Goal: Task Accomplishment & Management: Use online tool/utility

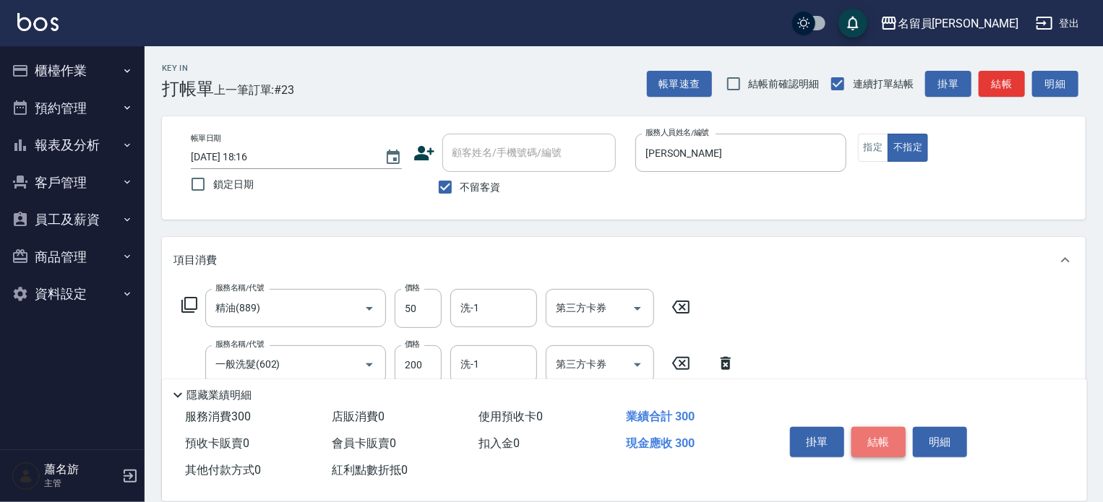
click at [860, 433] on button "結帳" at bounding box center [878, 442] width 54 height 30
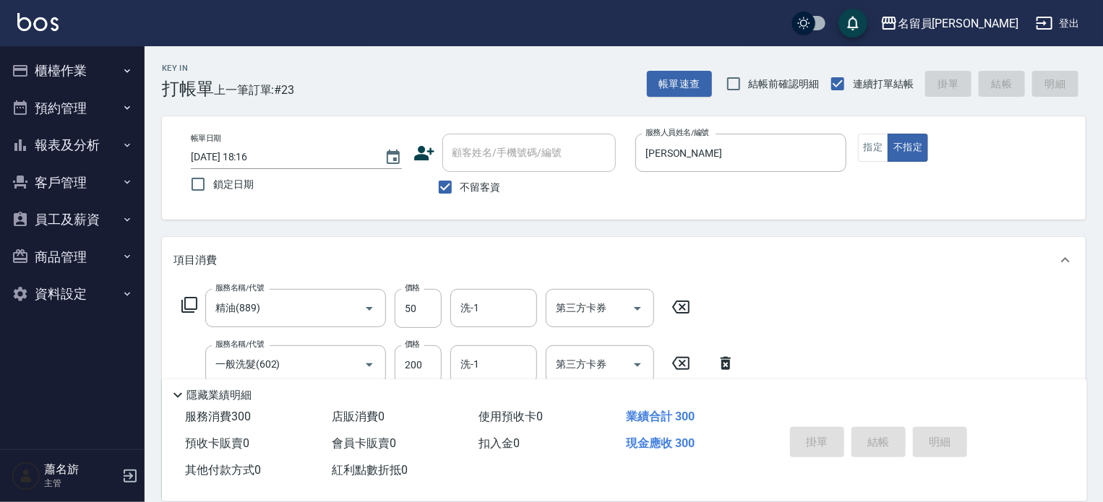
type input "[DATE] 20:46"
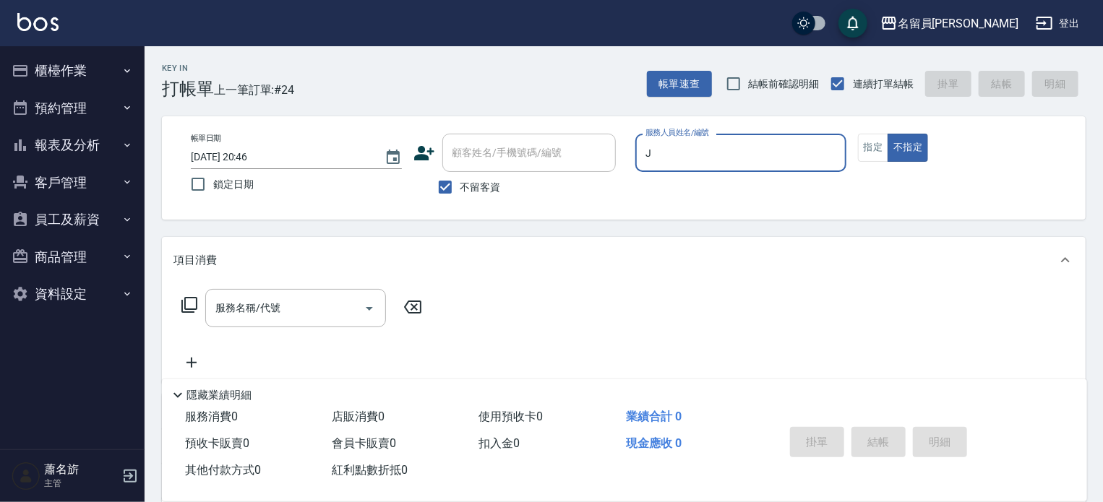
type input "[PERSON_NAME]"
type button "false"
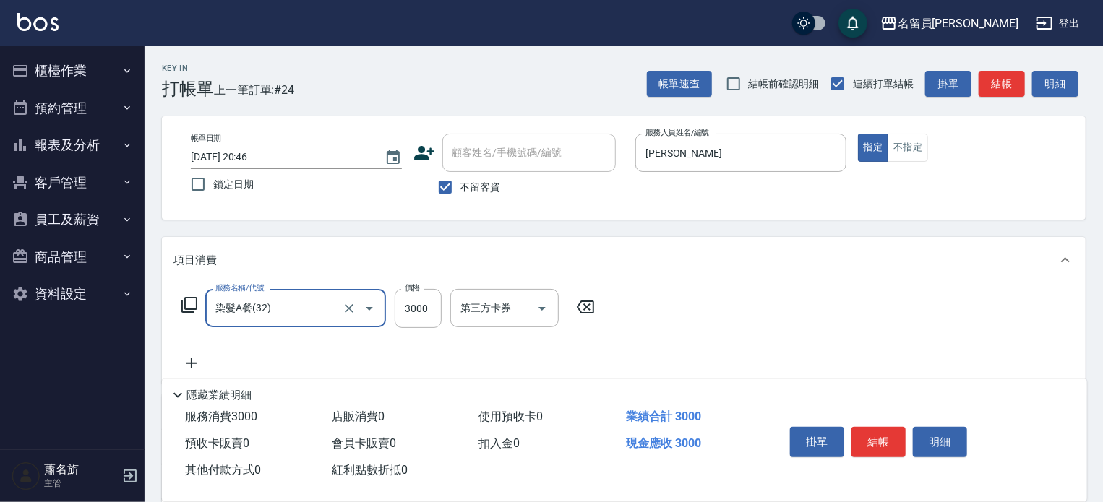
type input "染髮A餐(32)"
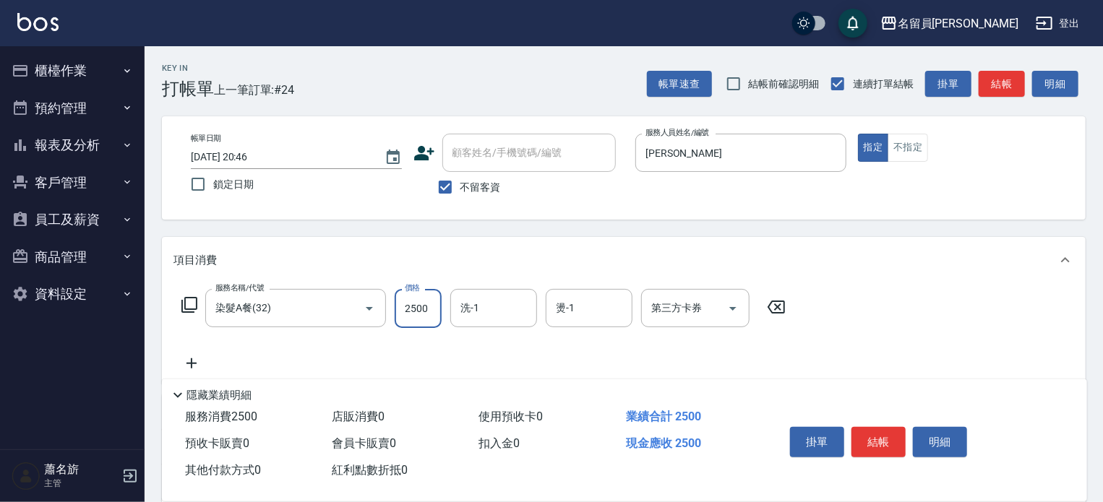
type input "2500"
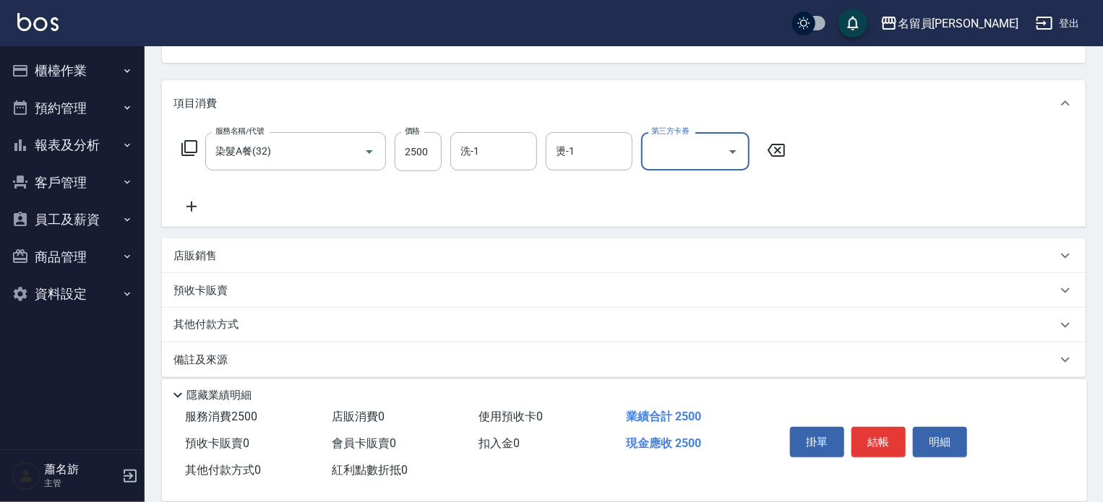
scroll to position [169, 0]
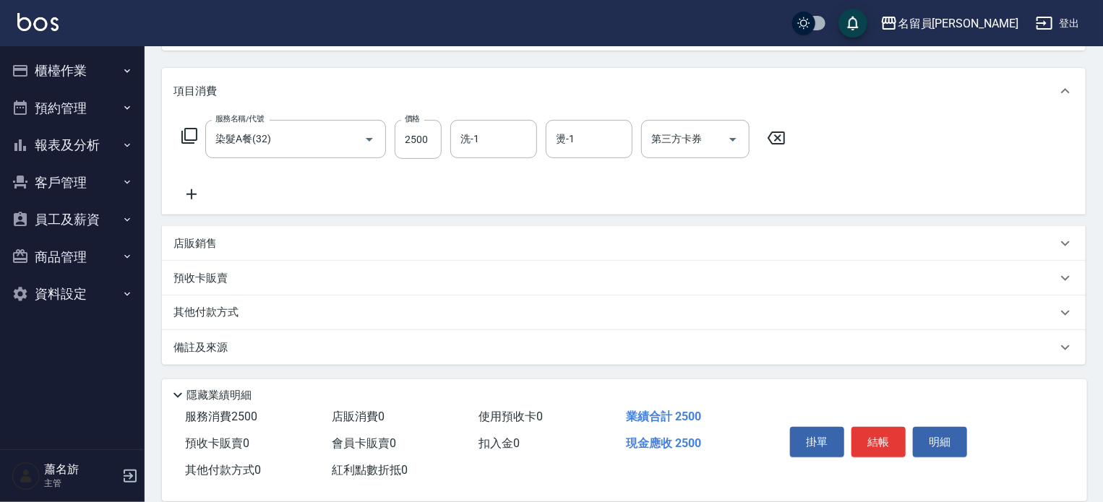
click at [577, 223] on div "項目消費 服務名稱/代號 染髮A餐(32) 服務名稱/代號 價格 2500 價格 洗-1 洗-1 燙-1 燙-1 第三方卡券 第三方卡券 店販銷售 服務人員姓…" at bounding box center [624, 216] width 924 height 297
click at [556, 237] on div "店販銷售" at bounding box center [614, 243] width 883 height 15
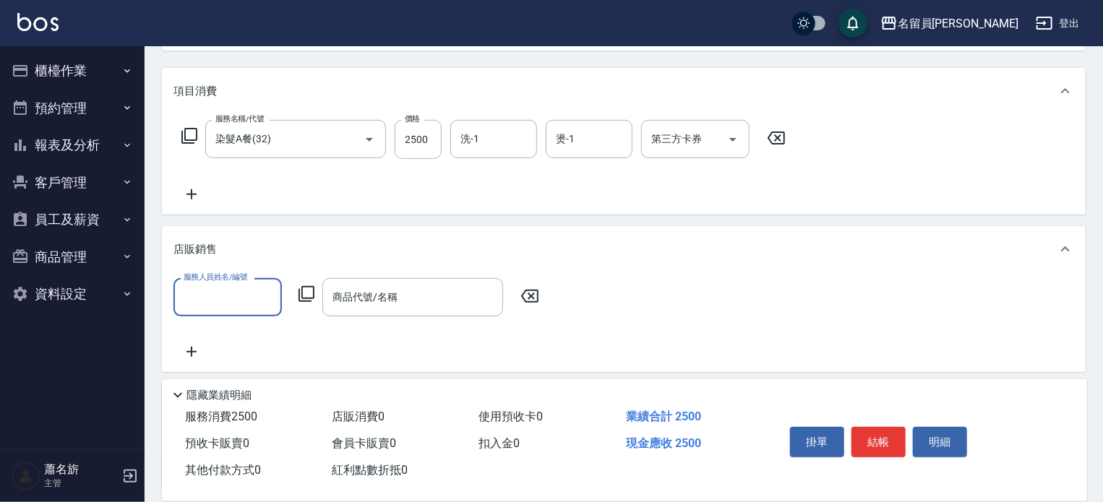
scroll to position [0, 0]
type input "[PERSON_NAME]"
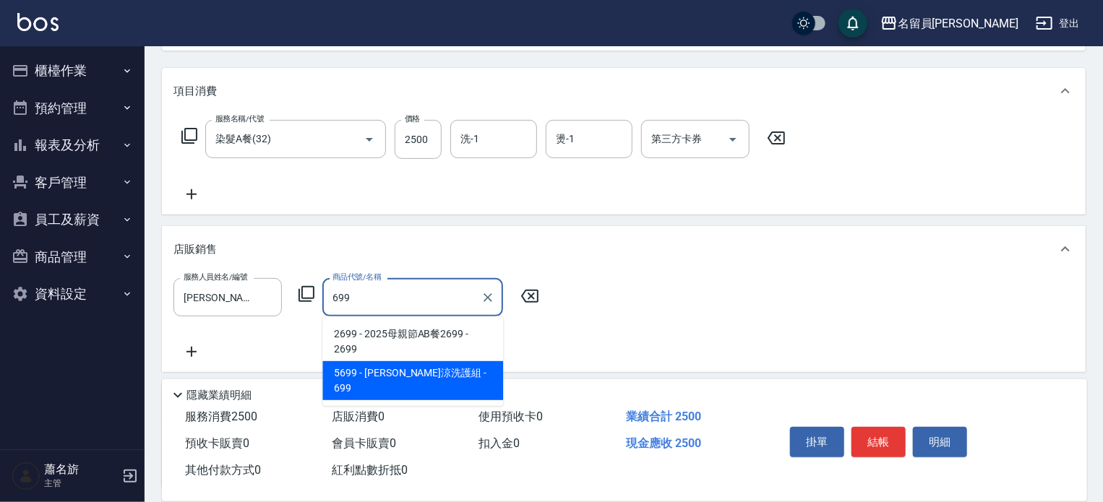
type input "水水沁涼洗護組"
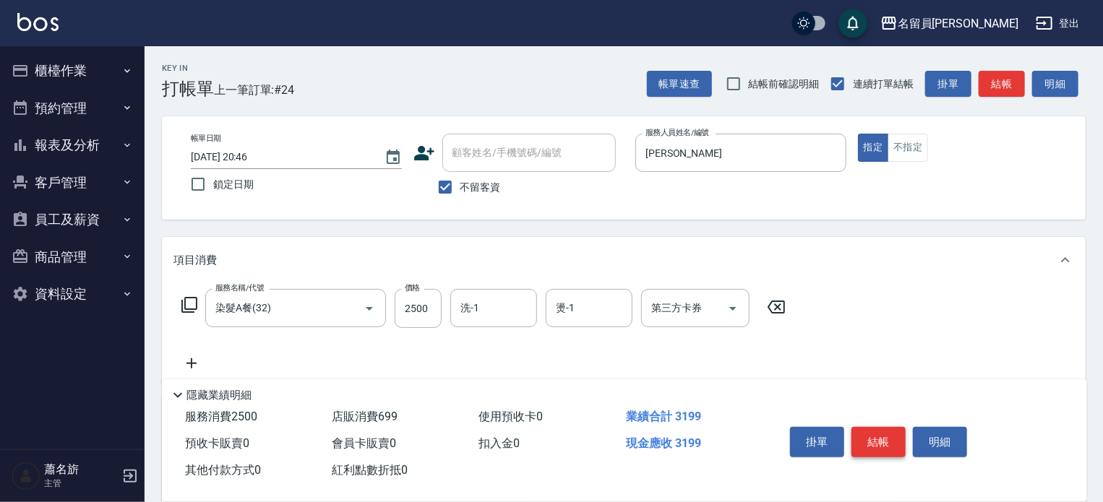
click at [864, 444] on button "結帳" at bounding box center [878, 442] width 54 height 30
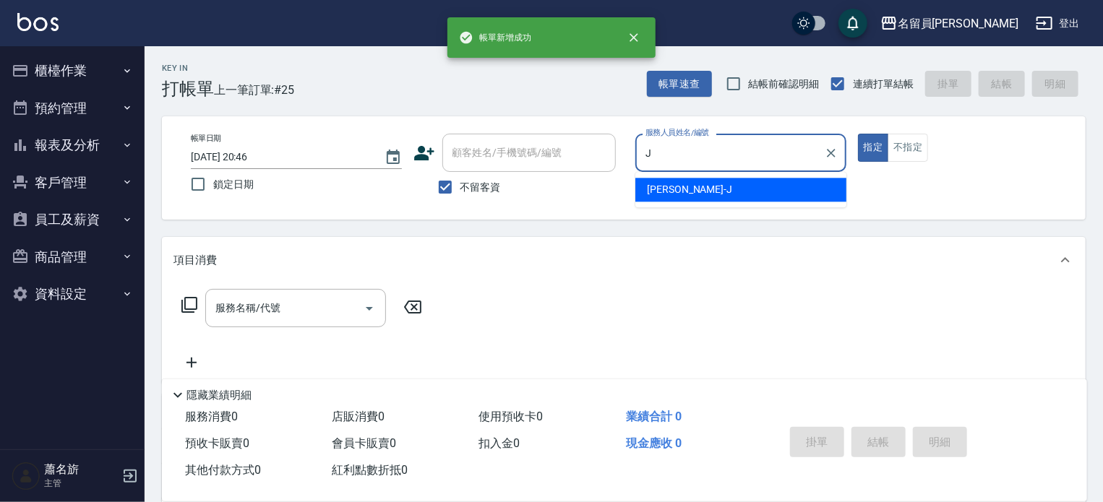
type input "[PERSON_NAME]"
type button "true"
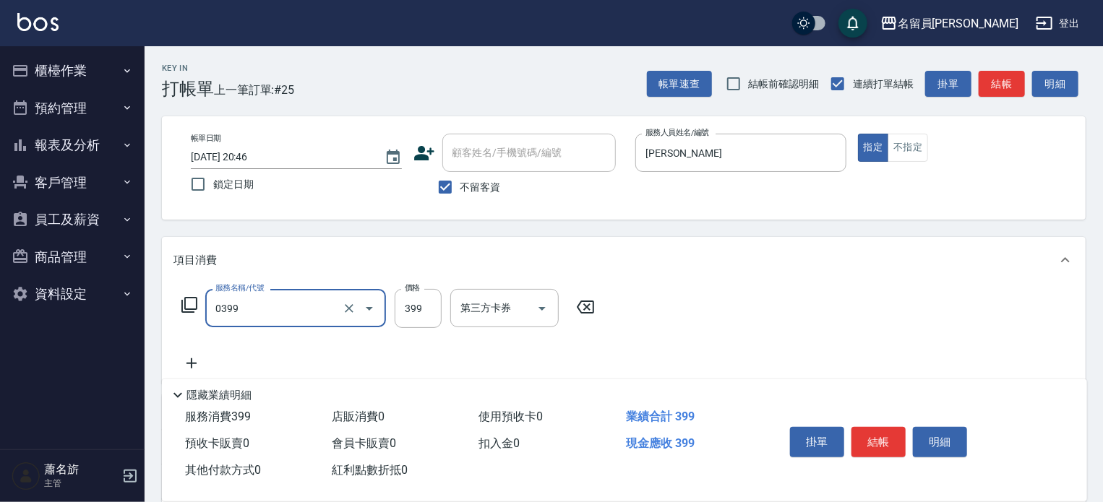
type input "海鹽SPA(0399)"
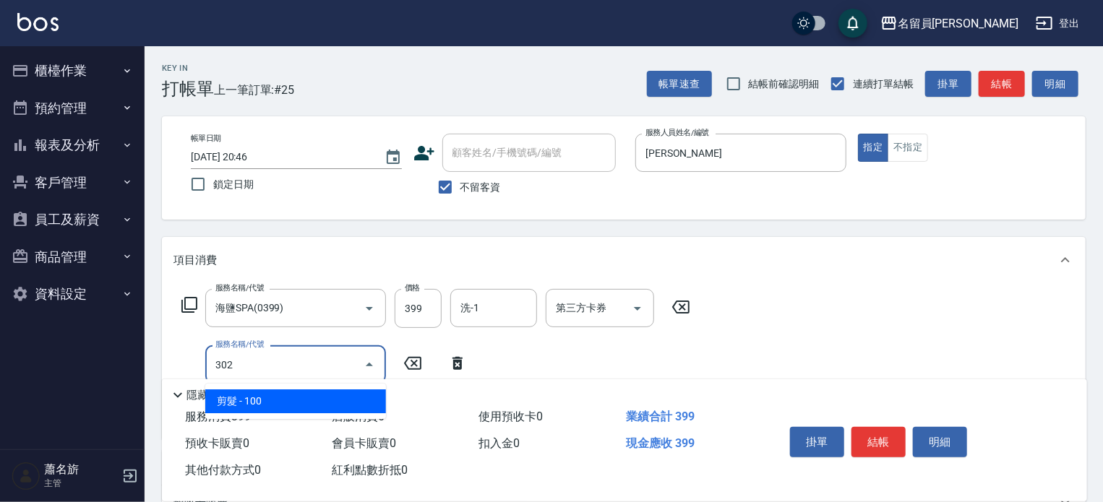
type input "剪髮(302)"
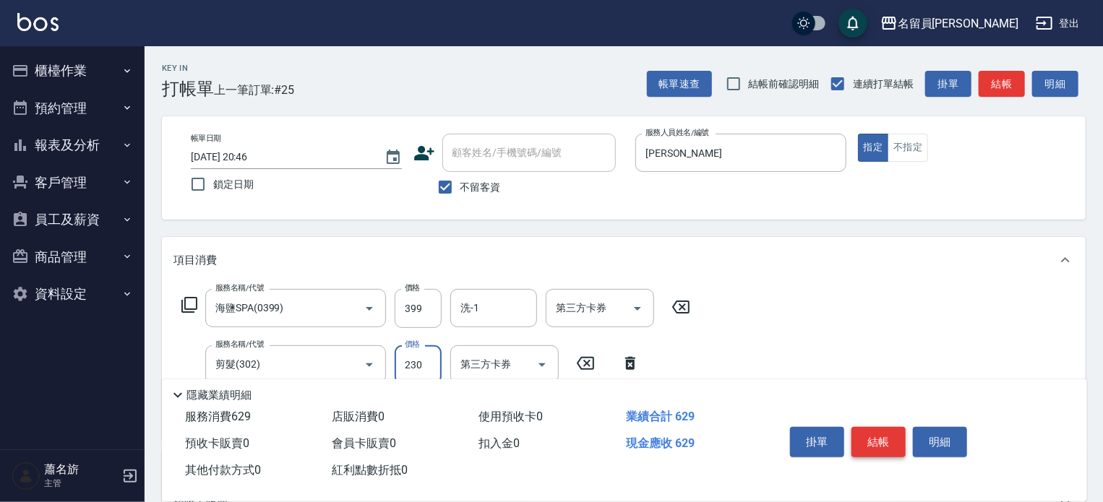
type input "230"
click at [859, 438] on button "結帳" at bounding box center [878, 442] width 54 height 30
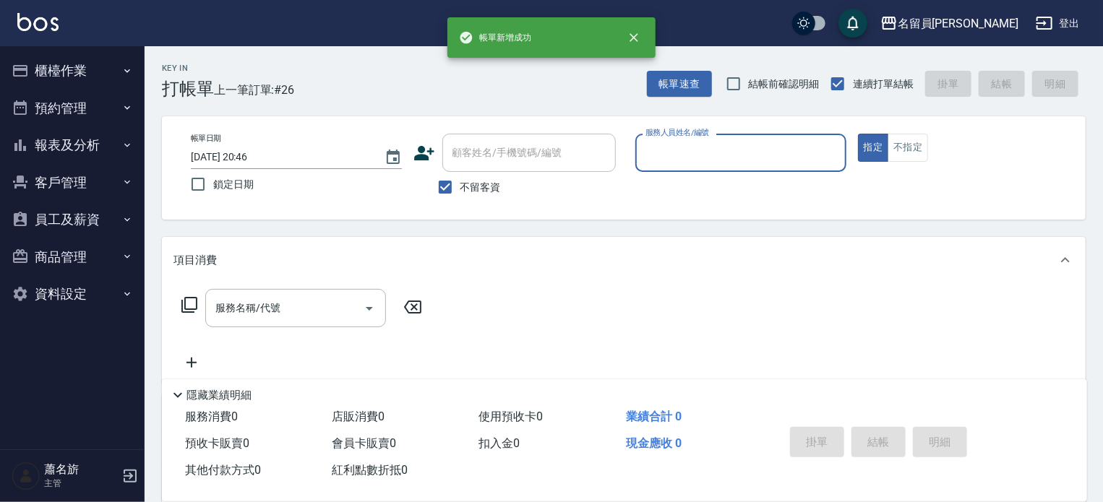
click at [858, 134] on button "指定" at bounding box center [873, 148] width 31 height 28
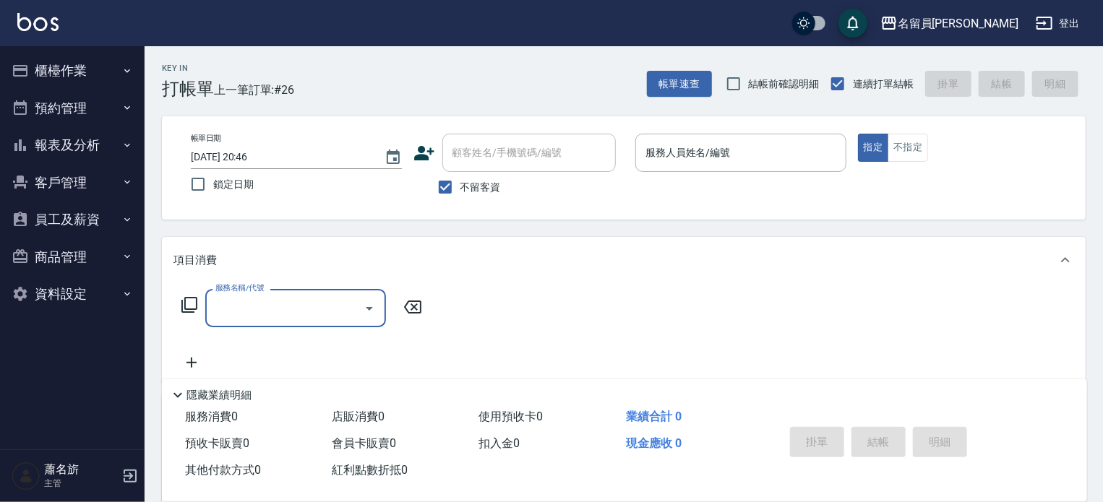
type input "J"
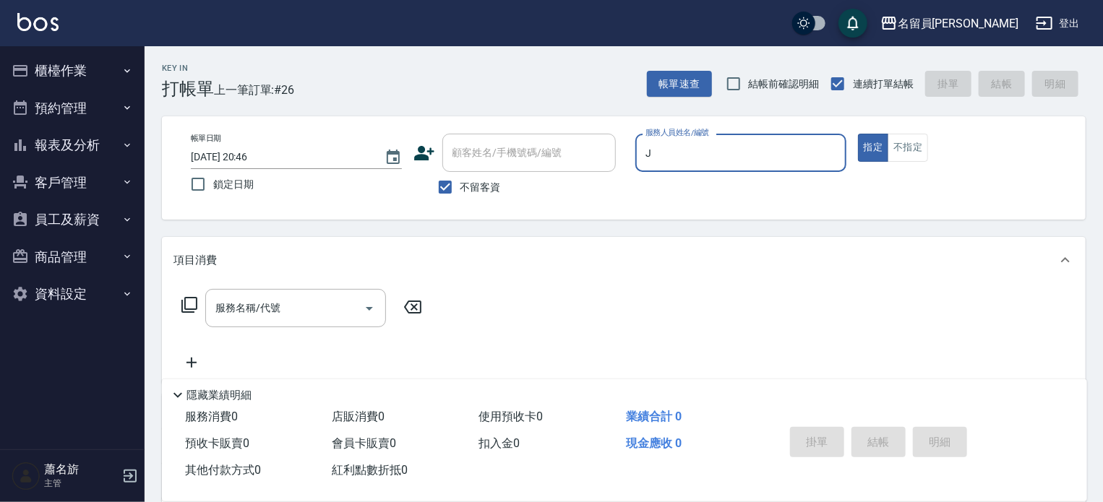
type input "[PERSON_NAME]"
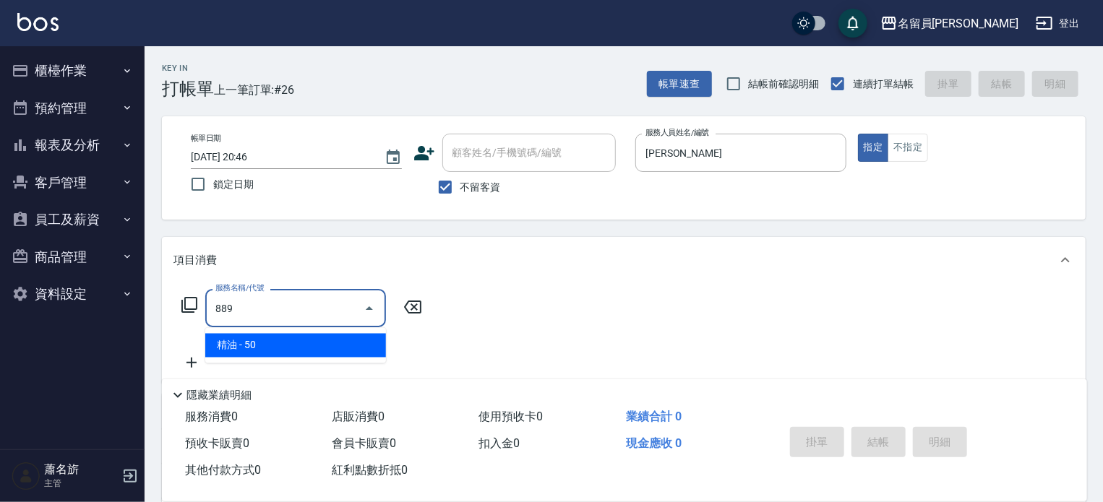
type input "精油(889)"
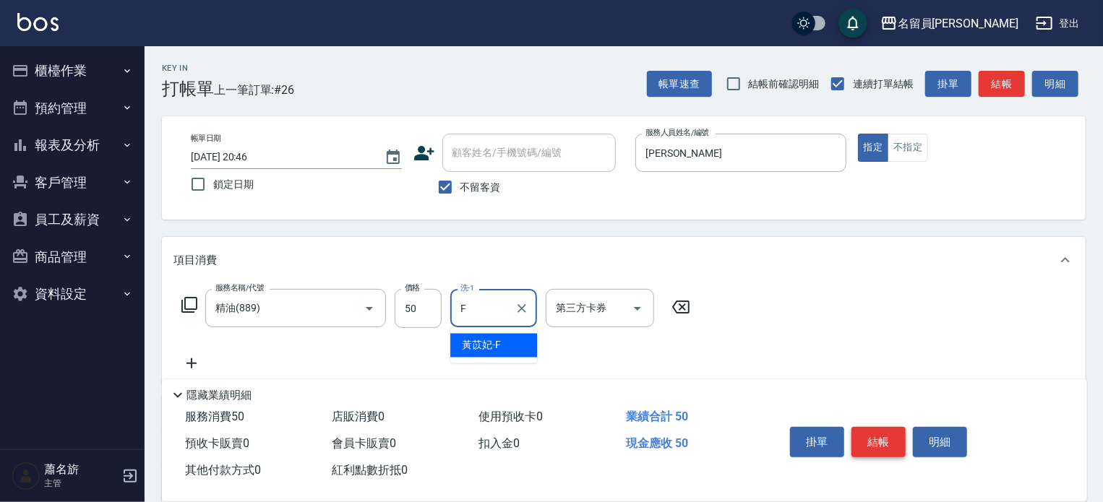
type input "[PERSON_NAME]-F"
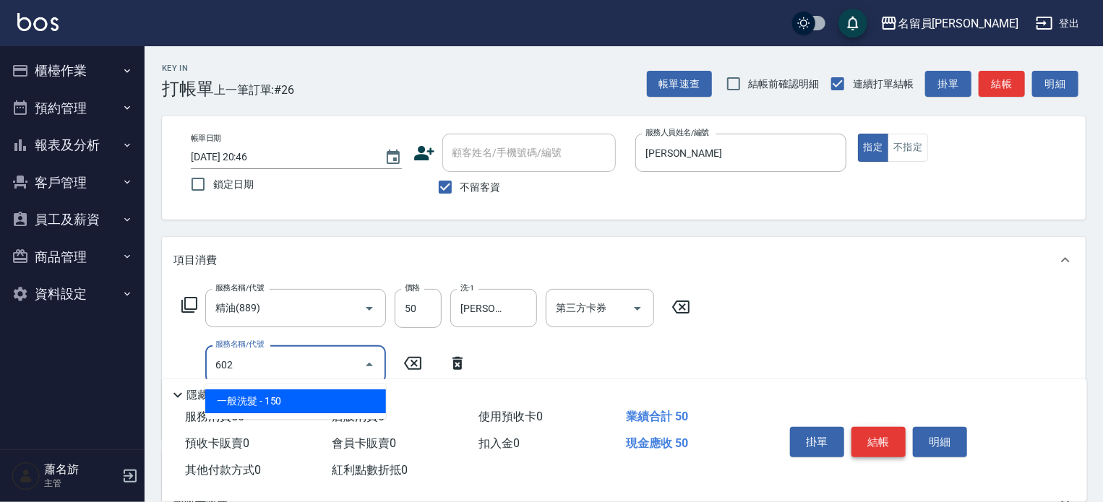
type input "一般洗髮(602)"
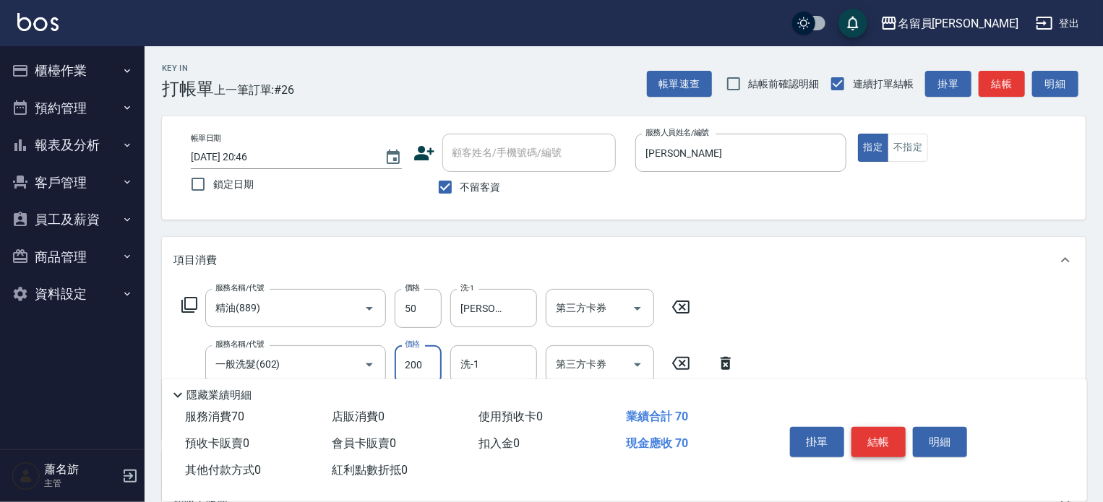
type input "200"
type input "[PERSON_NAME]-F"
type input "剪髮(302)"
type input "250"
click at [882, 443] on button "結帳" at bounding box center [878, 442] width 54 height 30
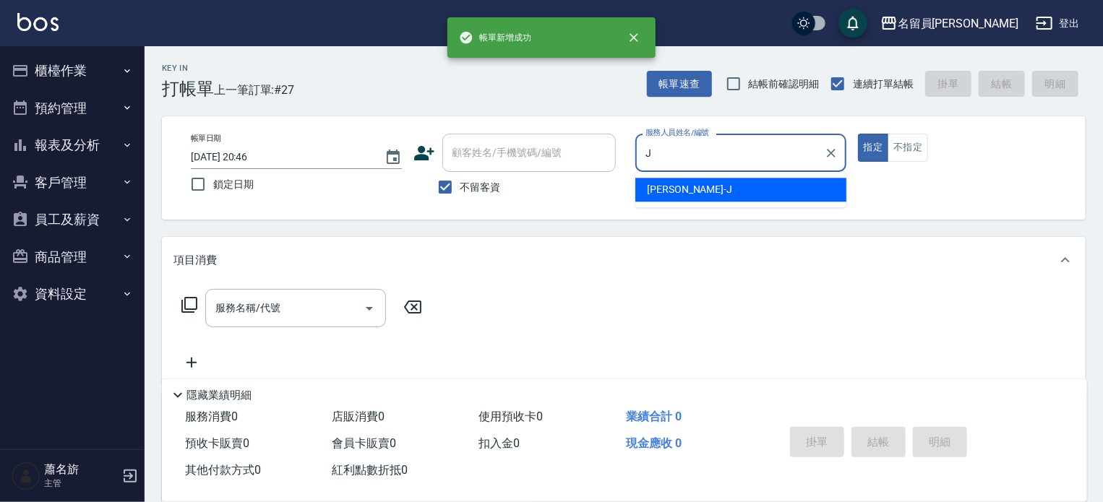
type input "[PERSON_NAME]"
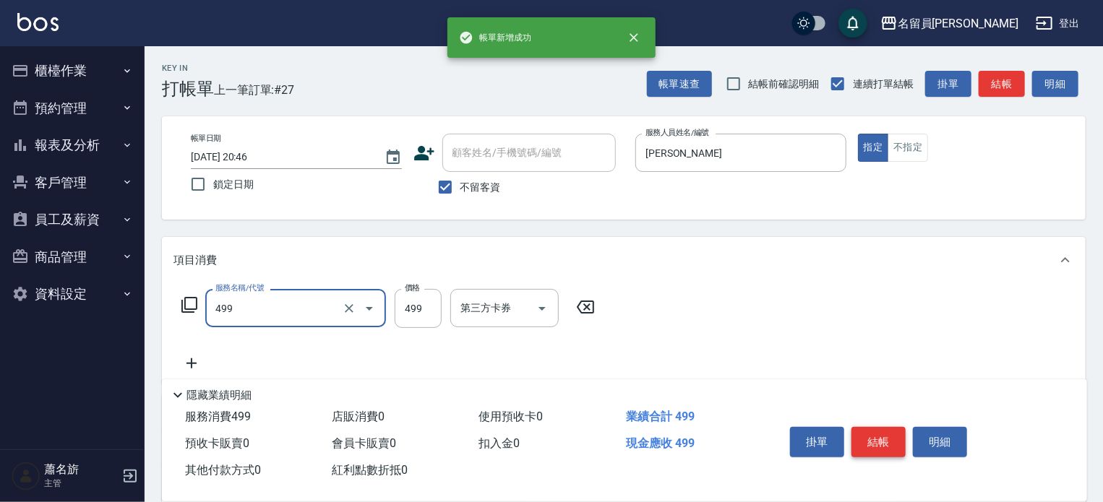
type input "去角質洗髮(499)"
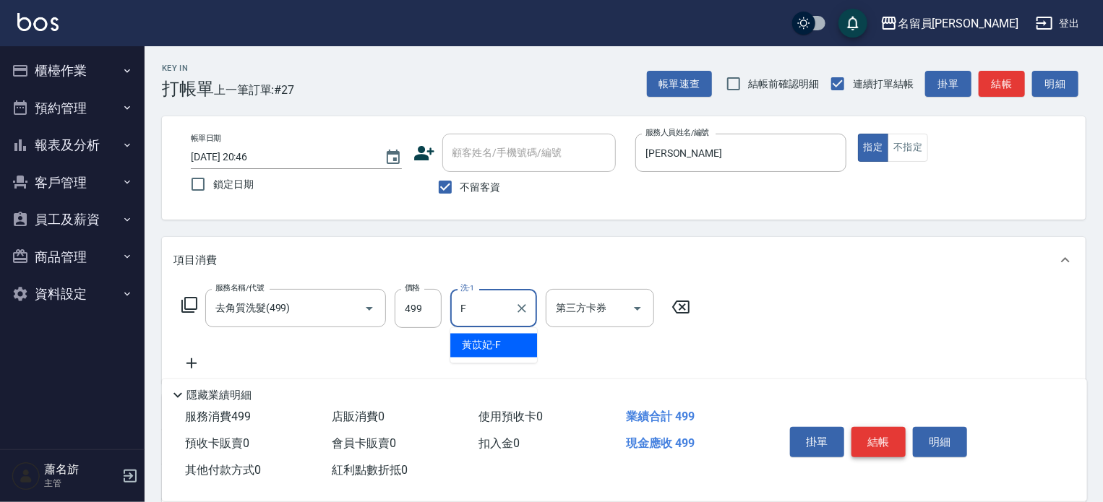
type input "[PERSON_NAME]-F"
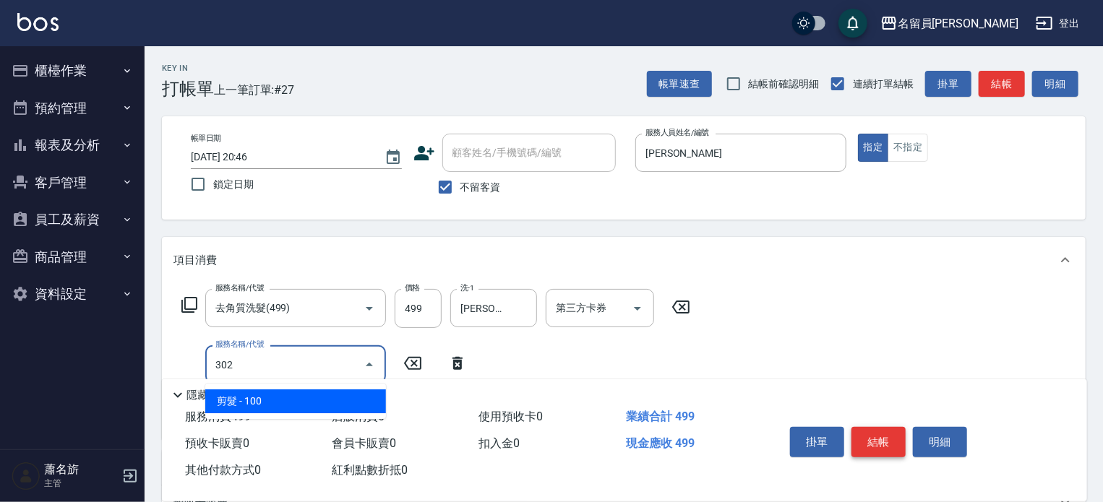
type input "剪髮(302)"
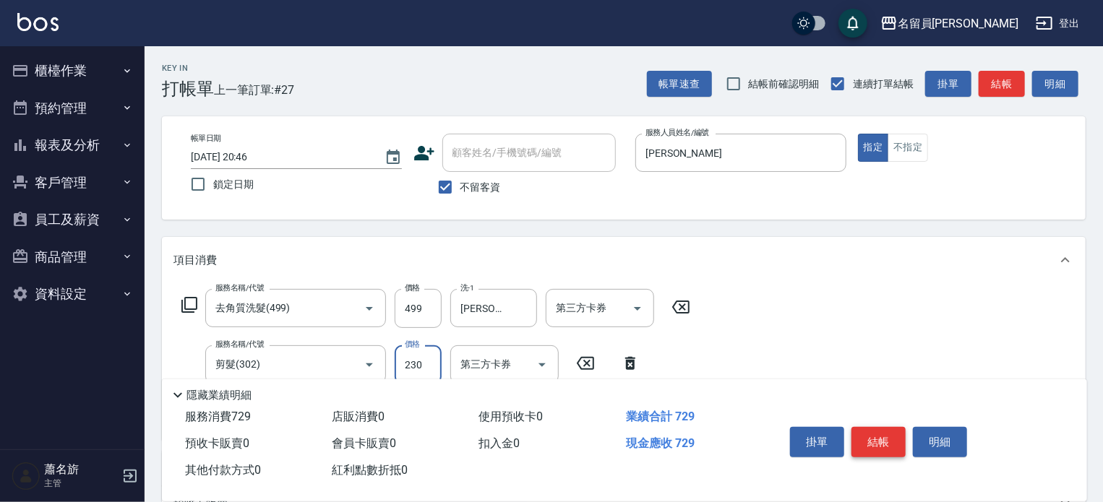
type input "230"
click at [882, 443] on button "結帳" at bounding box center [878, 442] width 54 height 30
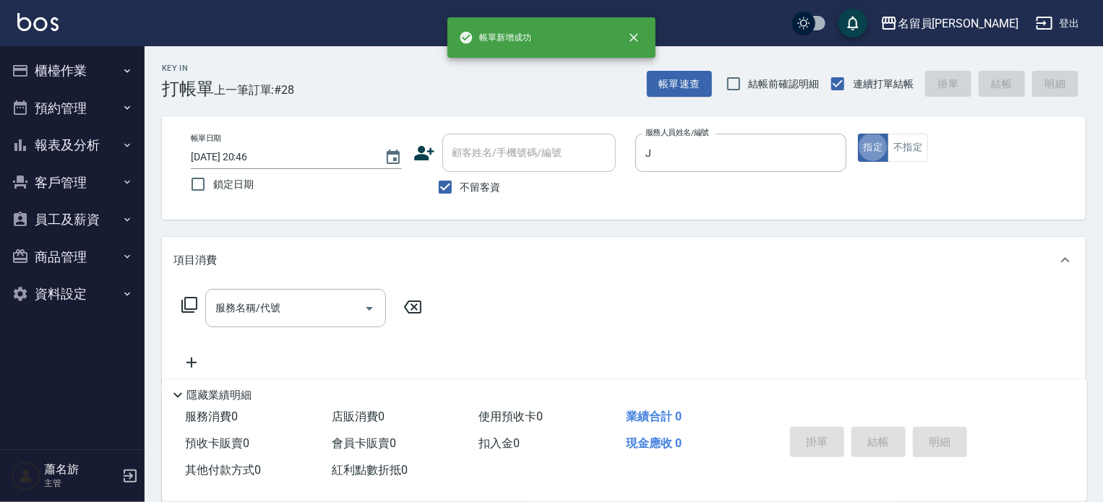
type input "[PERSON_NAME]"
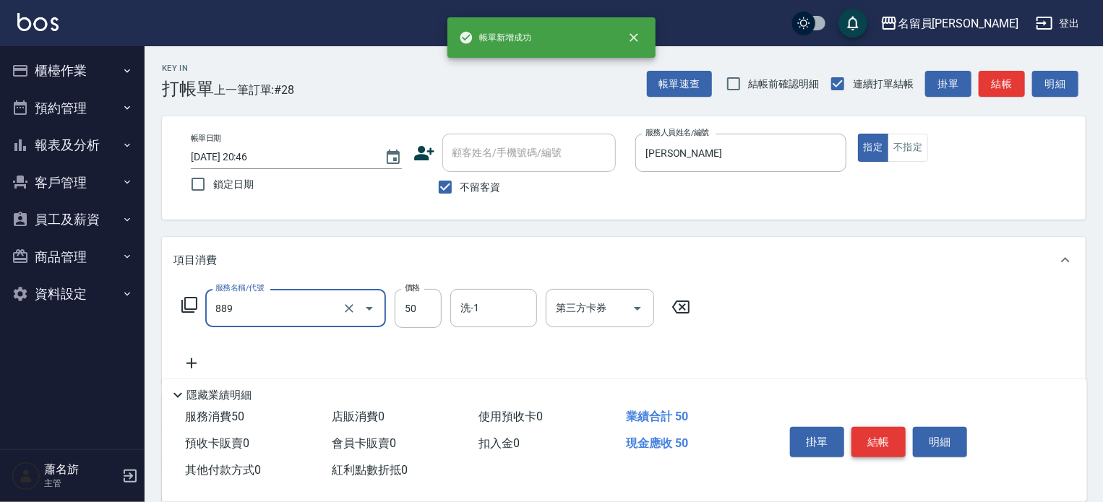
type input "精油(889)"
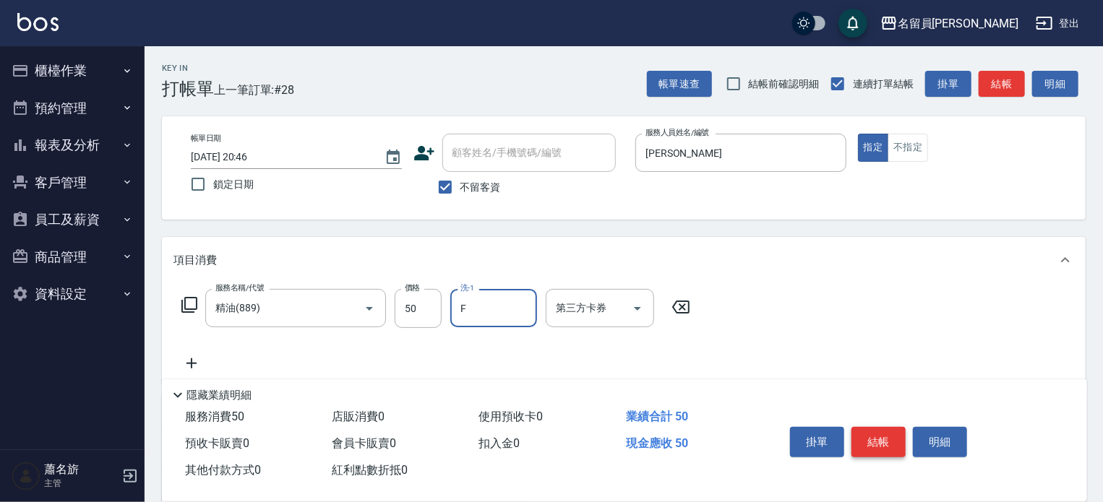
type input "[PERSON_NAME]-F"
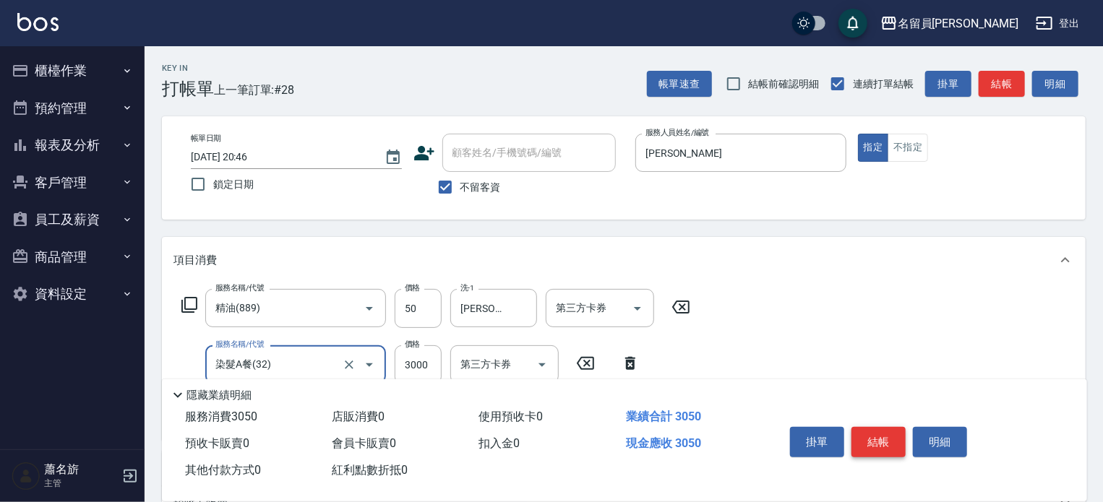
type input "染髮A餐(32)"
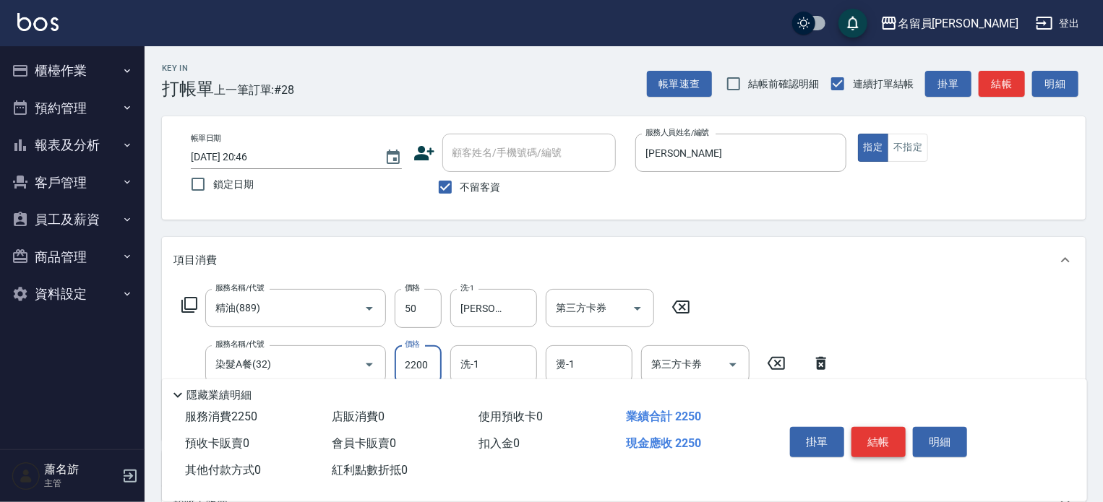
type input "2200"
type input "[PERSON_NAME]-F"
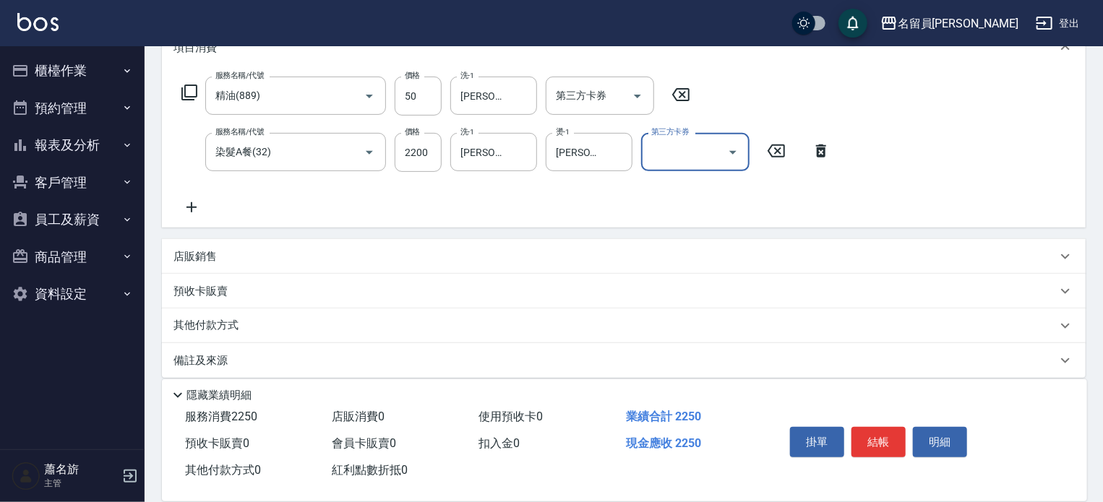
scroll to position [225, 0]
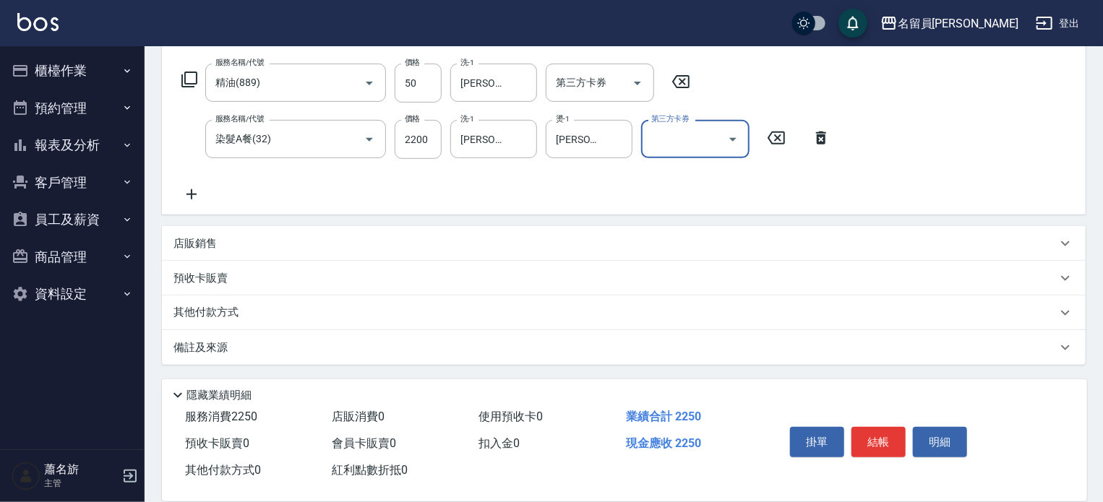
click at [801, 246] on div "店販銷售" at bounding box center [614, 243] width 883 height 15
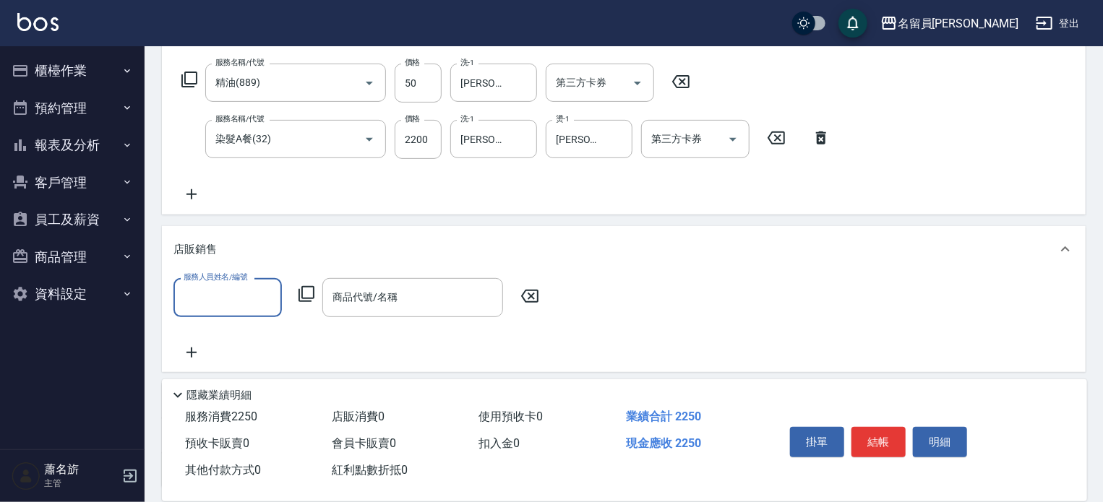
type input "F"
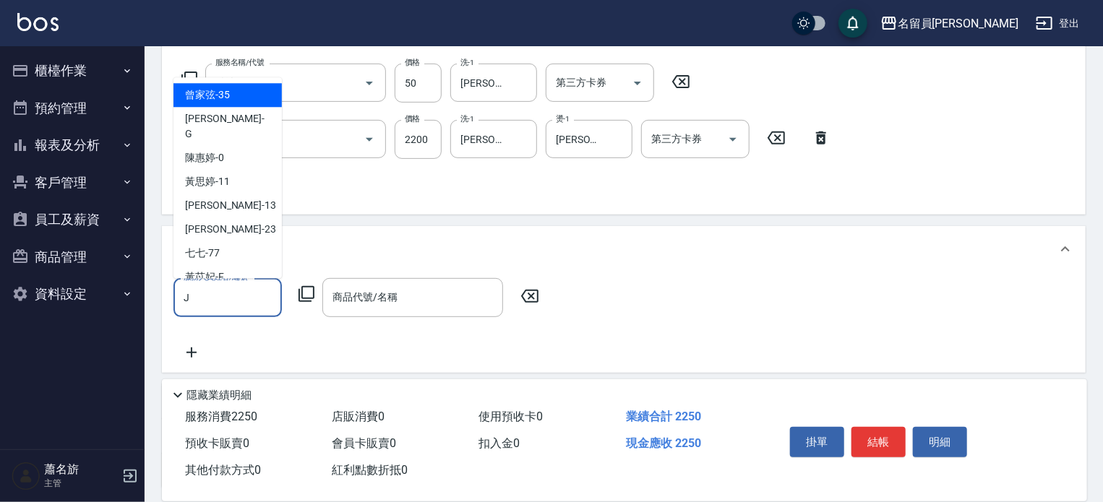
type input "[PERSON_NAME]"
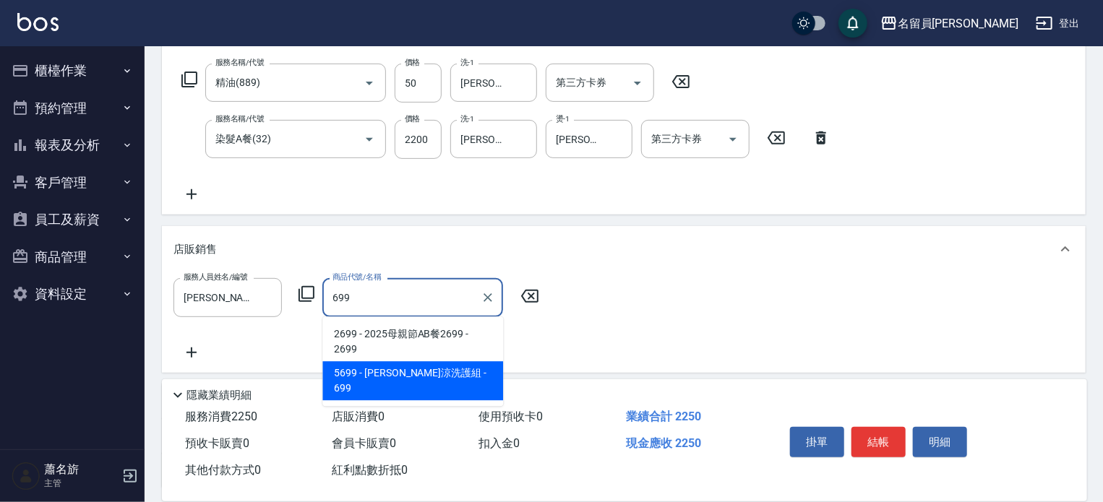
type input "水水沁涼洗護組"
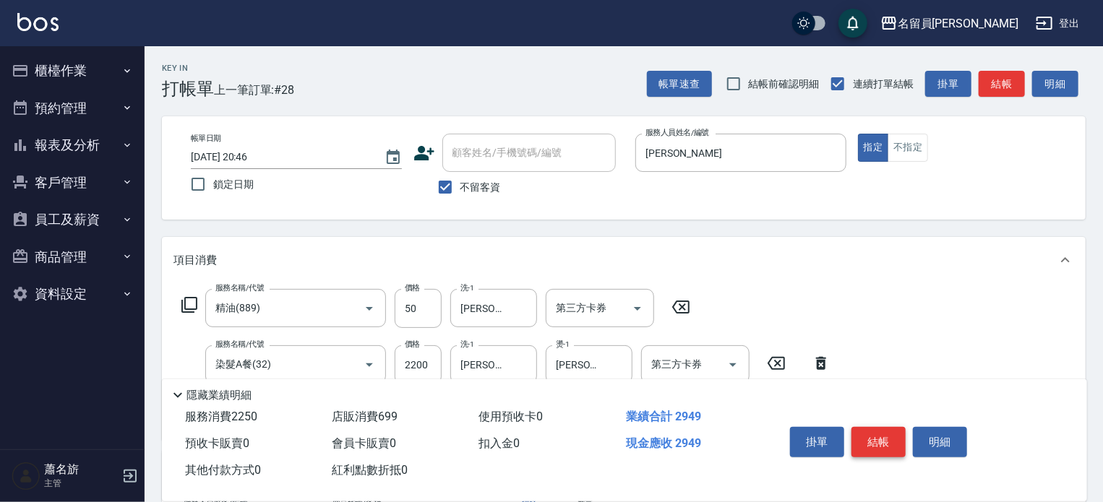
click at [887, 427] on button "結帳" at bounding box center [878, 442] width 54 height 30
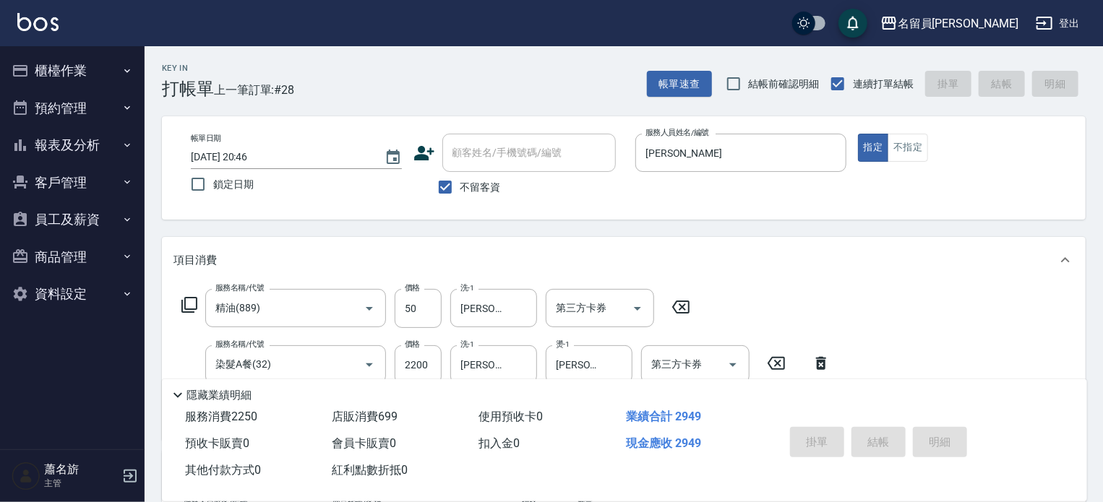
type input "[DATE] 20:47"
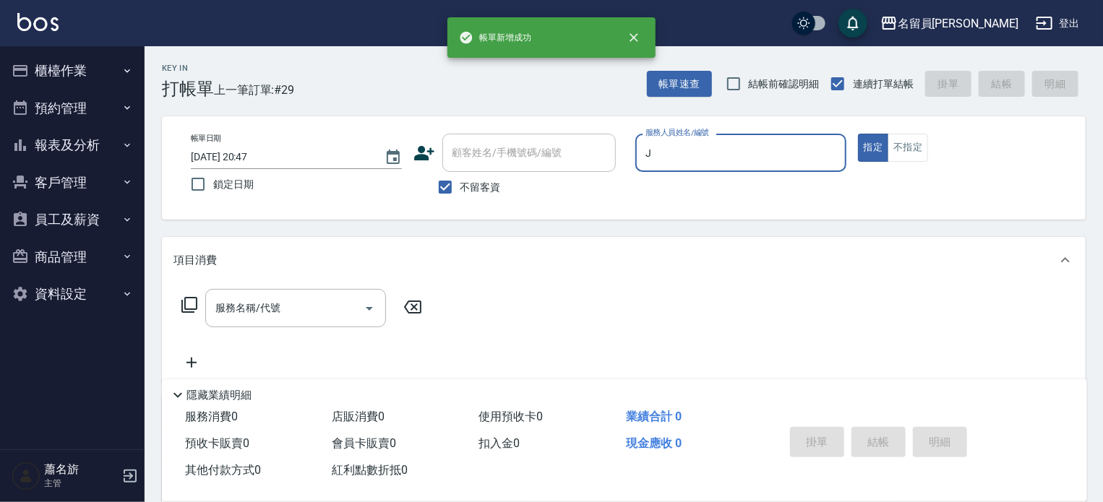
type input "[PERSON_NAME]"
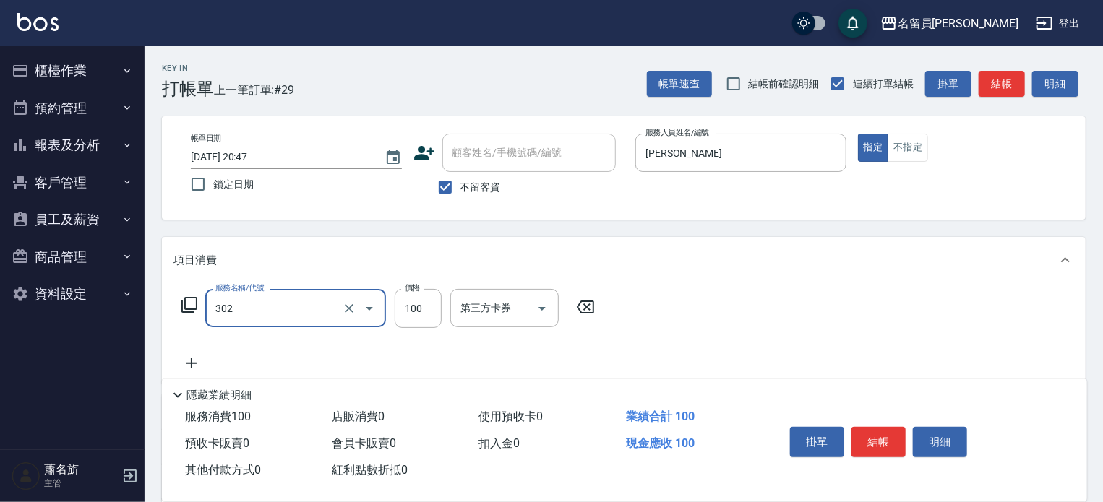
type input "剪髮(302)"
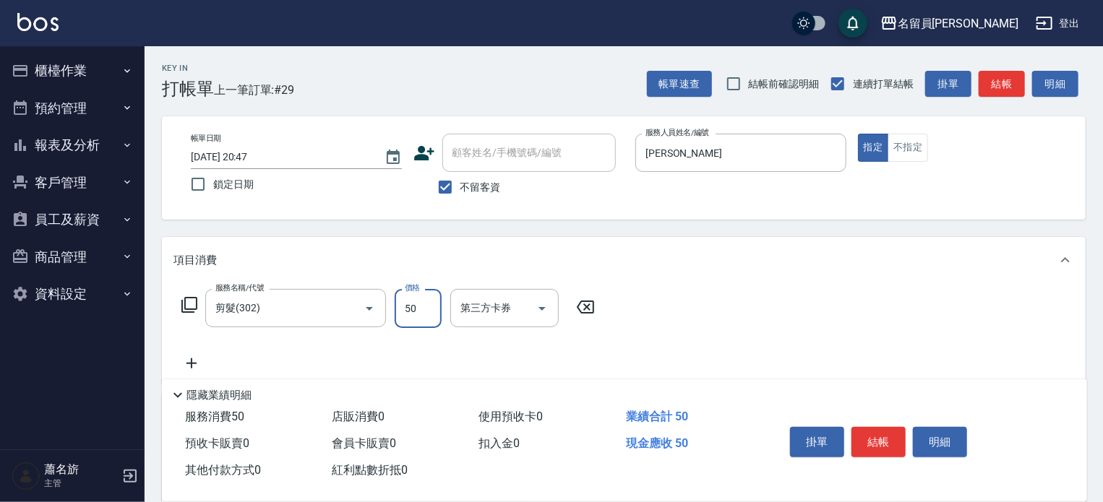
type input "50"
click at [856, 427] on button "結帳" at bounding box center [878, 442] width 54 height 30
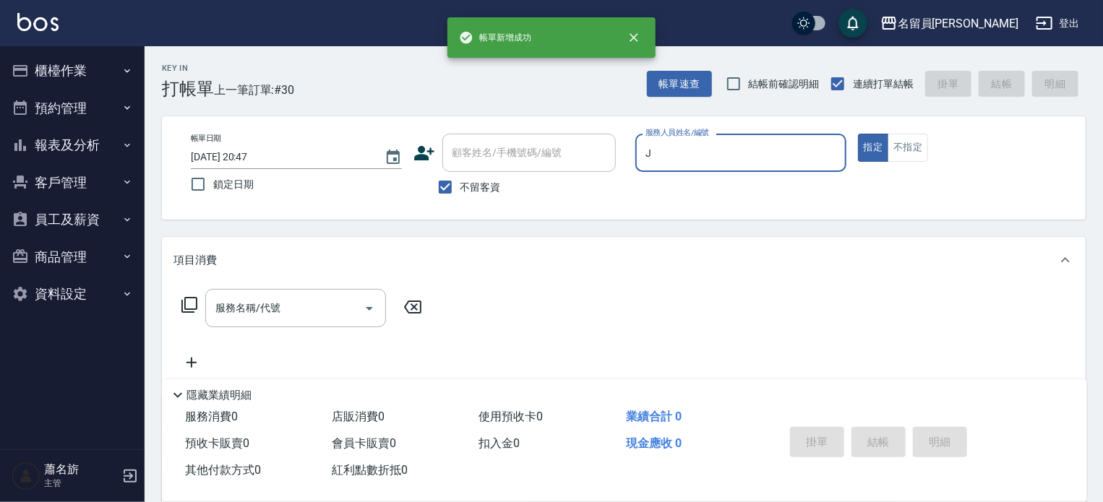
type input "[PERSON_NAME]"
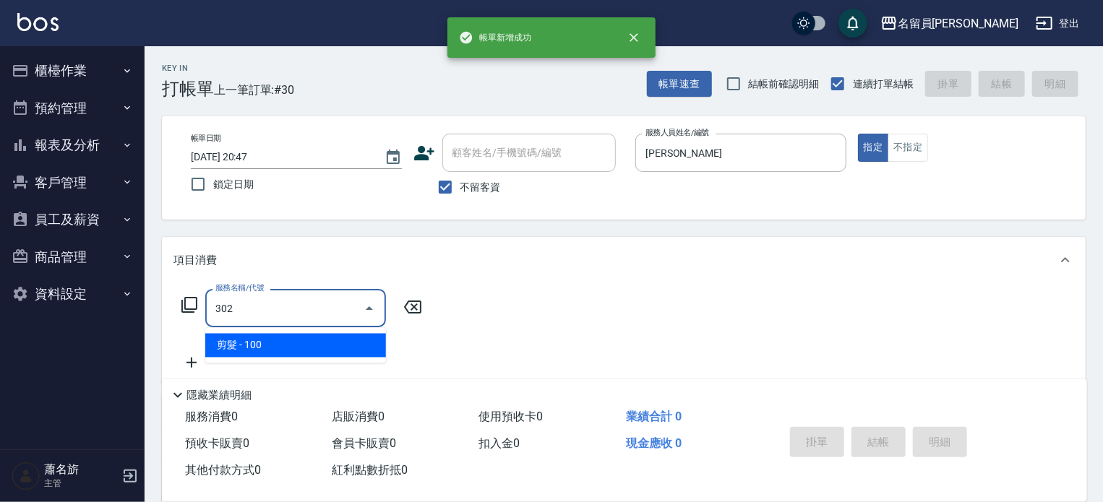
type input "剪髮(302)"
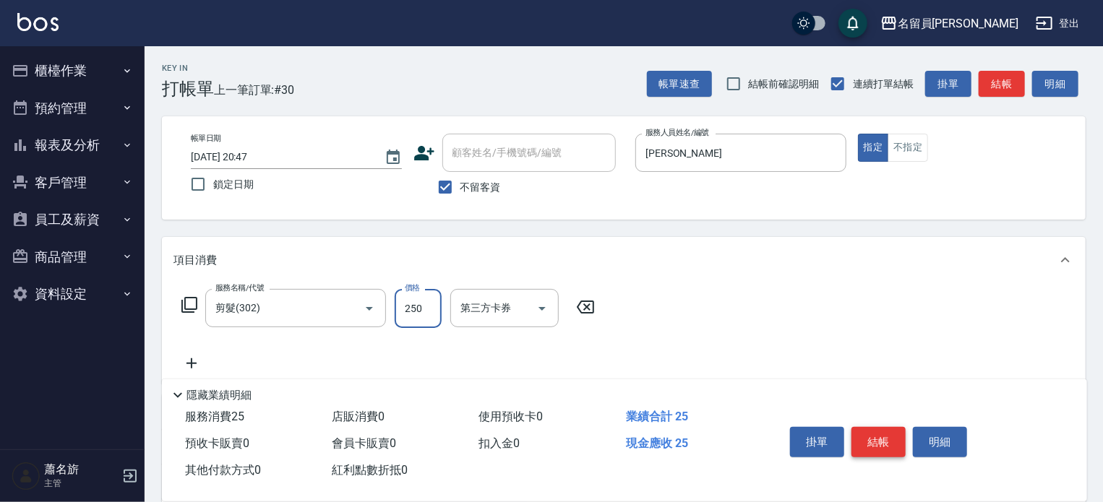
type input "250"
click at [856, 427] on button "結帳" at bounding box center [878, 442] width 54 height 30
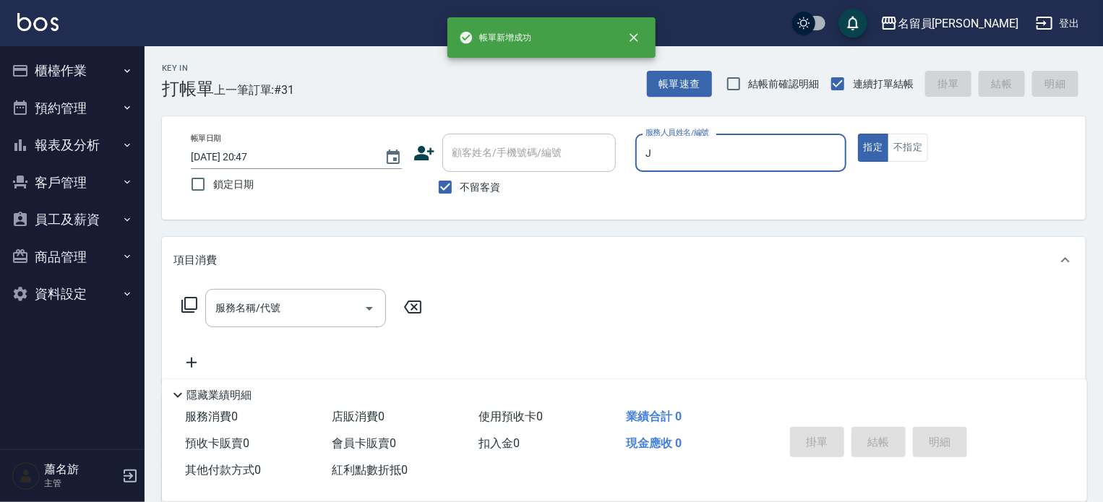
type input "[PERSON_NAME]"
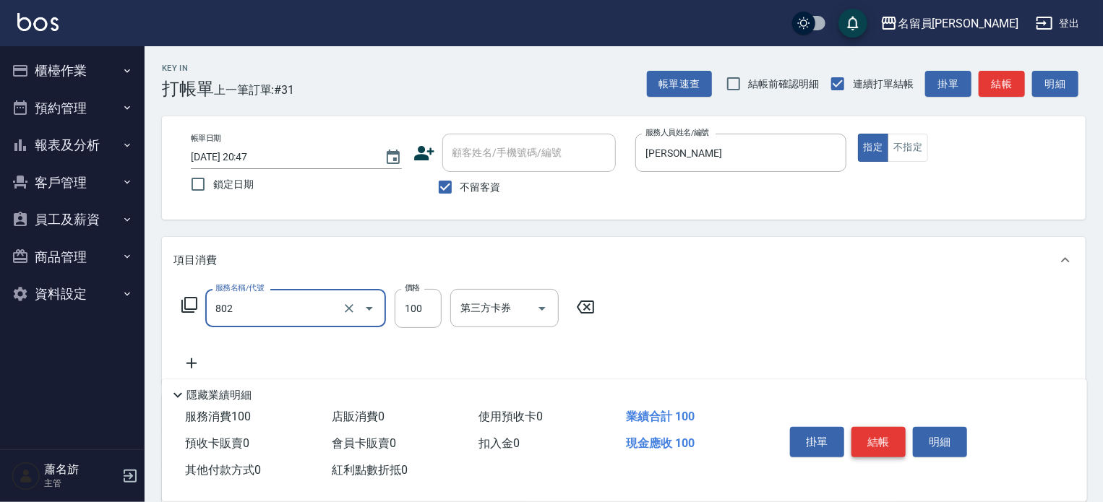
type input "VIP儲值(802)"
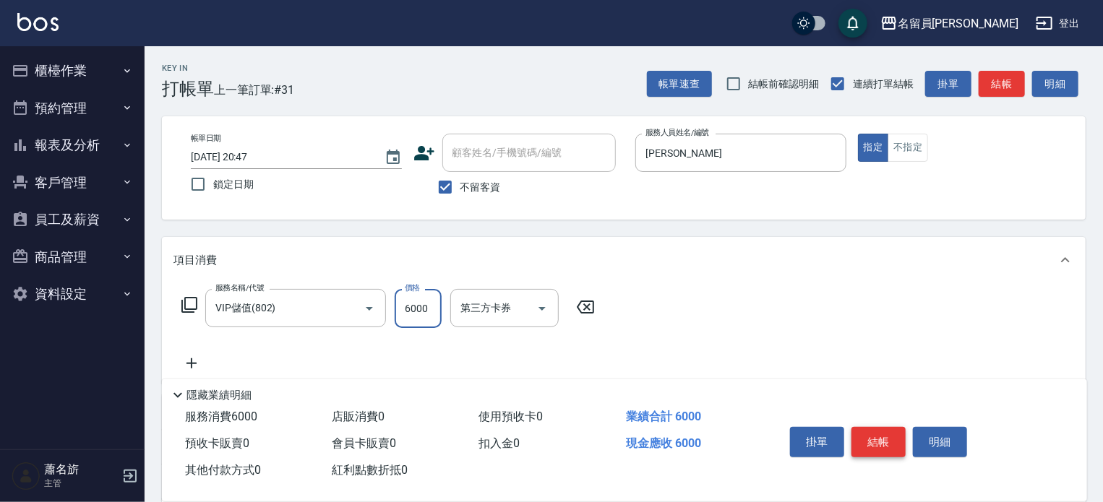
type input "6000"
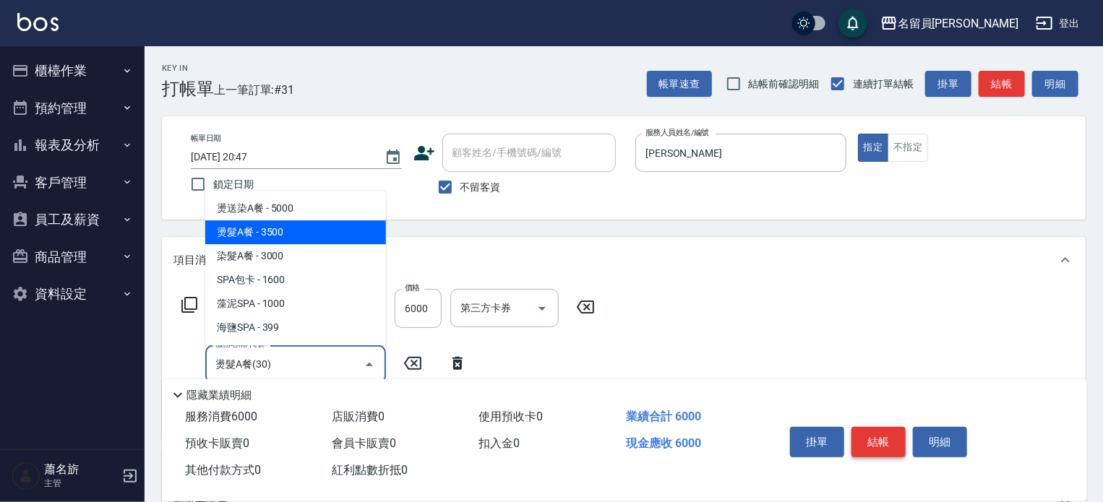
type input "燙髮A餐(30)"
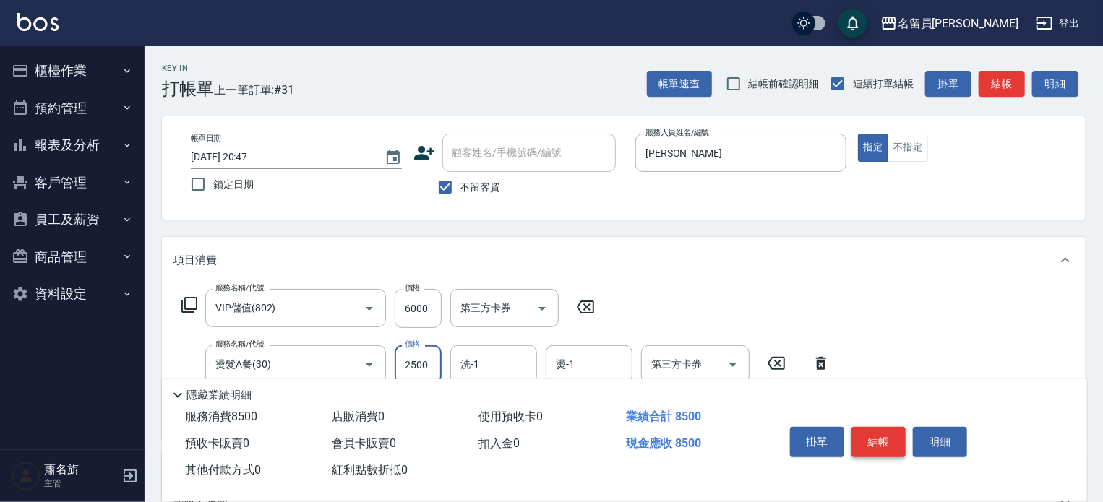
type input "2500"
type input "[PERSON_NAME]-F"
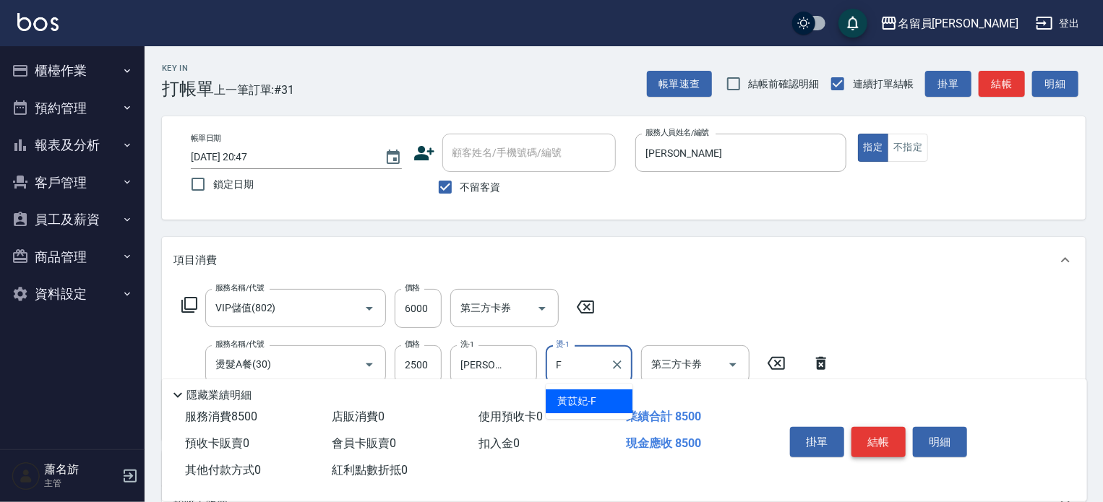
type input "[PERSON_NAME]-F"
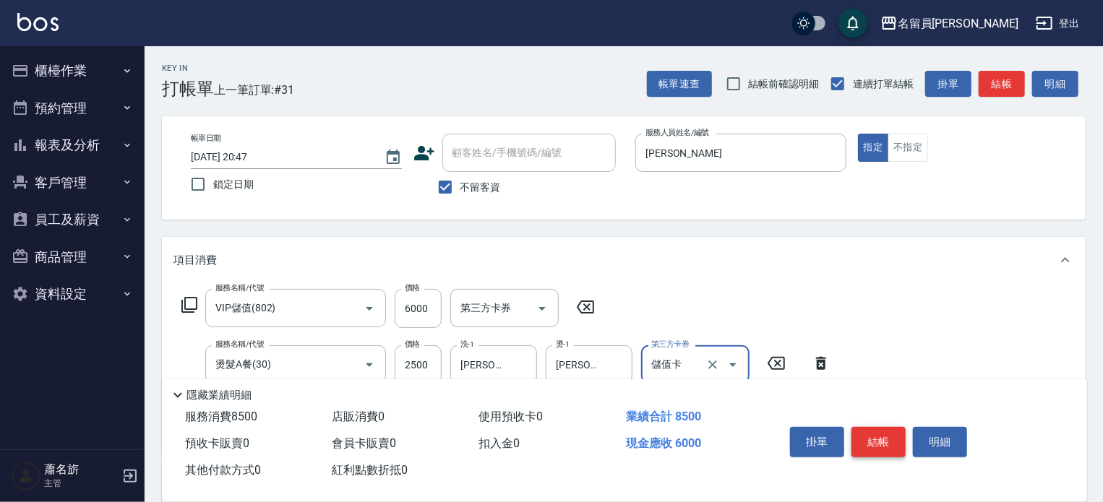
type input "儲值卡"
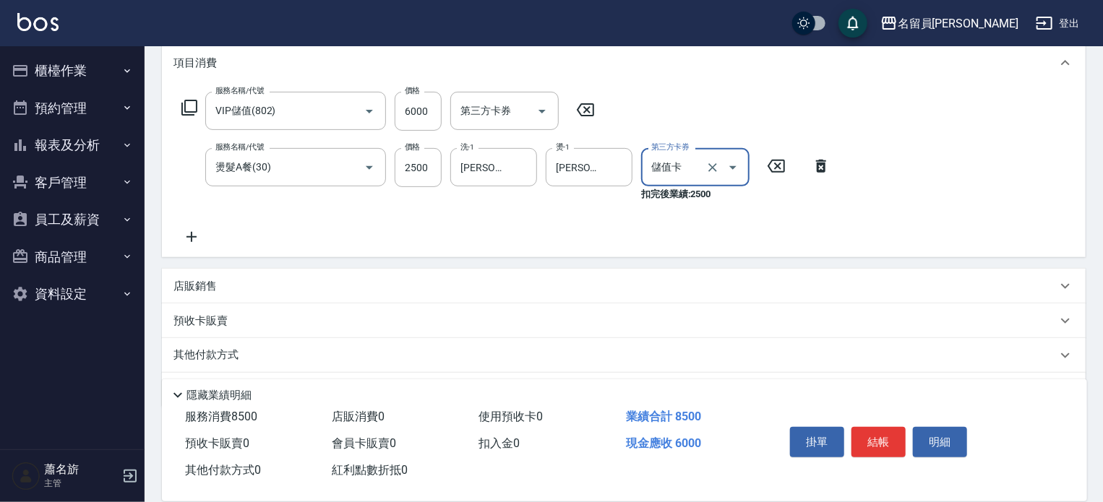
scroll to position [217, 0]
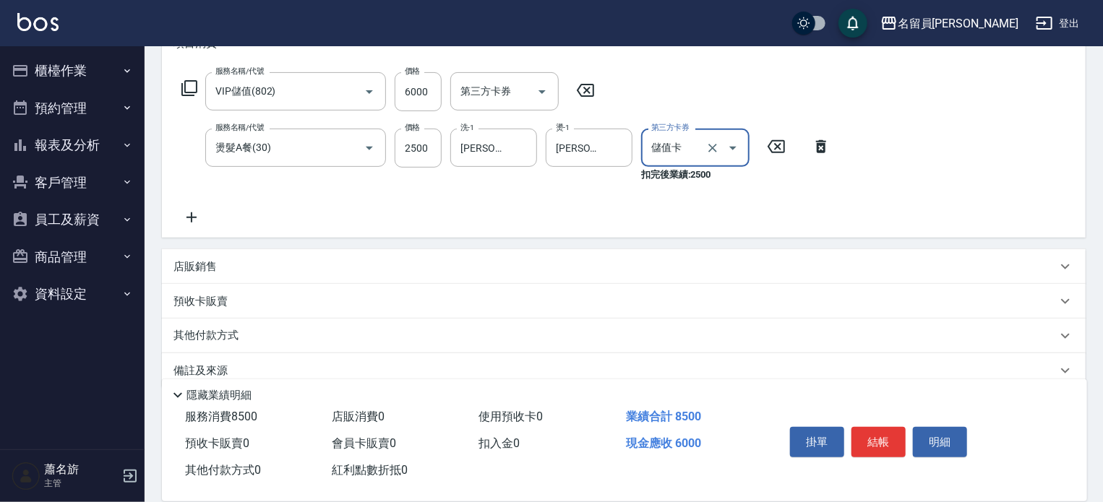
click at [518, 248] on div "項目消費 服務名稱/代號 VIP儲值(802) 服務名稱/代號 價格 6000 價格 第三方卡券 第三方卡券 服務名稱/代號 燙髮A餐(30) 服務名稱/代號…" at bounding box center [624, 204] width 924 height 368
click at [513, 250] on div "店販銷售" at bounding box center [624, 266] width 924 height 35
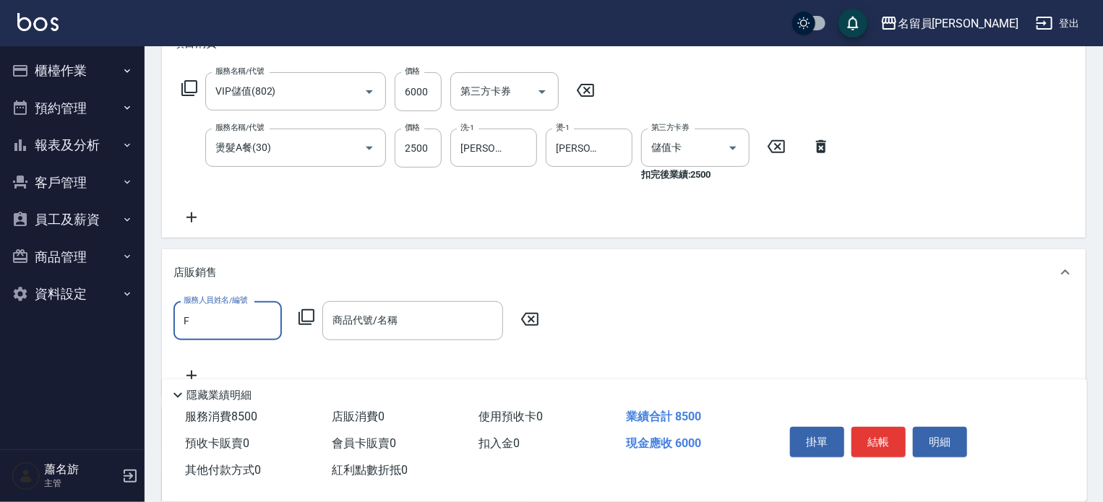
scroll to position [0, 0]
type input "[PERSON_NAME]-F"
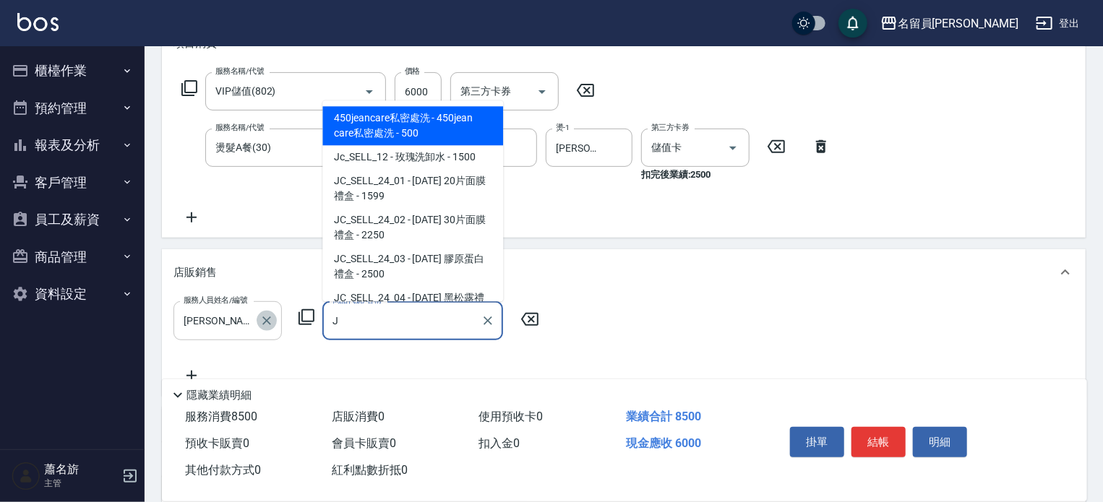
click at [264, 321] on icon "Clear" at bounding box center [266, 321] width 14 height 14
type input "J"
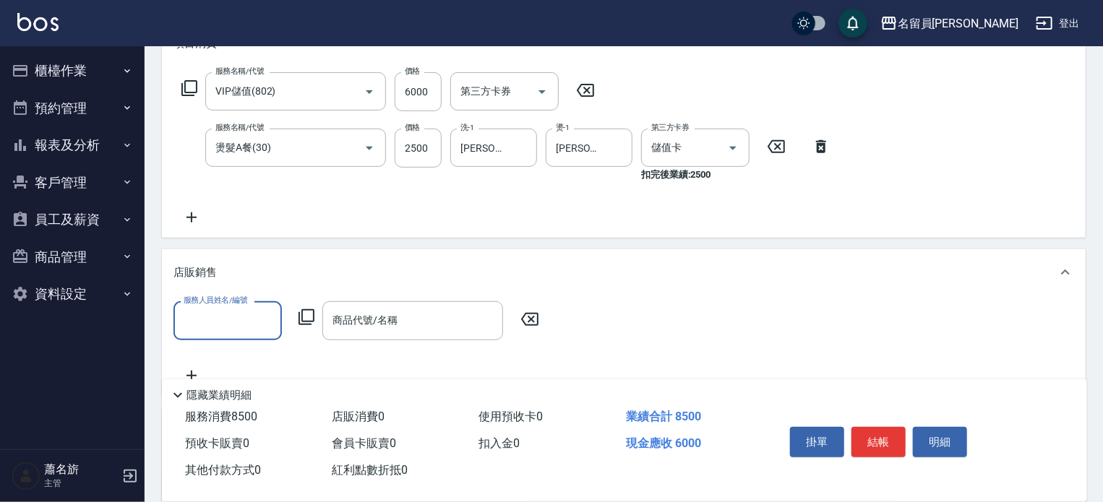
click at [264, 321] on input "服務人員姓名/編號" at bounding box center [227, 320] width 95 height 25
type input "[PERSON_NAME]"
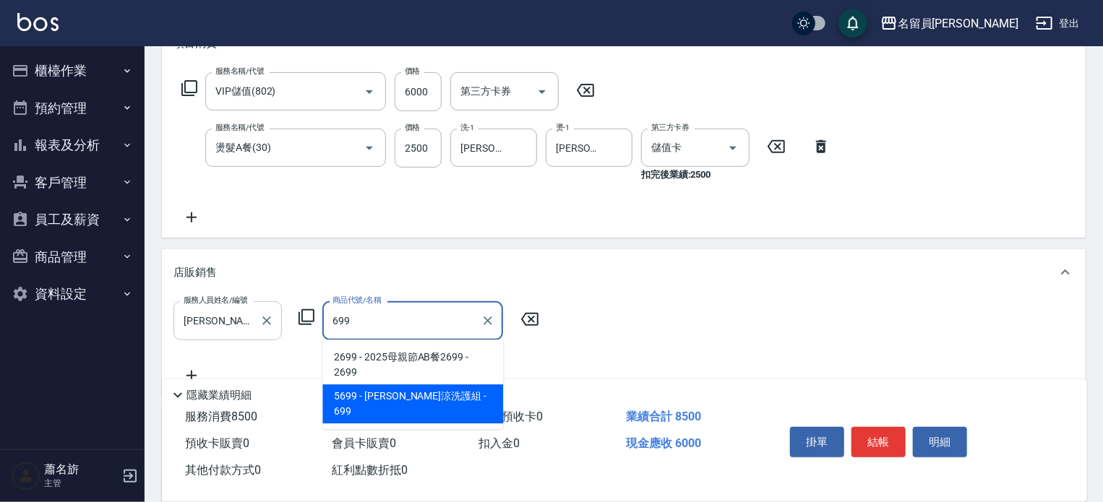
type input "水水沁涼洗護組"
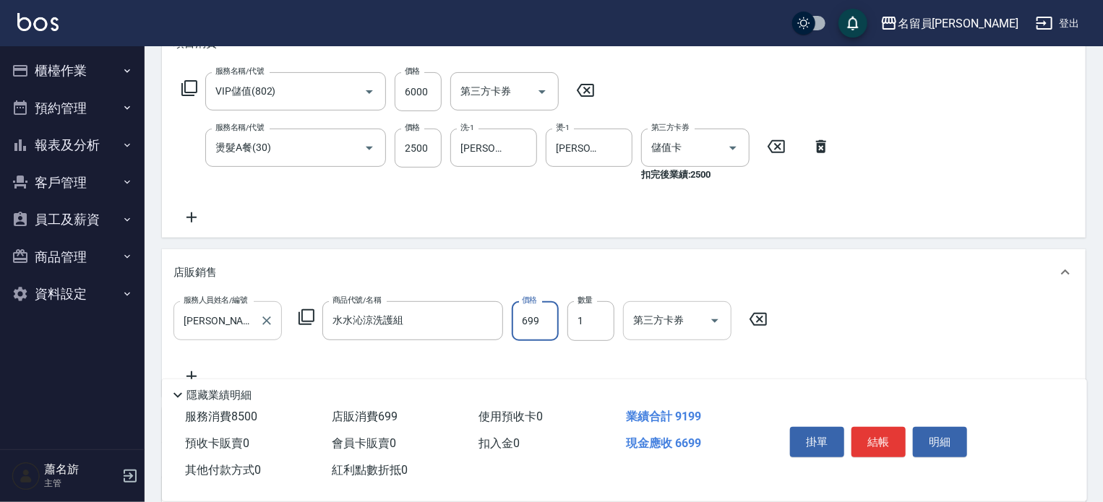
click at [656, 331] on input "第三方卡券" at bounding box center [666, 320] width 74 height 25
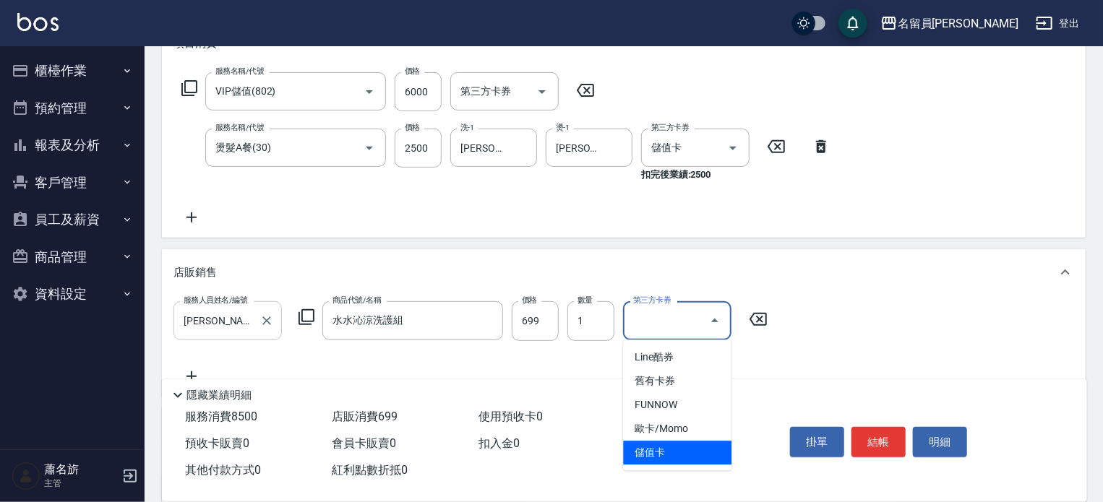
click at [645, 455] on span "儲值卡" at bounding box center [677, 453] width 108 height 24
type input "儲值卡"
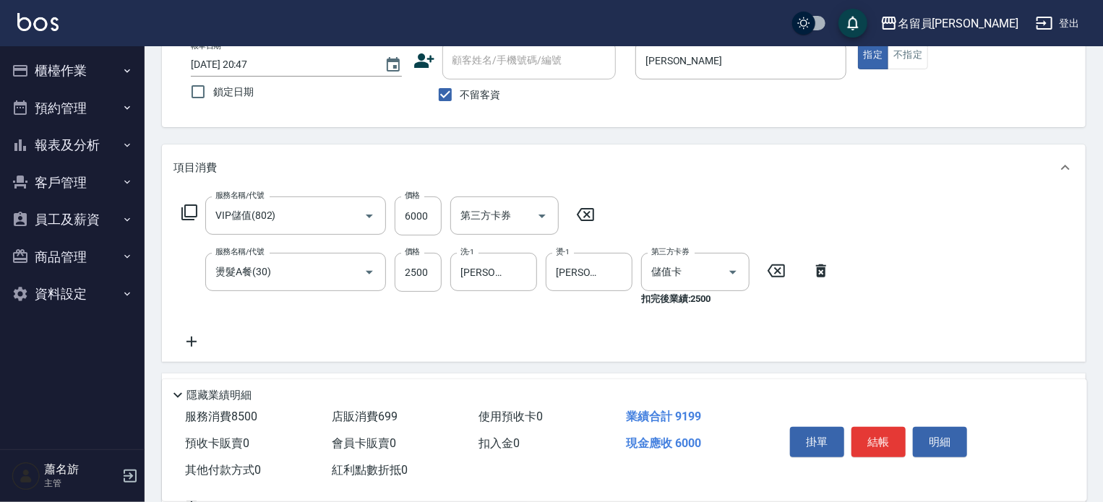
scroll to position [289, 0]
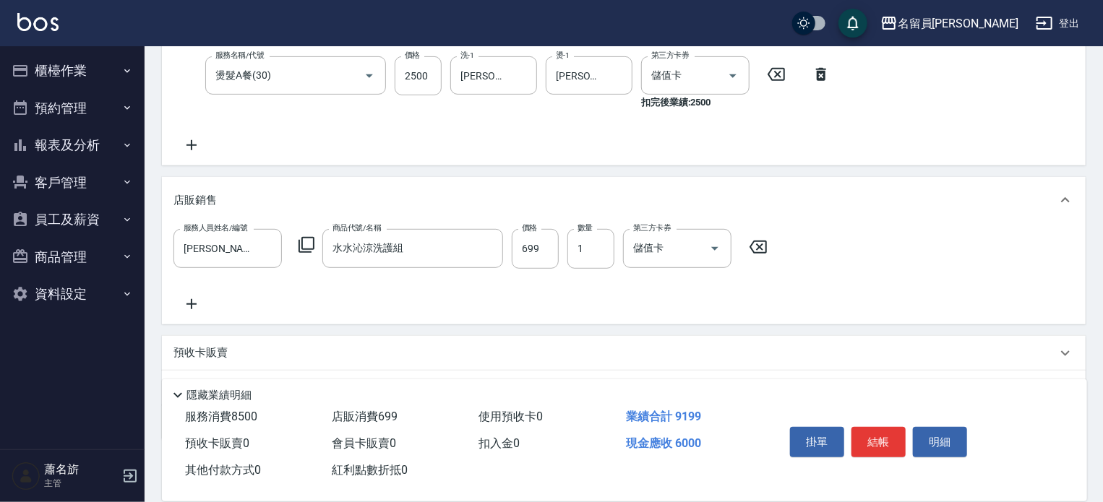
click at [194, 147] on icon at bounding box center [191, 145] width 36 height 17
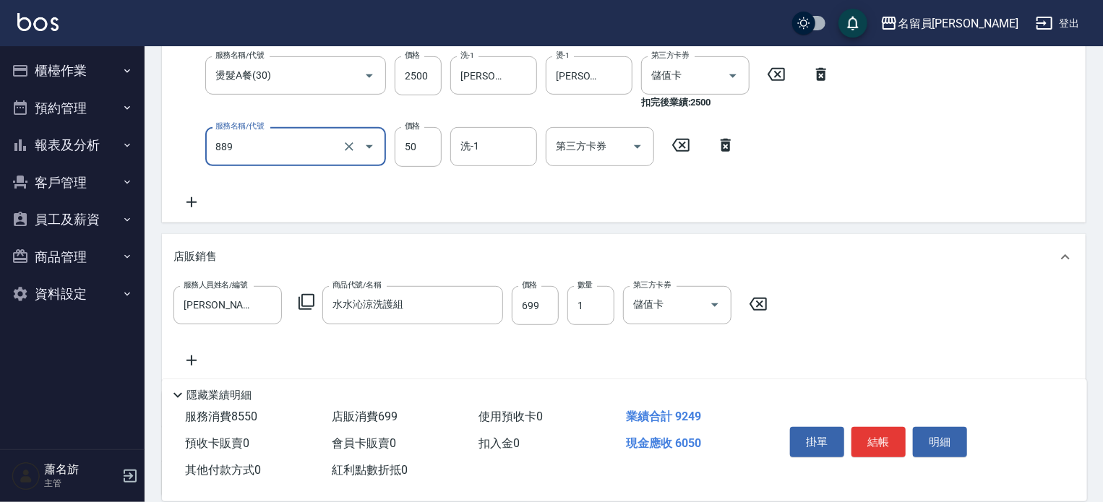
type input "精油(889)"
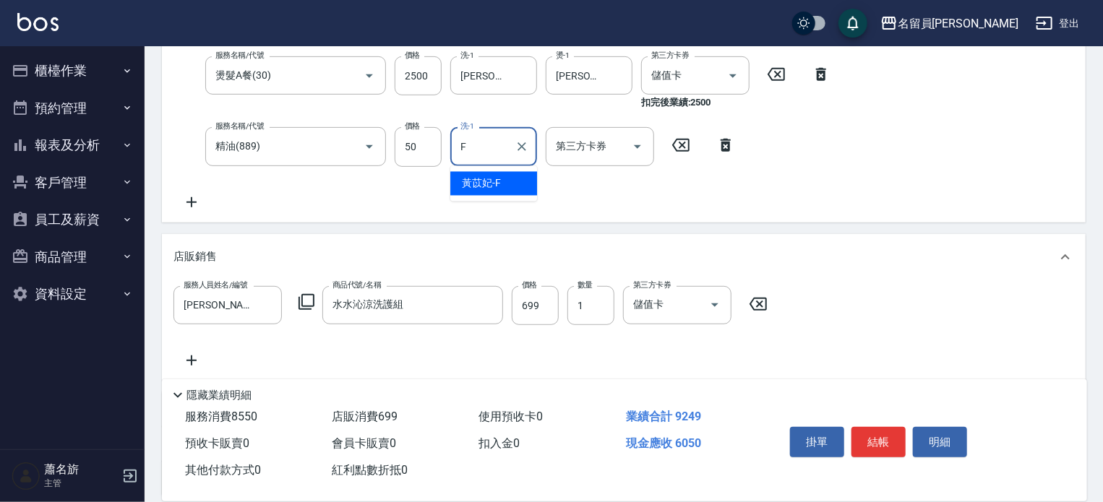
type input "[PERSON_NAME]-F"
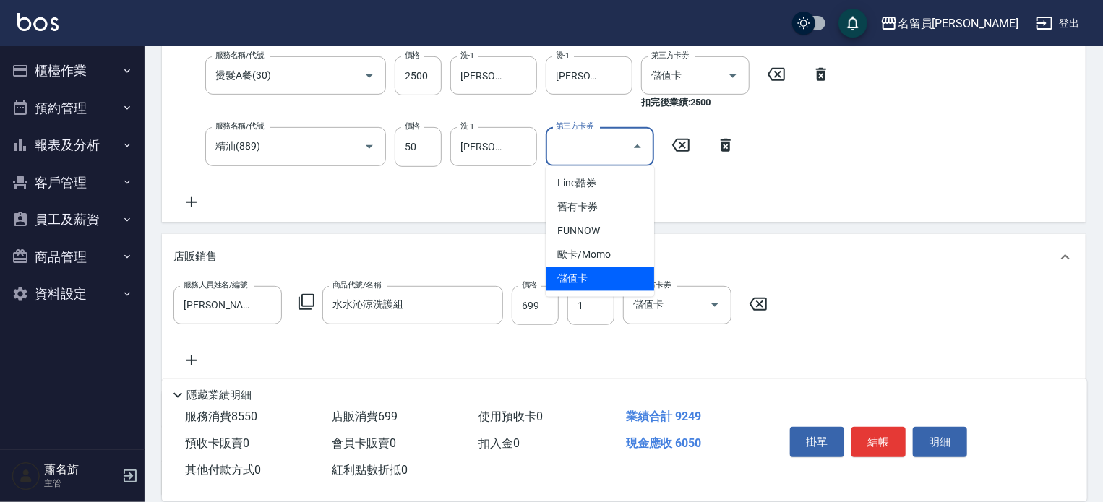
type input "儲值卡"
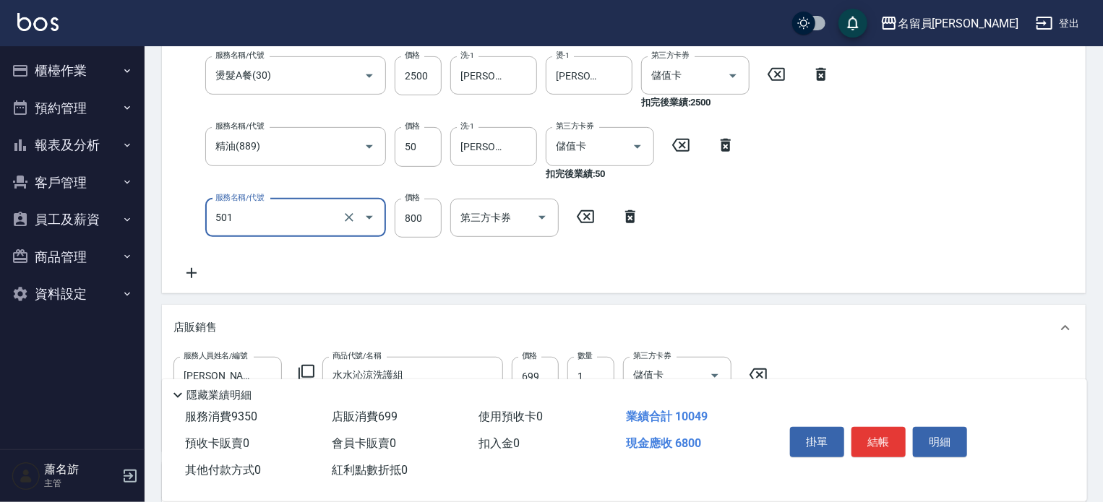
type input "染髮(501)"
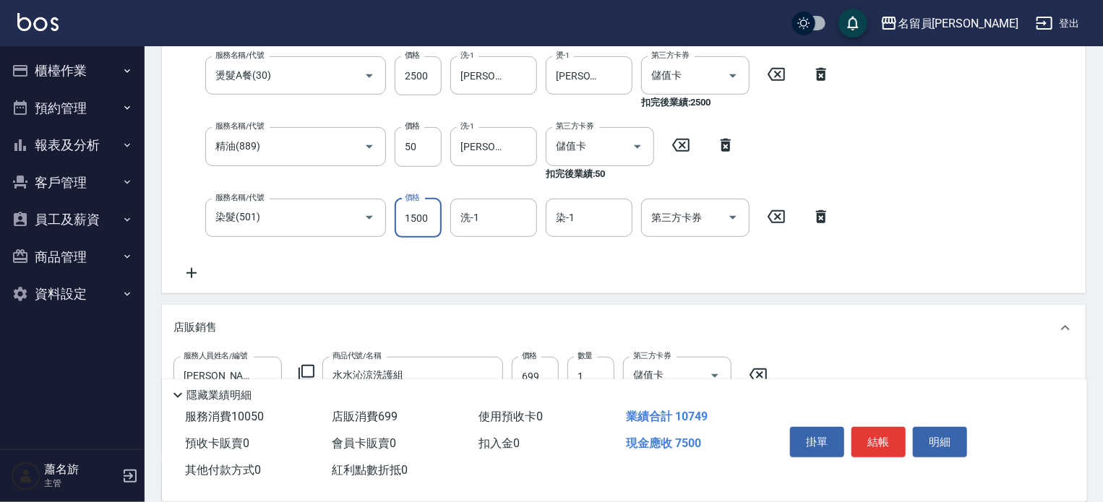
type input "1500"
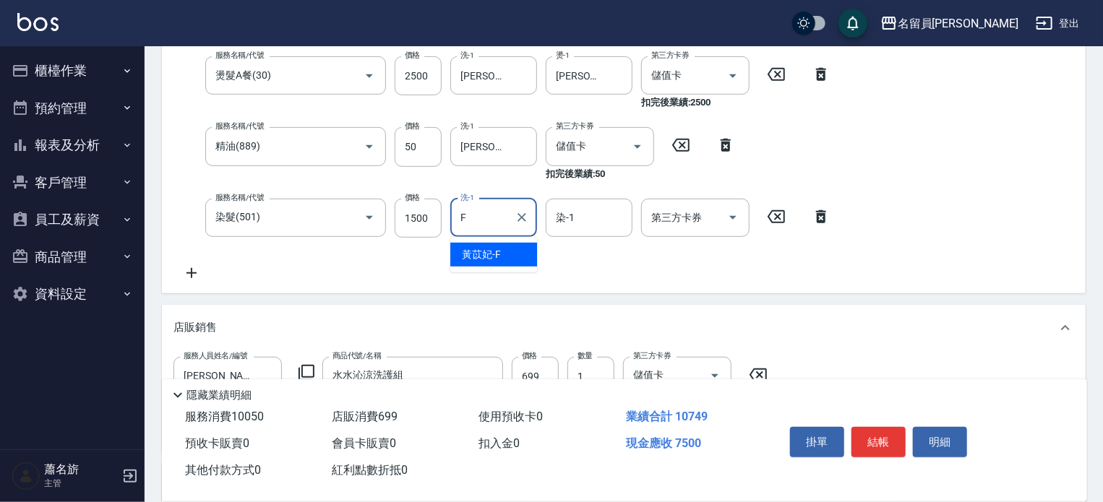
type input "[PERSON_NAME]-F"
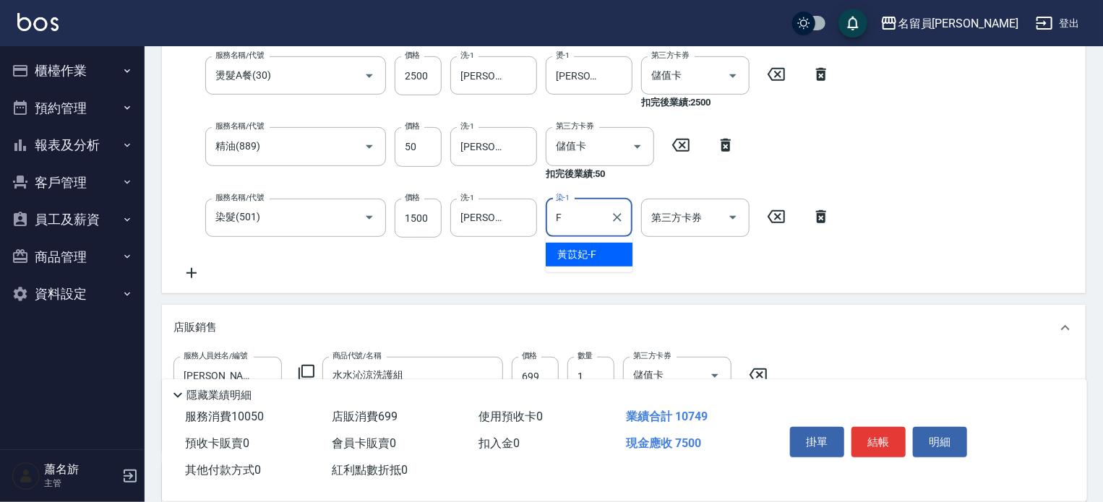
type input "[PERSON_NAME]-F"
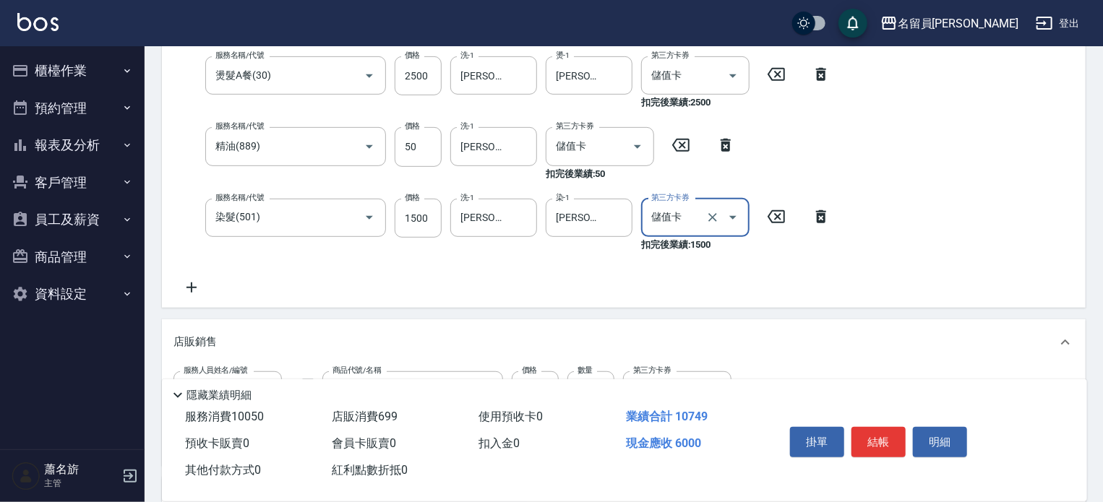
type input "儲值卡"
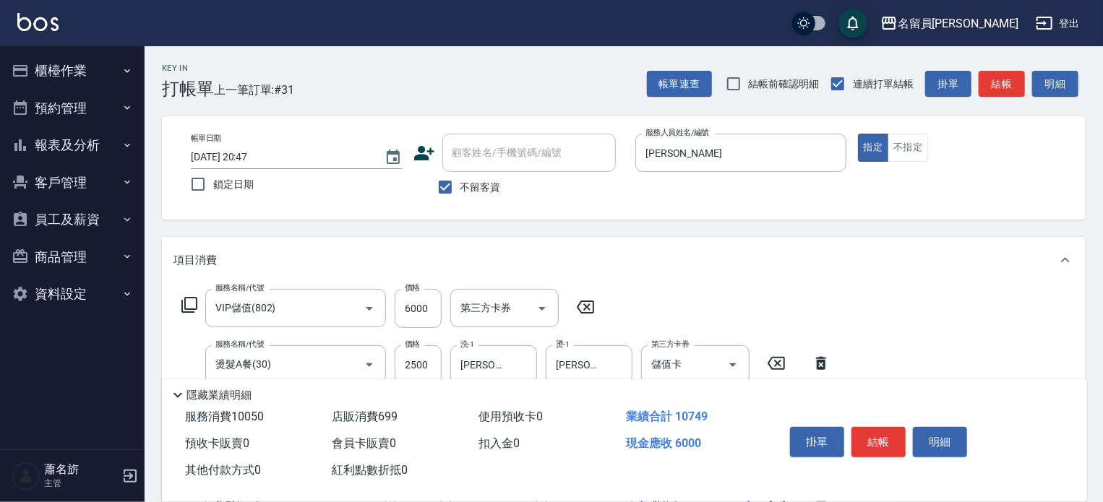
scroll to position [0, 0]
click at [883, 431] on button "結帳" at bounding box center [878, 442] width 54 height 30
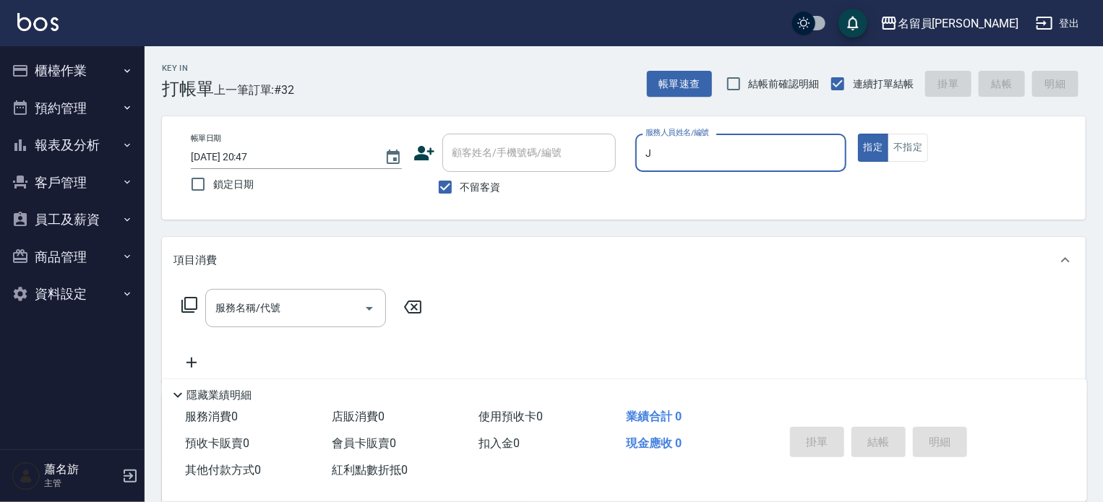
type input "[PERSON_NAME]"
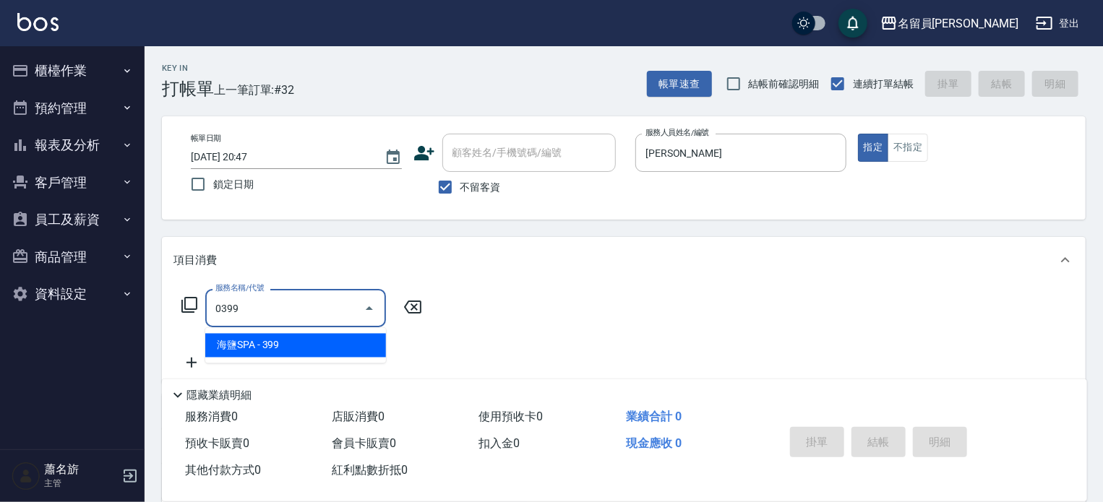
type input "海鹽SPA(0399)"
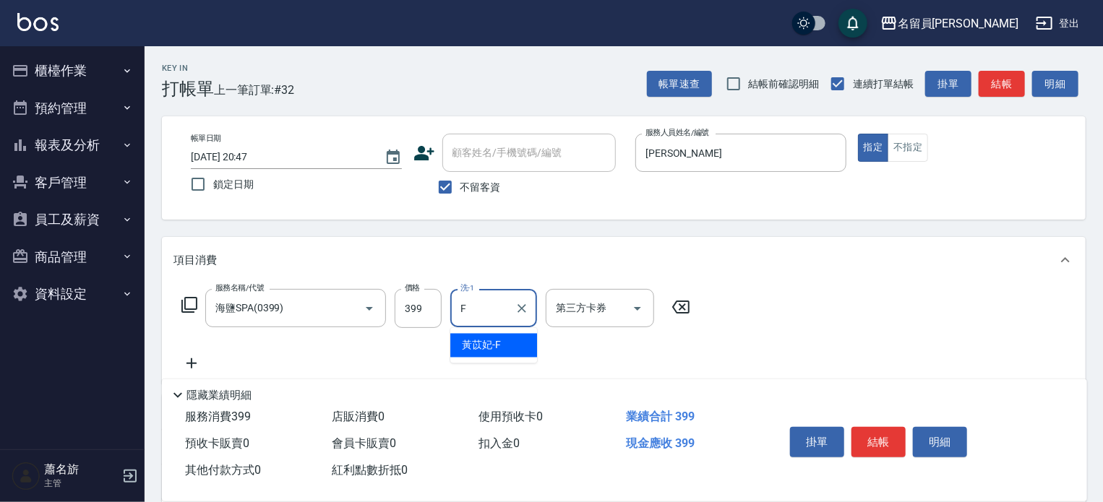
type input "[PERSON_NAME]-F"
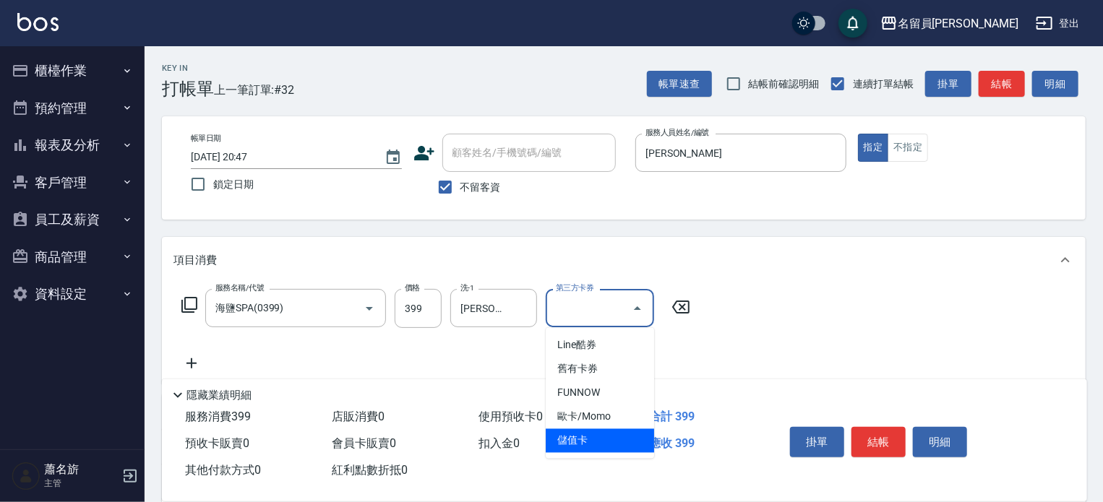
type input "儲值卡"
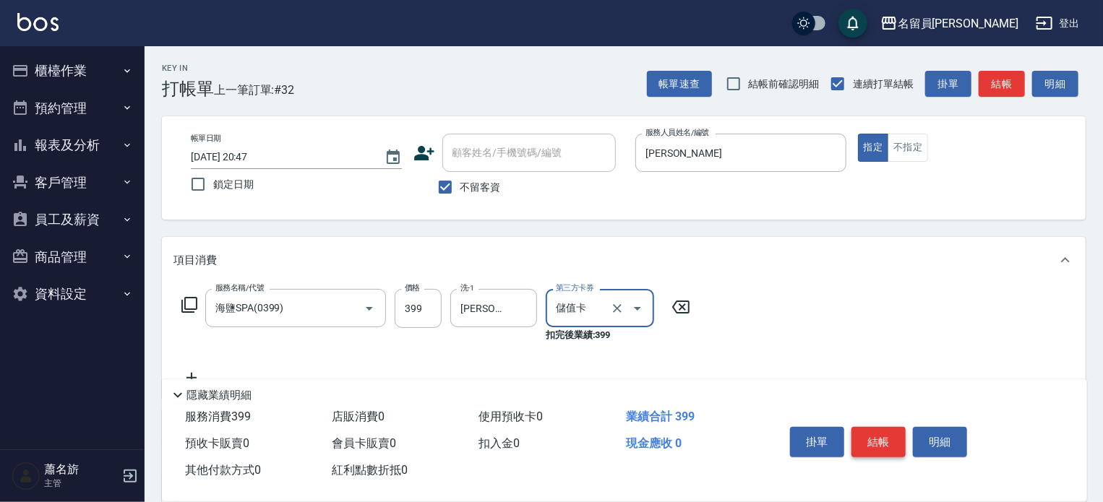
click at [893, 433] on button "結帳" at bounding box center [878, 442] width 54 height 30
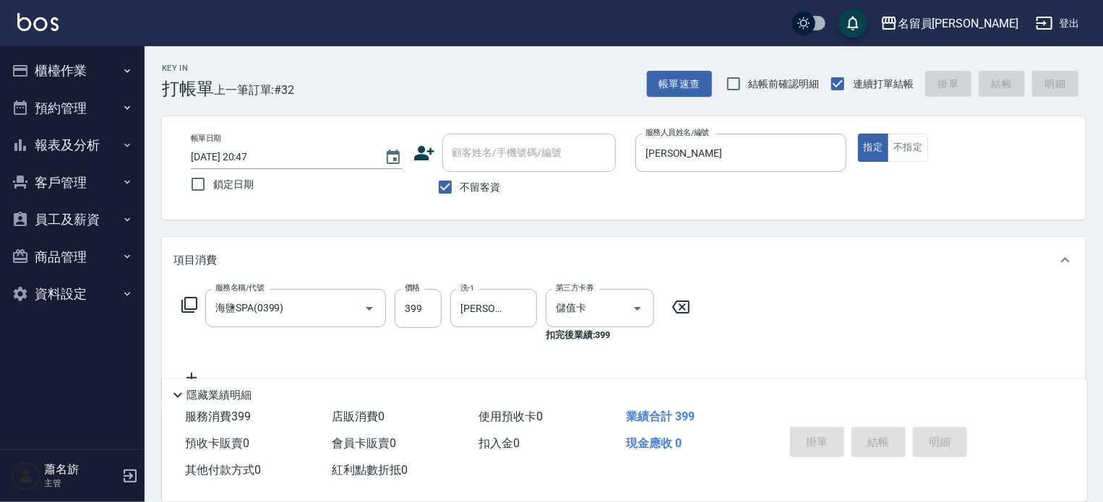
type input "[DATE] 20:48"
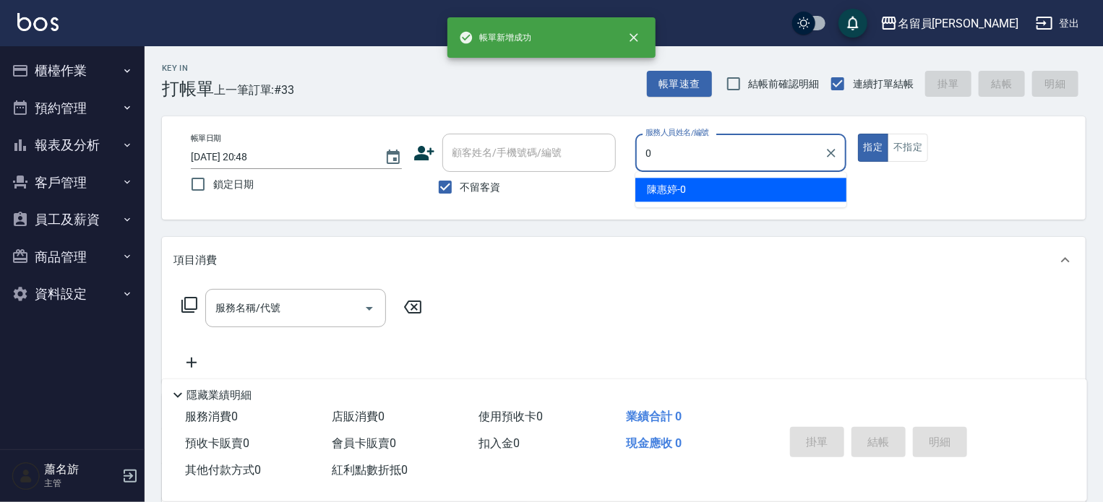
type input "[PERSON_NAME]-0"
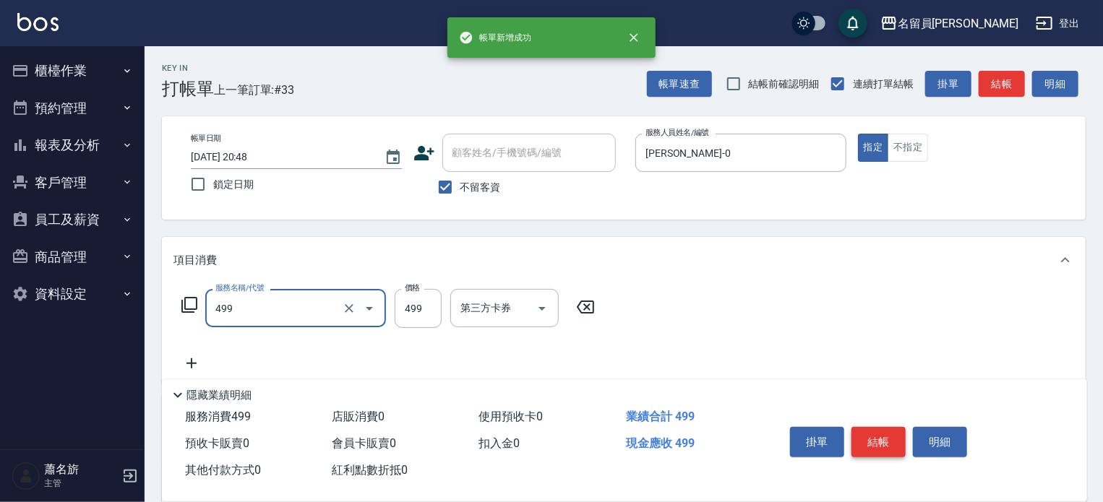
type input "去角質洗髮(499)"
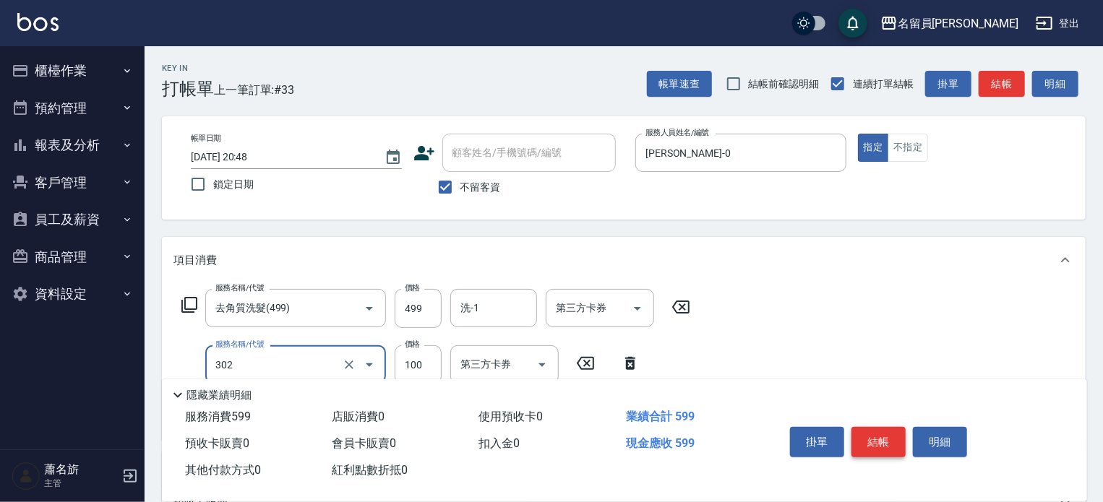
type input "剪髮(302)"
type input "400"
click at [893, 433] on button "結帳" at bounding box center [878, 442] width 54 height 30
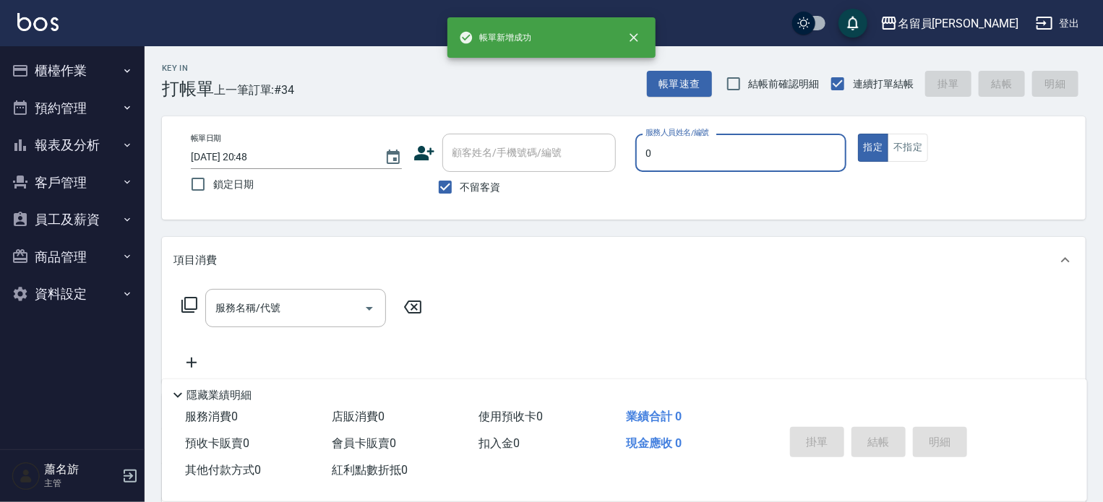
type input "[PERSON_NAME]-0"
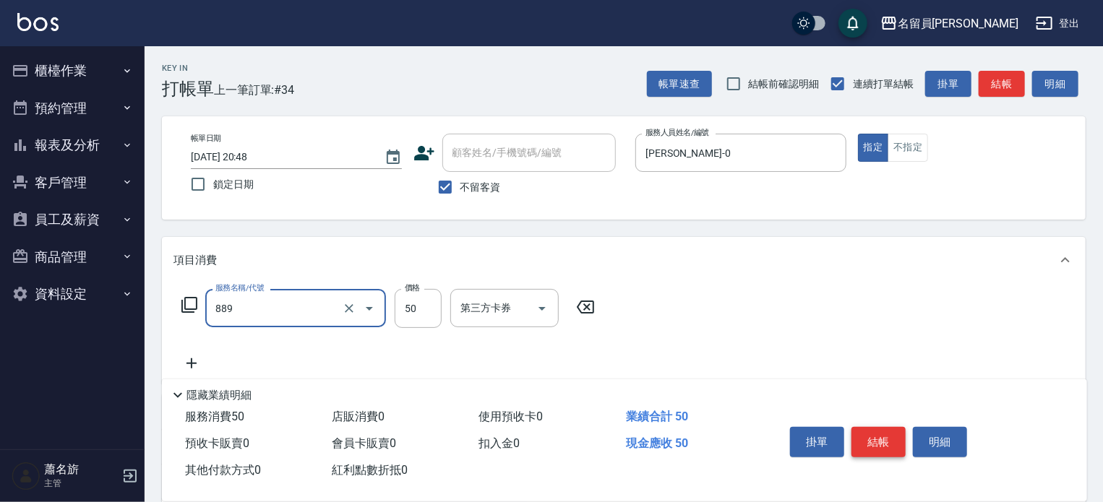
type input "精油(889)"
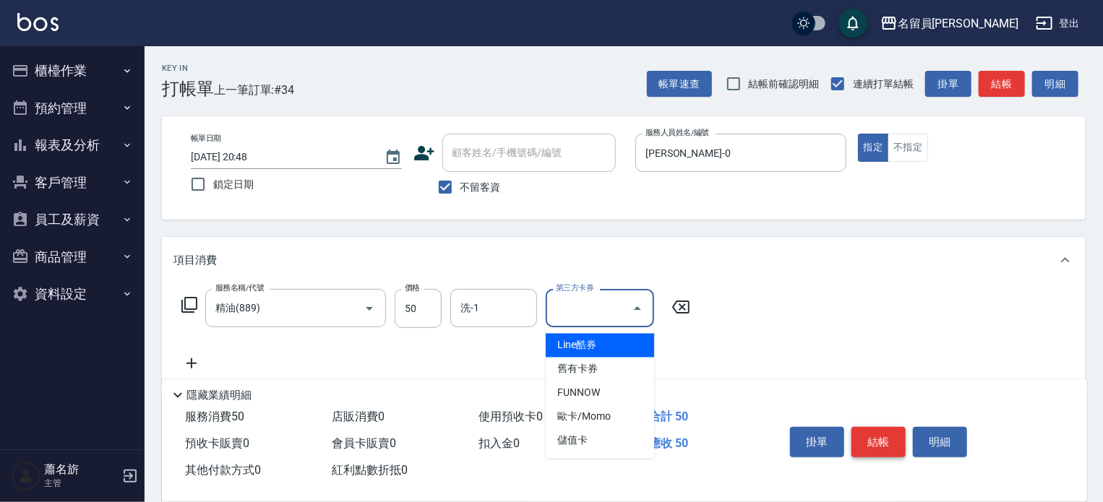
type input "儲值卡"
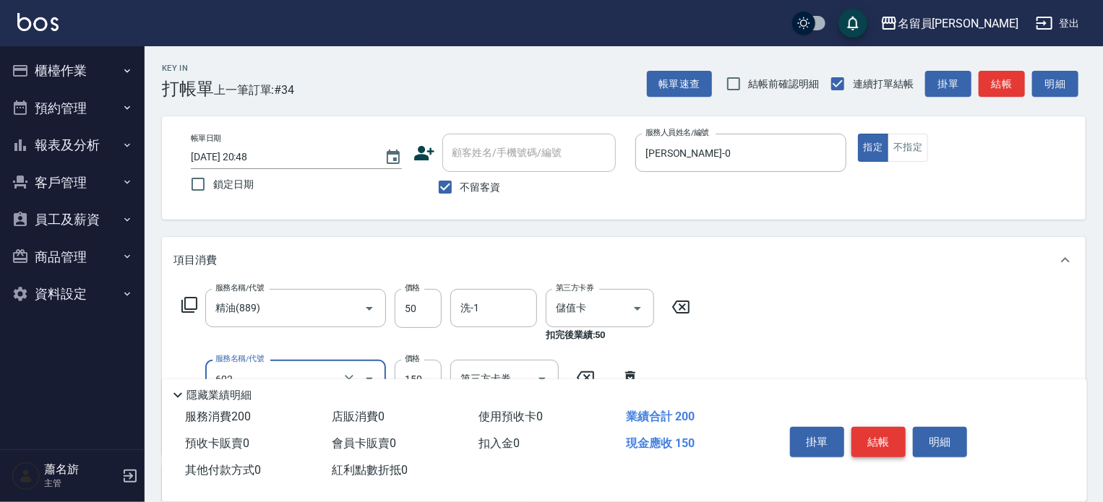
type input "一般洗髮(602)"
type input "200"
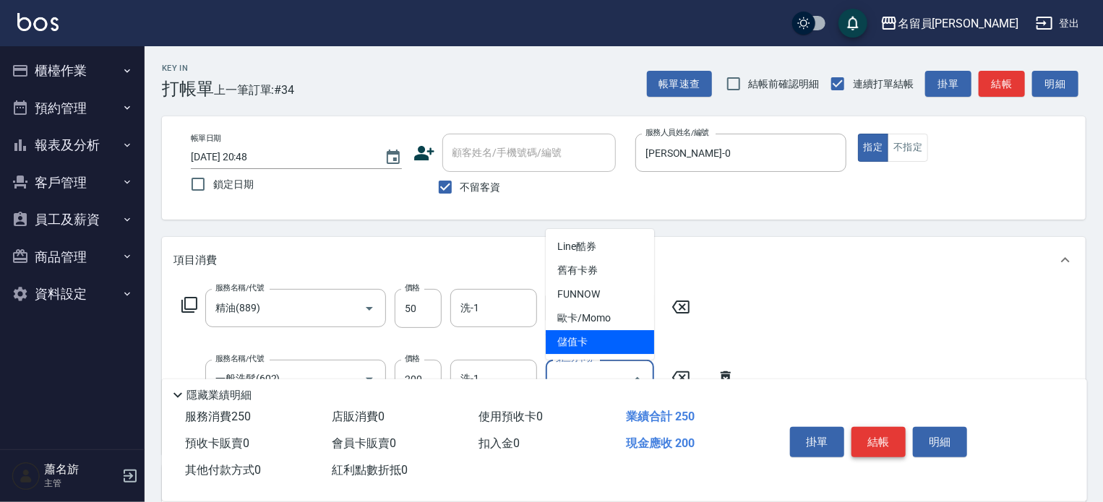
type input "儲值卡"
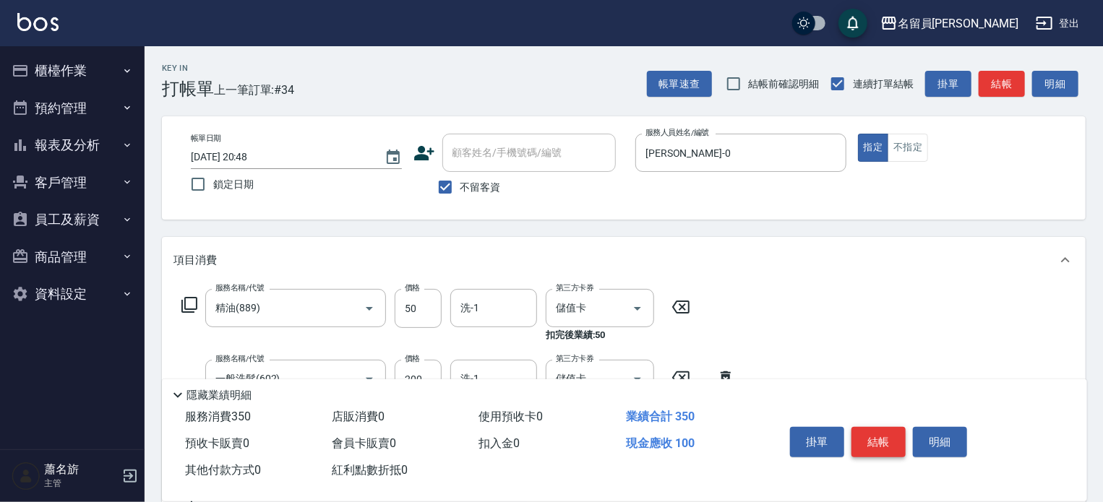
type input "剪髮(302)"
type input "400"
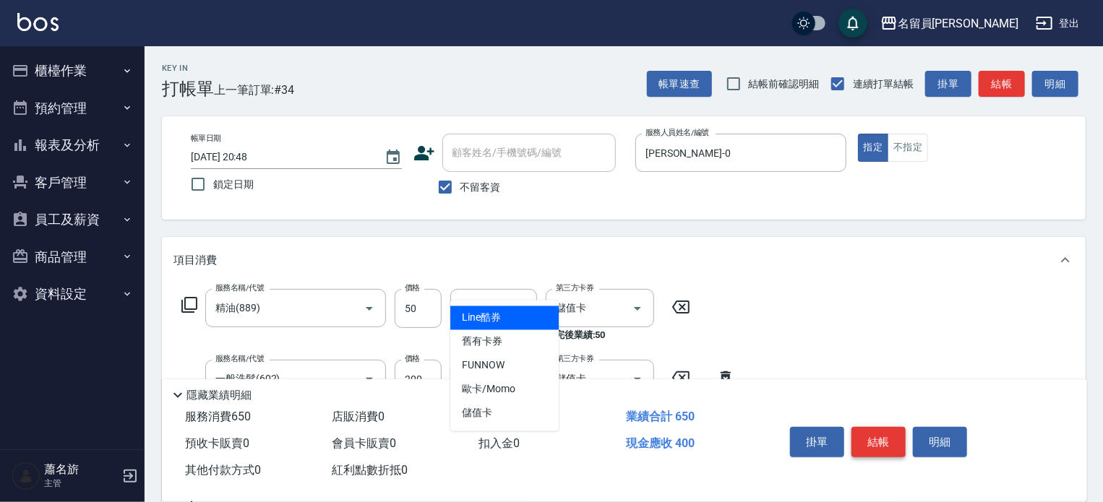
type input "儲值卡"
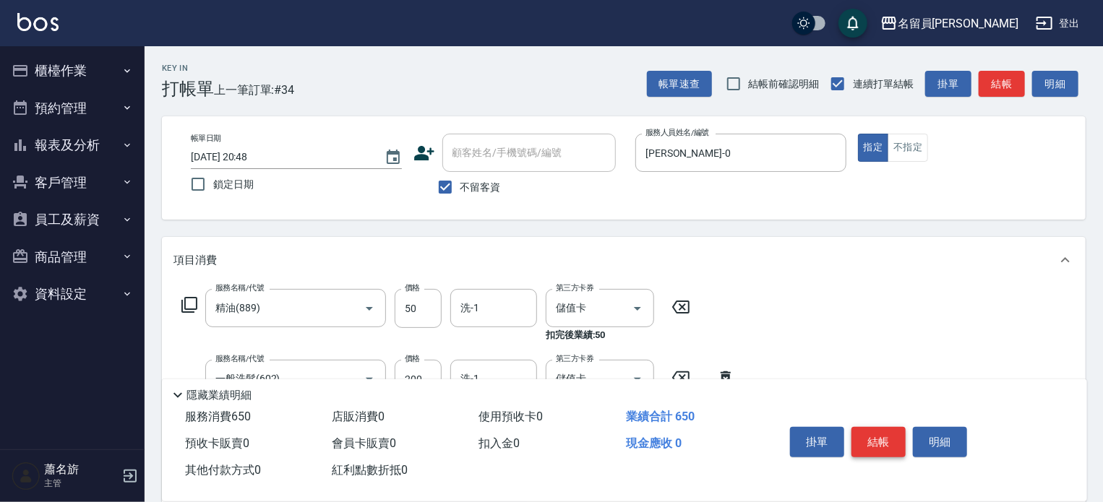
click at [893, 433] on button "結帳" at bounding box center [878, 442] width 54 height 30
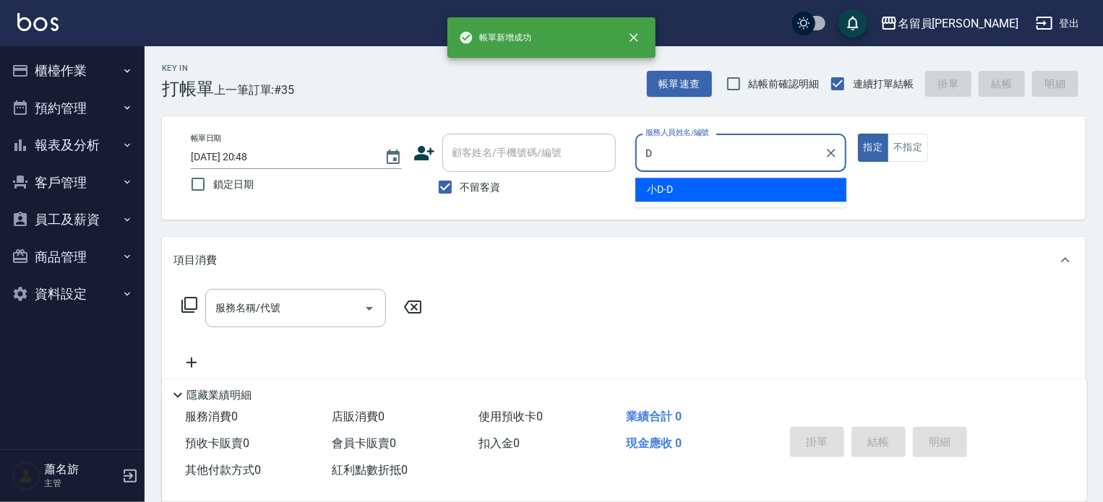
type input "小D-D"
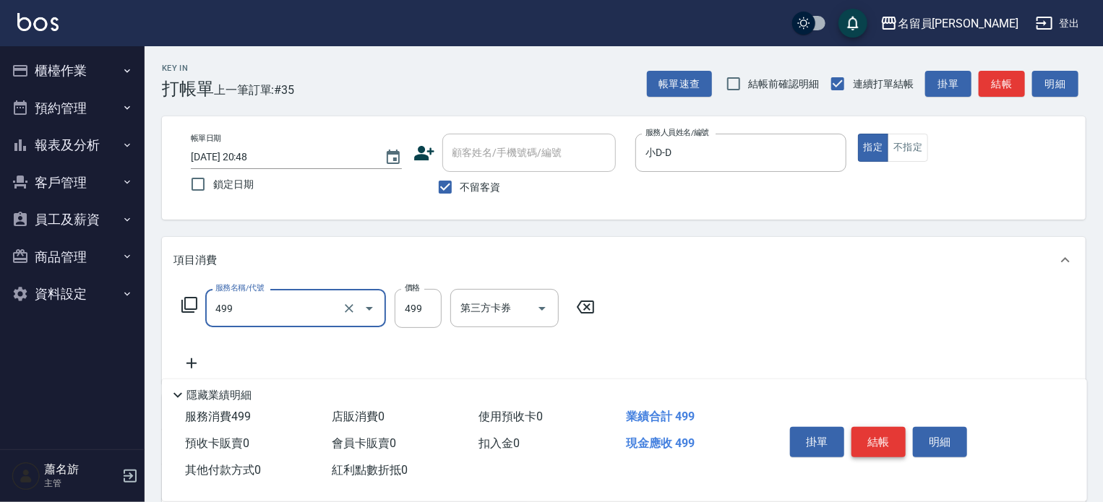
type input "去角質洗髮(499)"
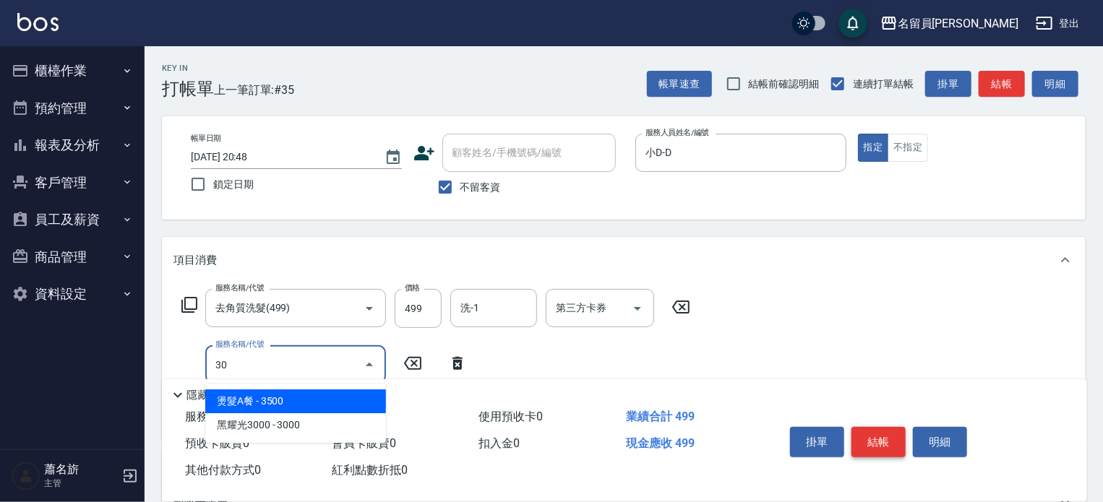
type input "302"
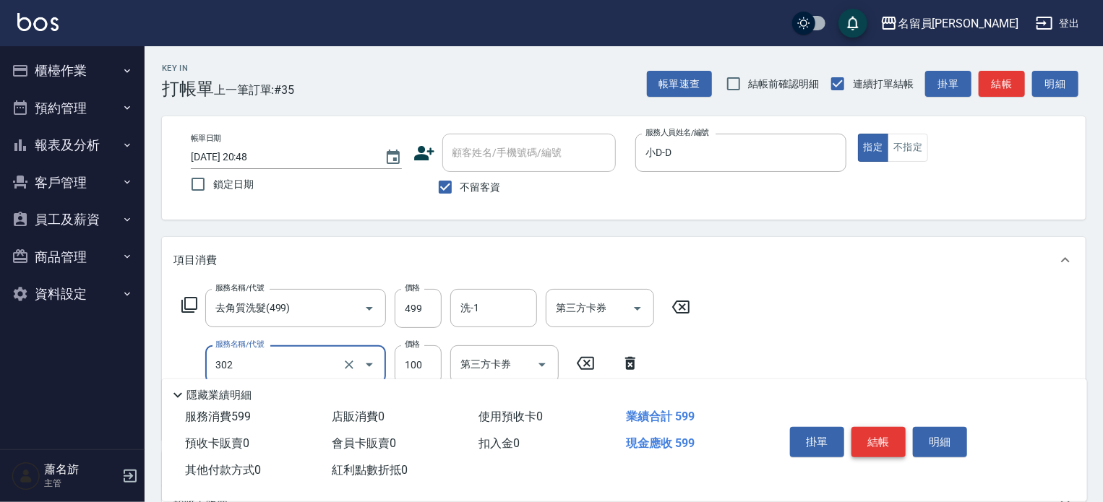
type input "剪髮(302)"
type input "300"
click at [893, 433] on button "結帳" at bounding box center [878, 442] width 54 height 30
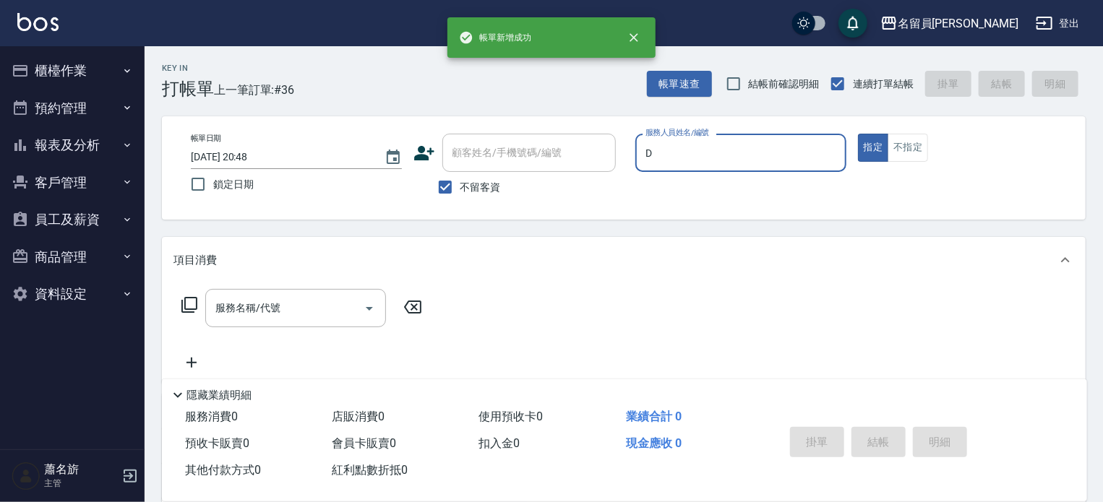
type input "小D-D"
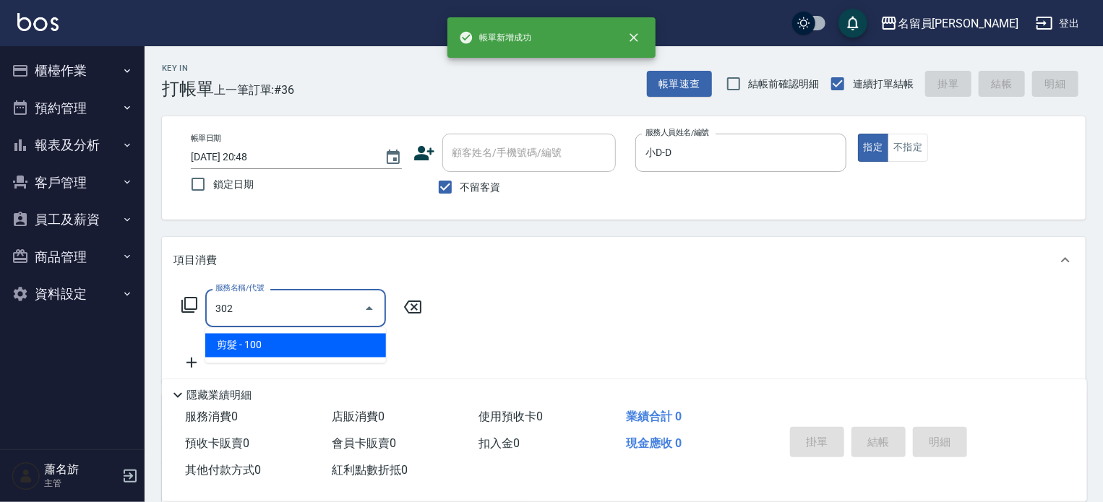
type input "剪髮(302)"
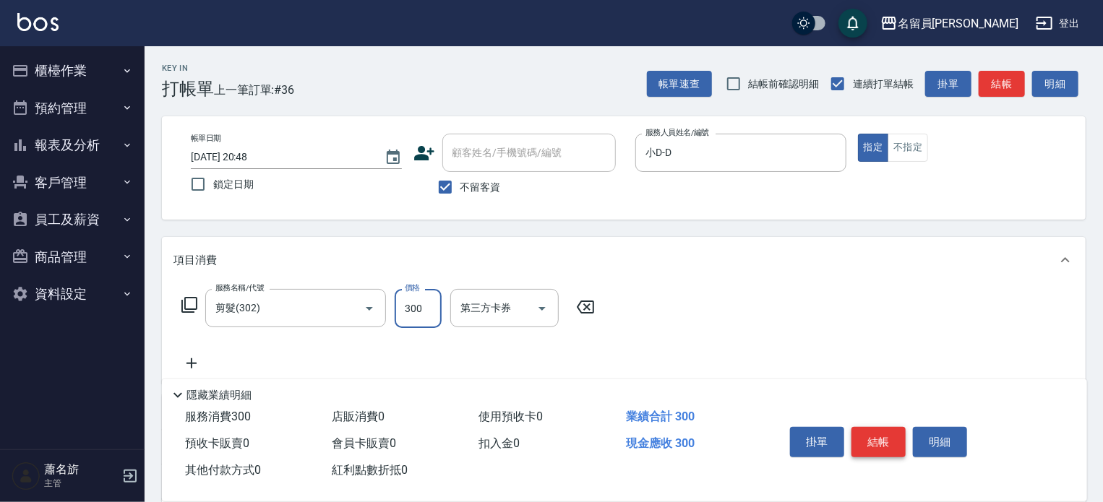
type input "300"
click at [893, 433] on button "結帳" at bounding box center [878, 442] width 54 height 30
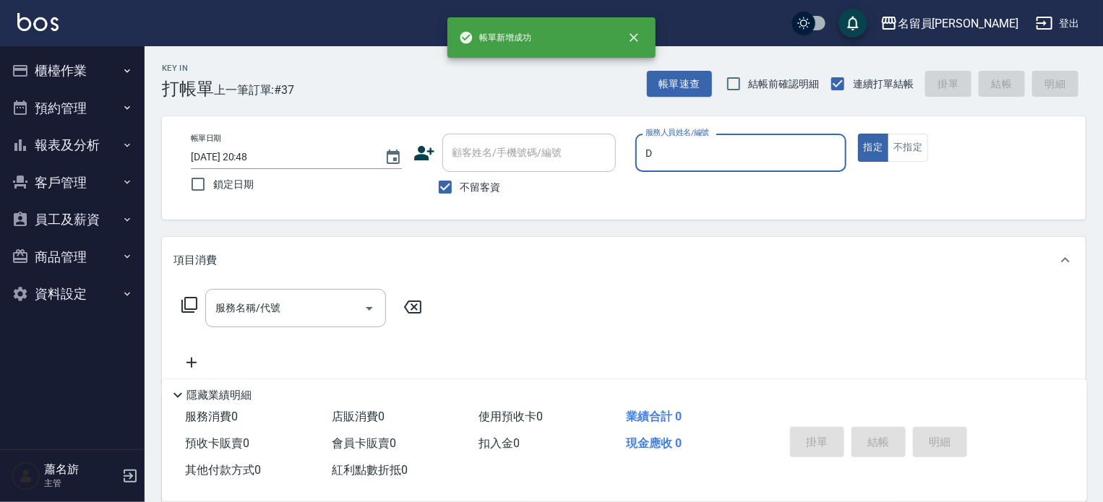
type input "小D-D"
type input "20吋貼片鑽石髮1包(00001)"
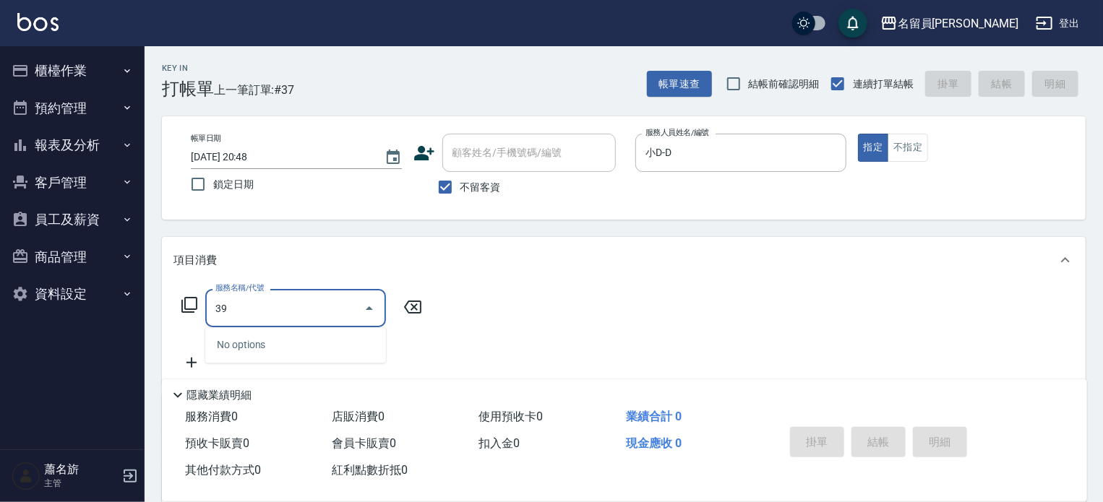
type input "3"
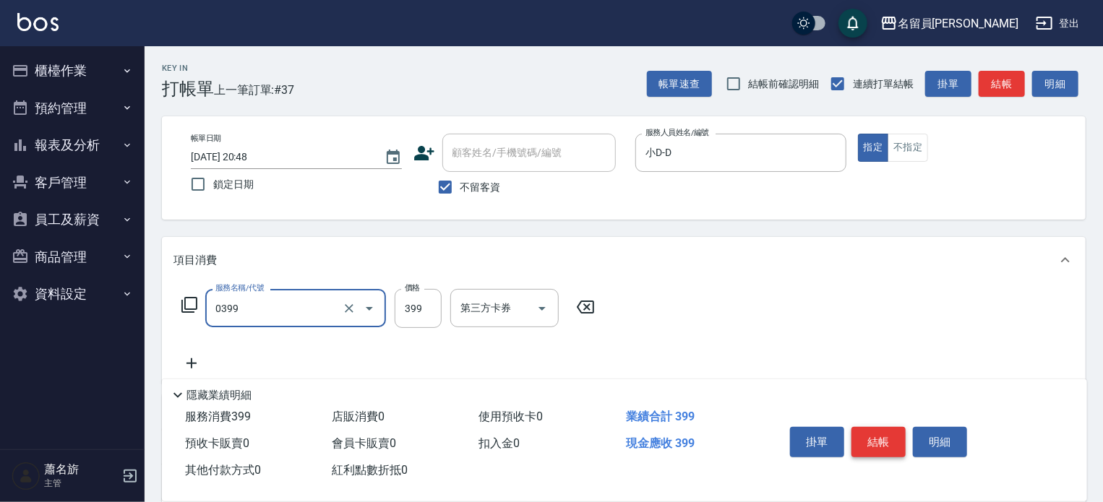
type input "海鹽SPA(0399)"
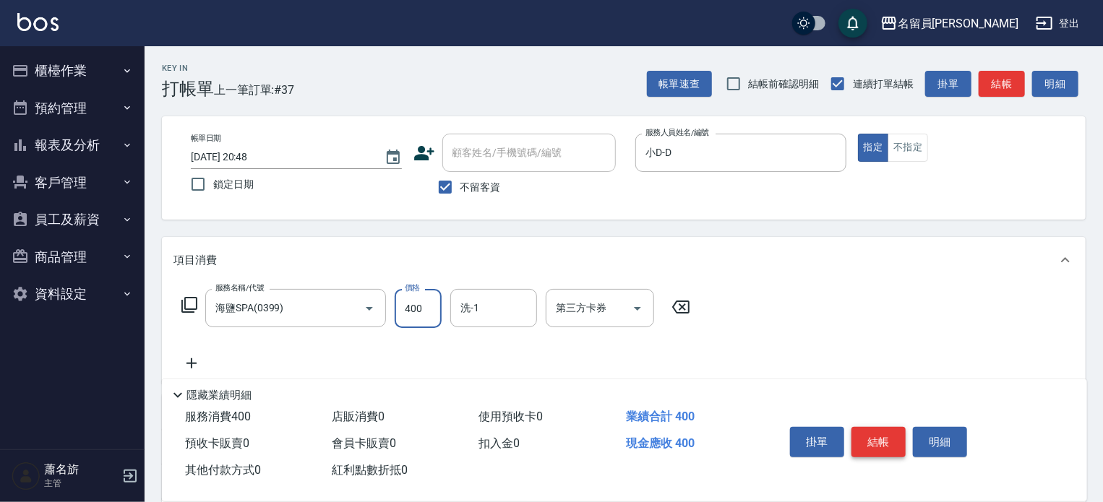
type input "400"
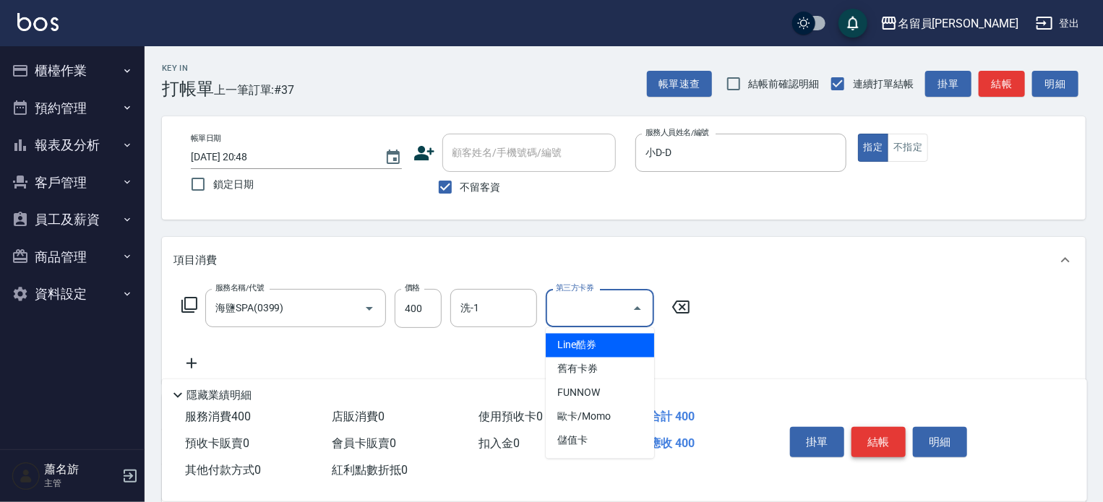
type input "儲值卡"
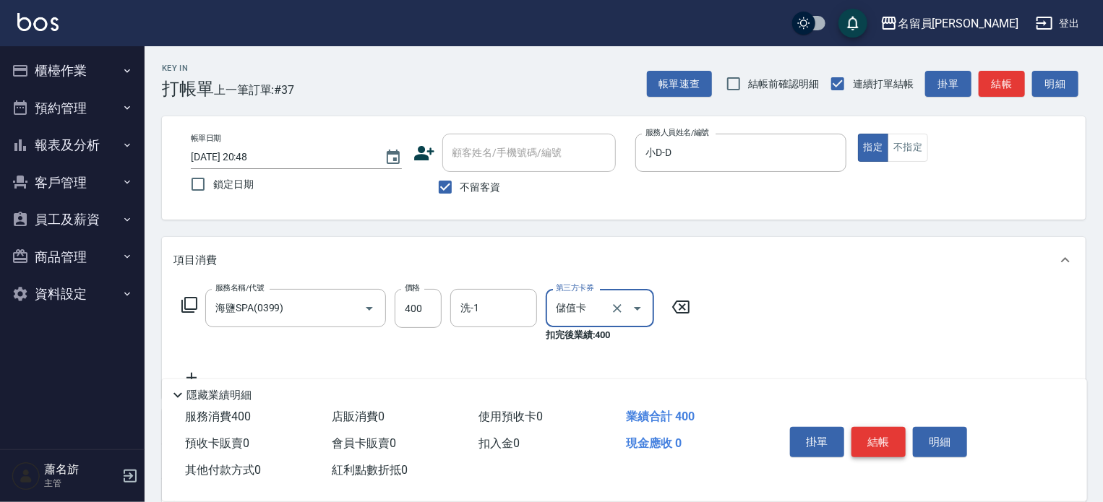
click at [893, 433] on button "結帳" at bounding box center [878, 442] width 54 height 30
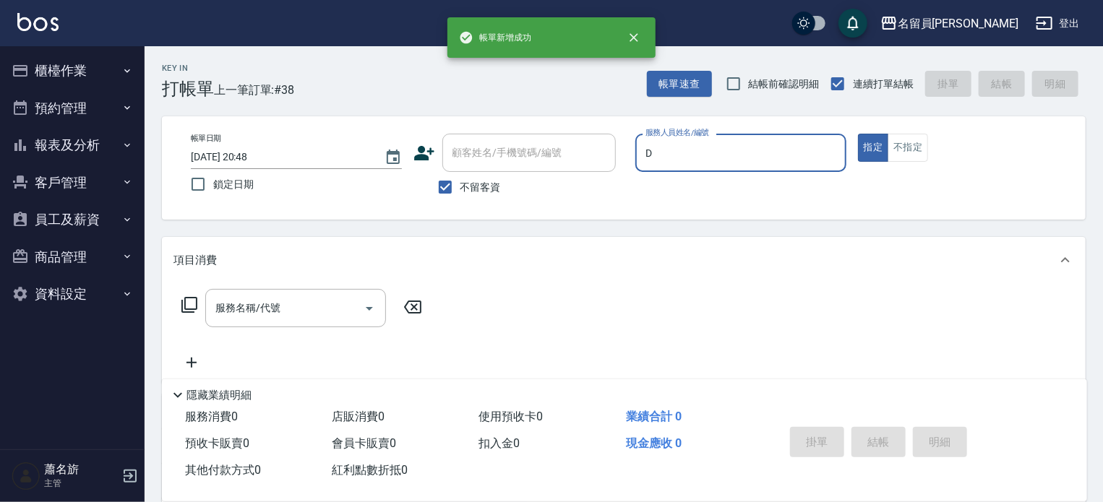
type input "小D-D"
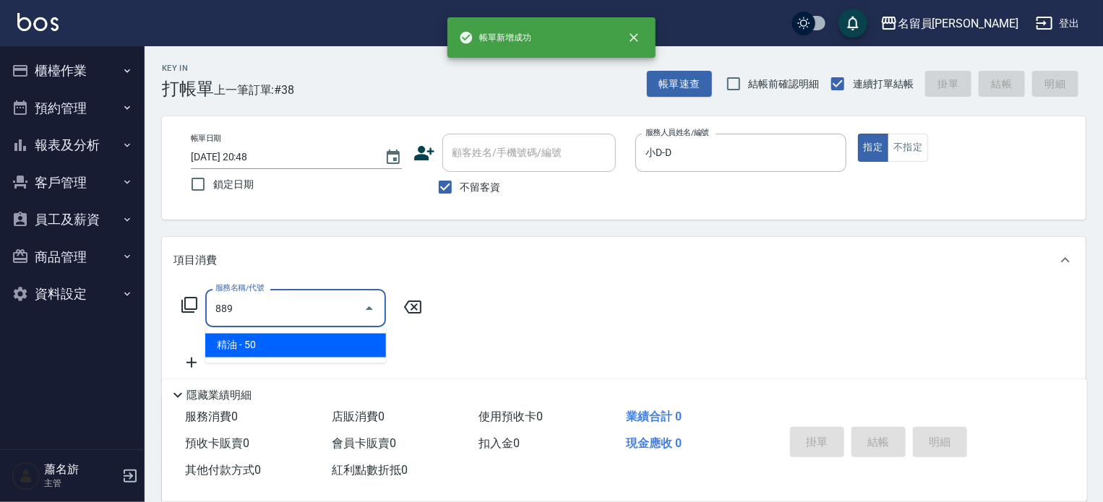
type input "精油(889)"
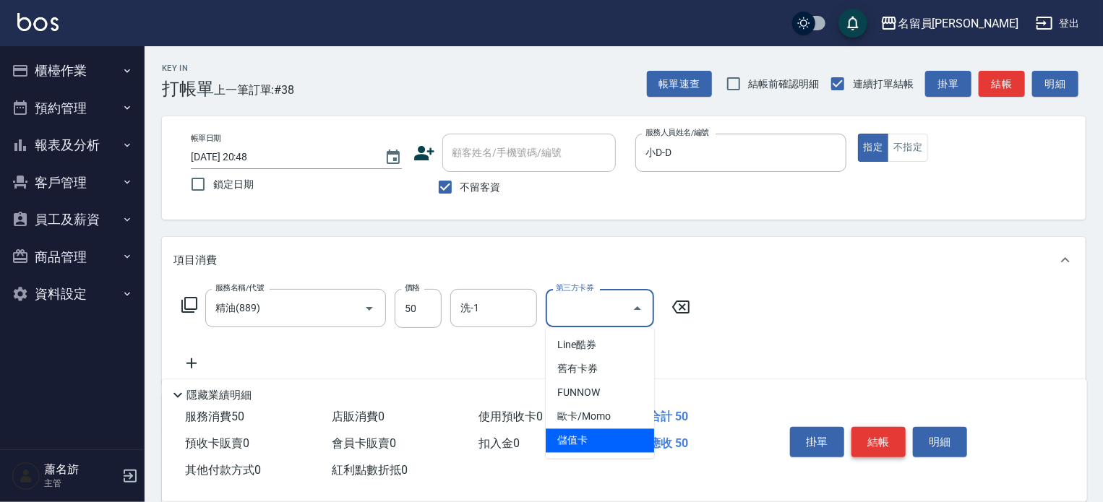
type input "儲值卡"
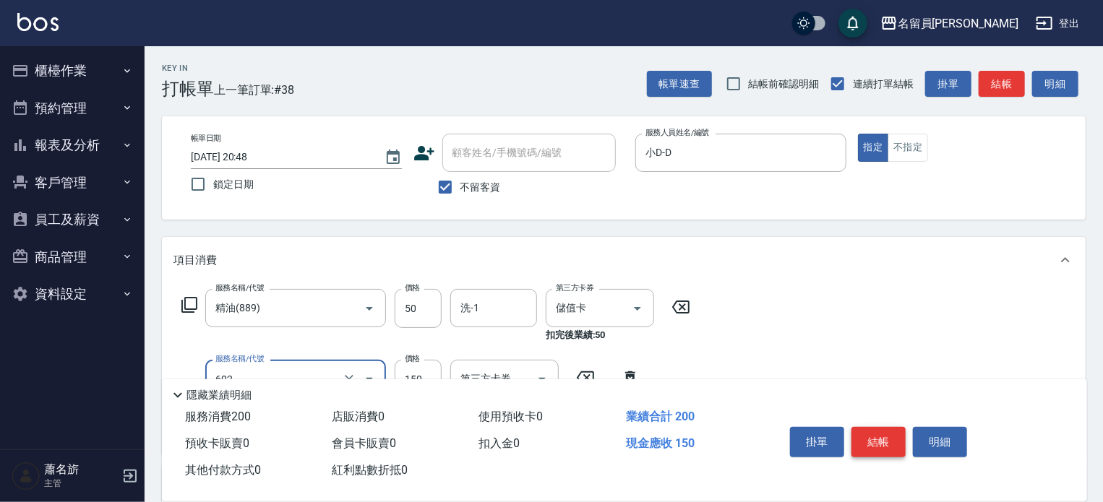
type input "一般洗髮(602)"
type input "200"
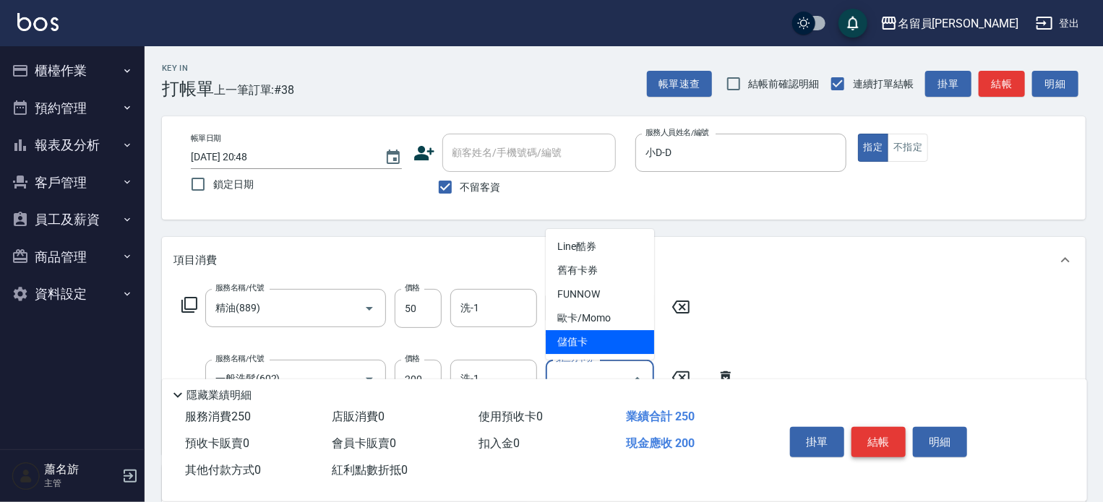
type input "儲值卡"
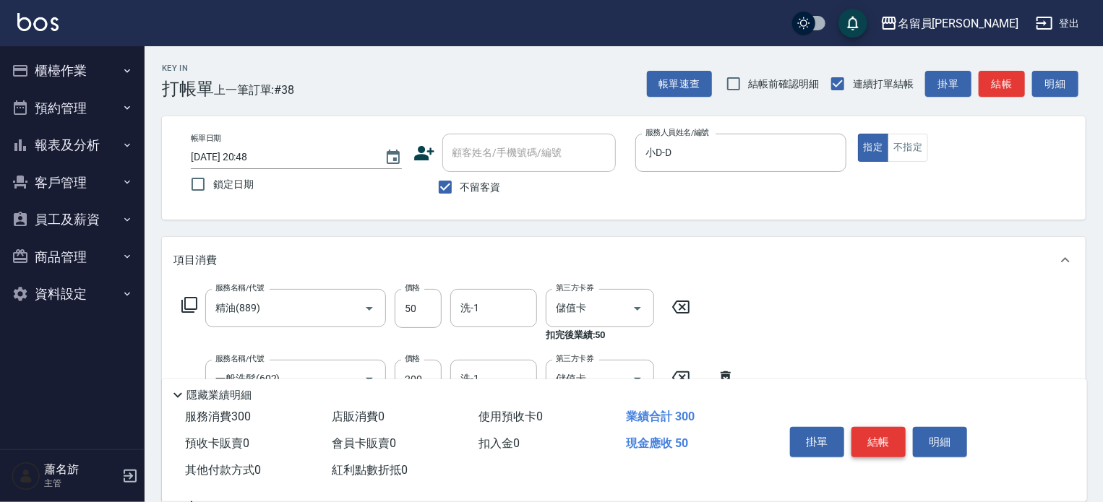
type input "瞬間保養(415)"
type input "儲值卡"
click at [893, 433] on button "結帳" at bounding box center [878, 442] width 54 height 30
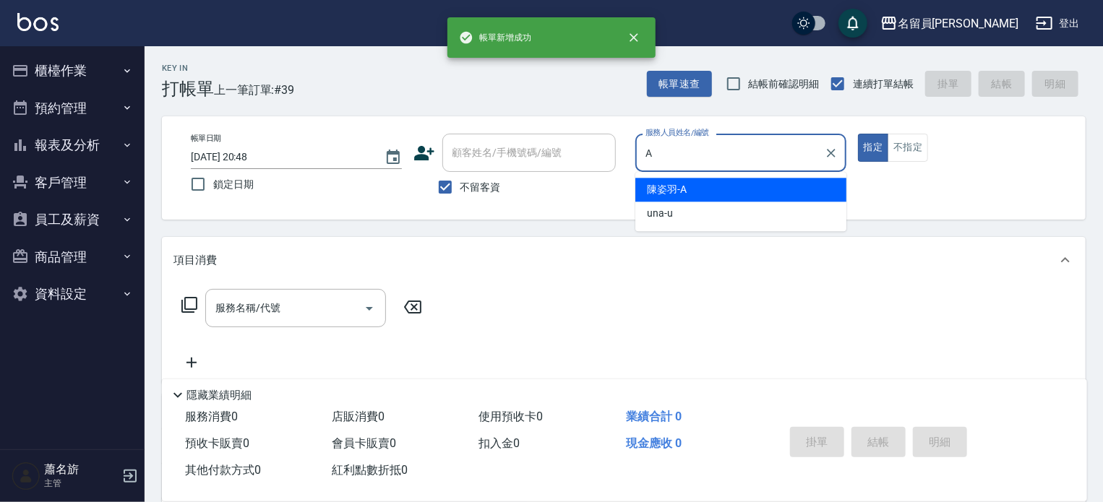
type input "[PERSON_NAME]"
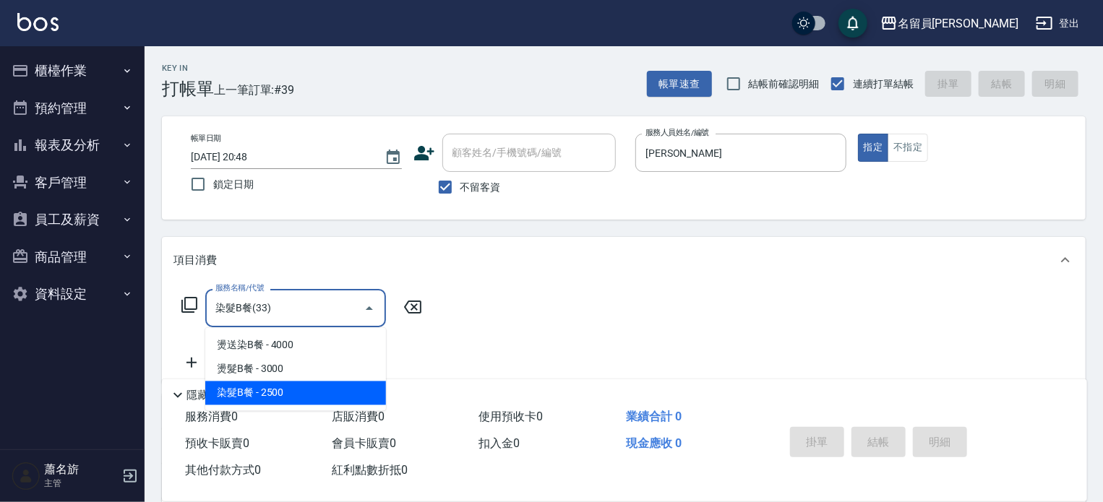
type input "染髮B餐(33)"
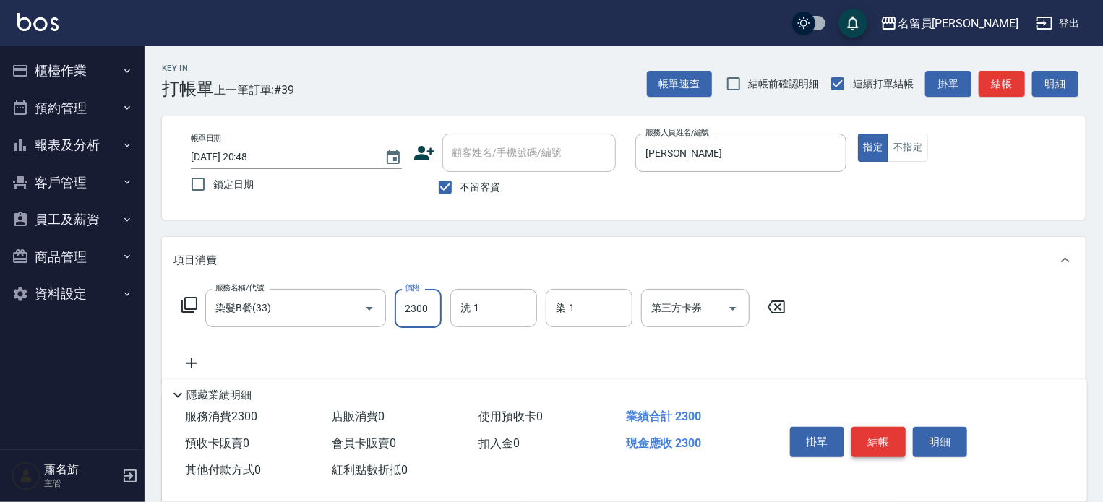
type input "2300"
type input "[PERSON_NAME]-17"
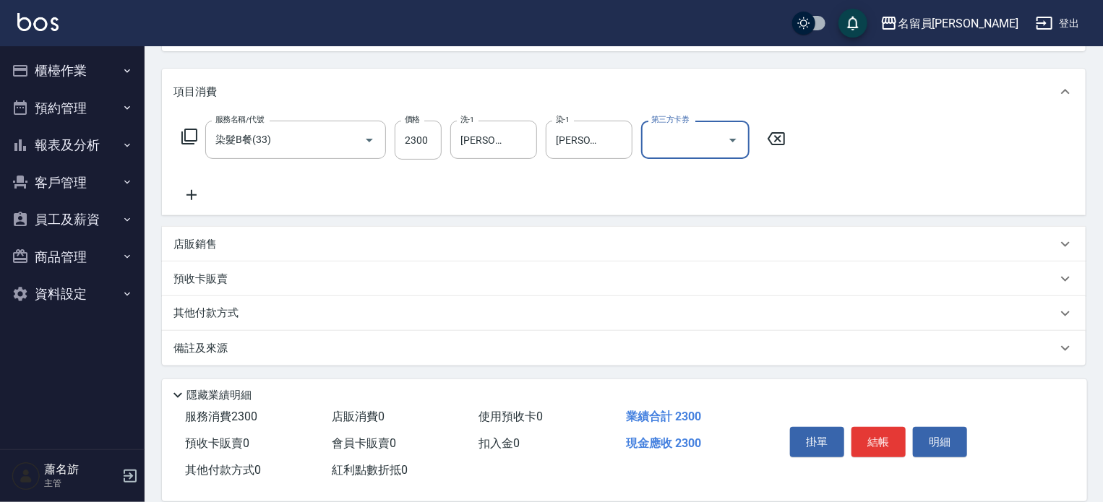
scroll to position [169, 0]
click at [758, 234] on div "店販銷售" at bounding box center [624, 243] width 924 height 35
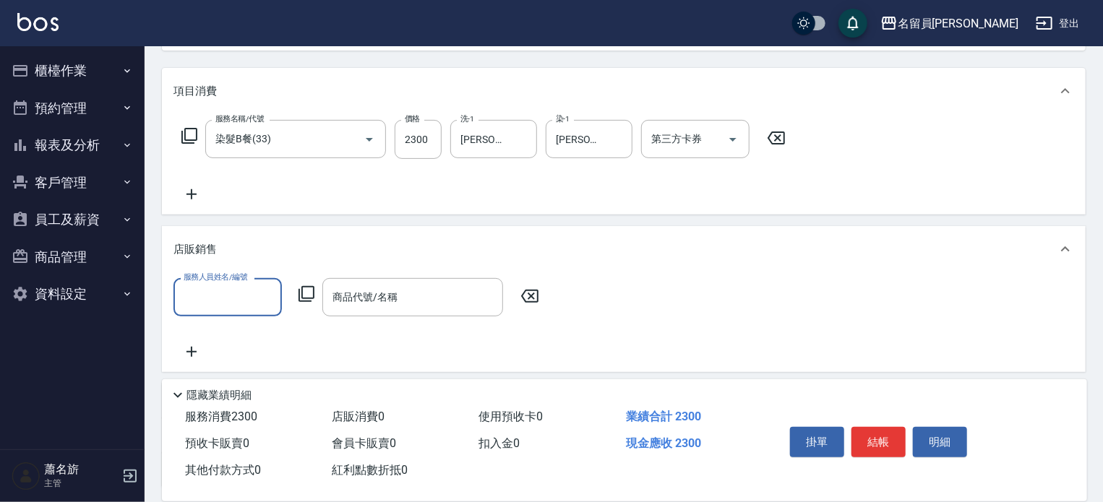
scroll to position [0, 0]
type input "[PERSON_NAME]"
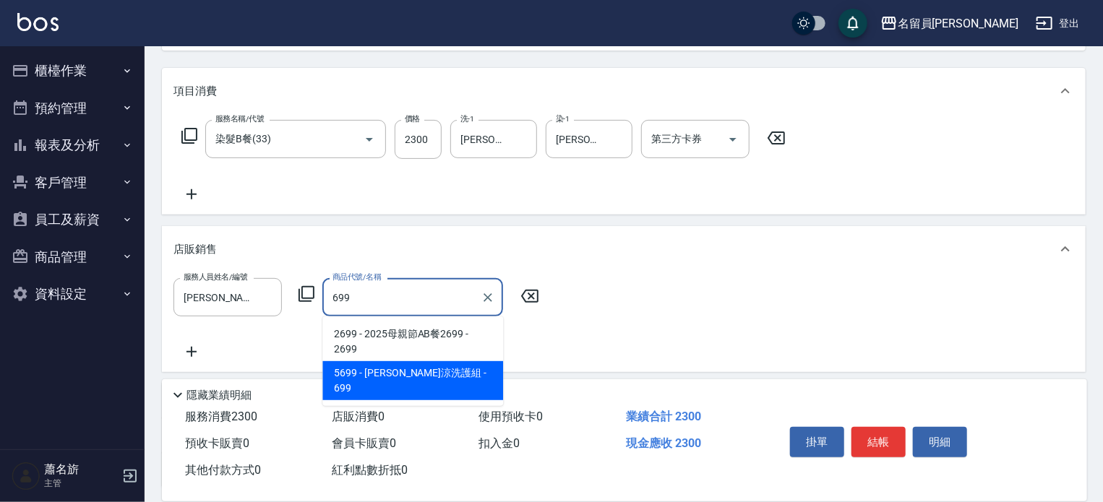
type input "水水沁涼洗護組"
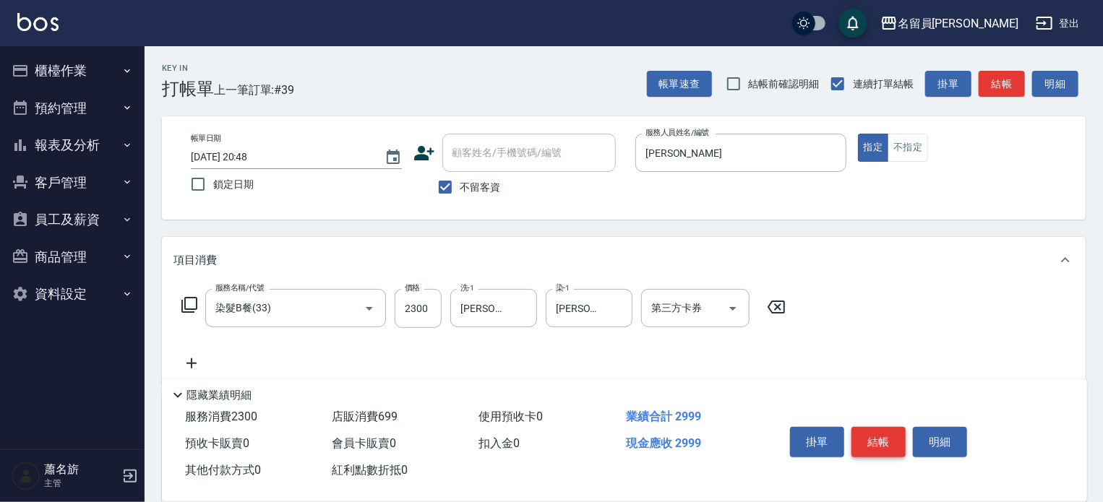
click at [873, 434] on button "結帳" at bounding box center [878, 442] width 54 height 30
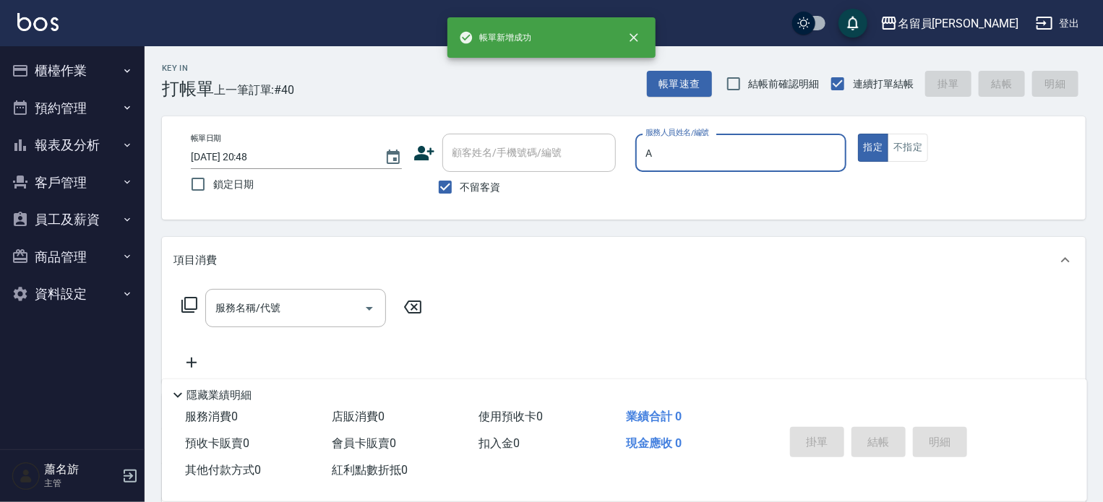
type input "[PERSON_NAME]"
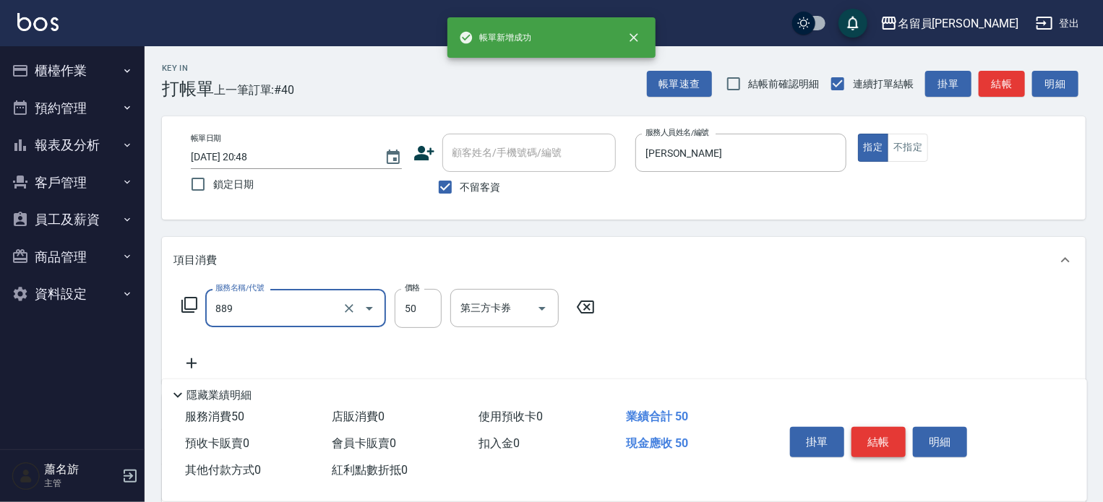
type input "精油(889)"
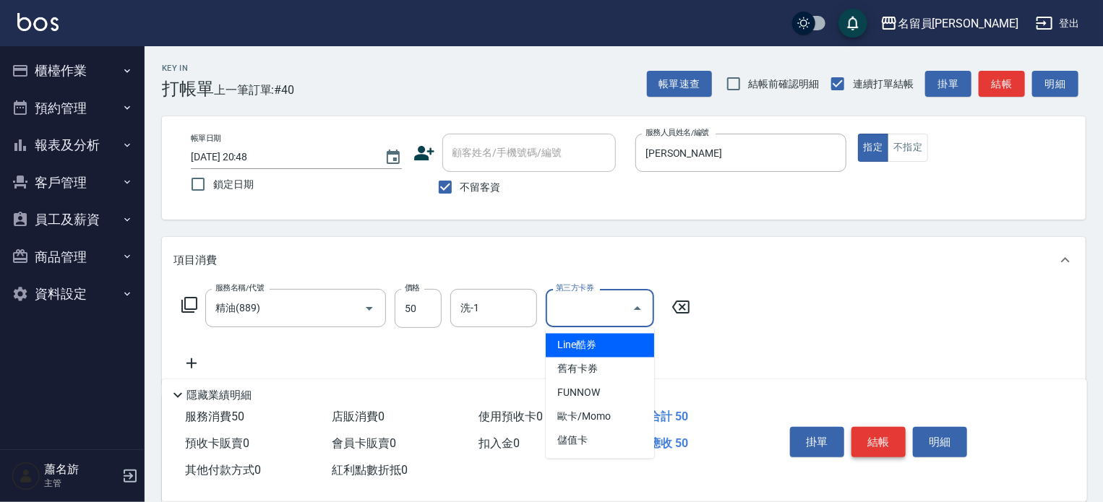
type input "儲值卡"
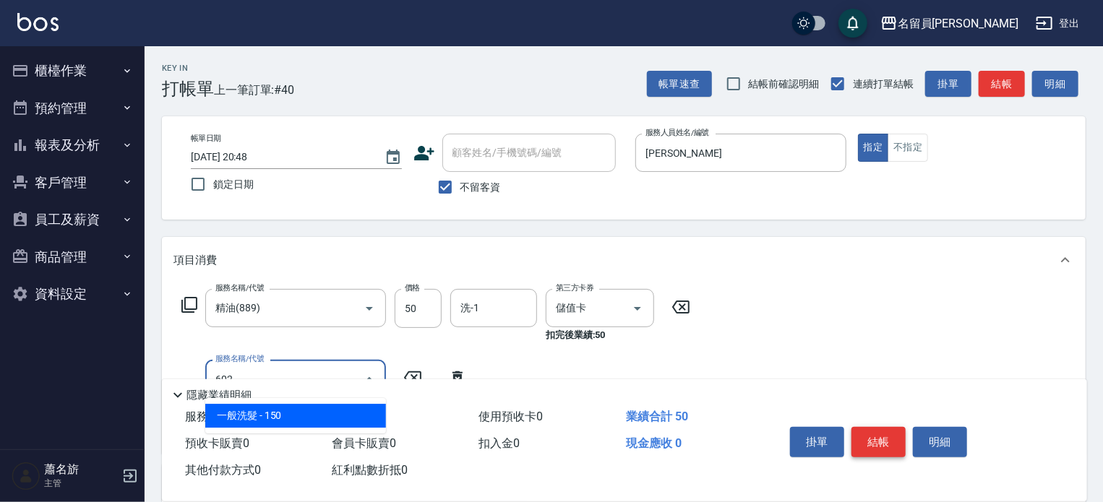
type input "一般洗髮(602)"
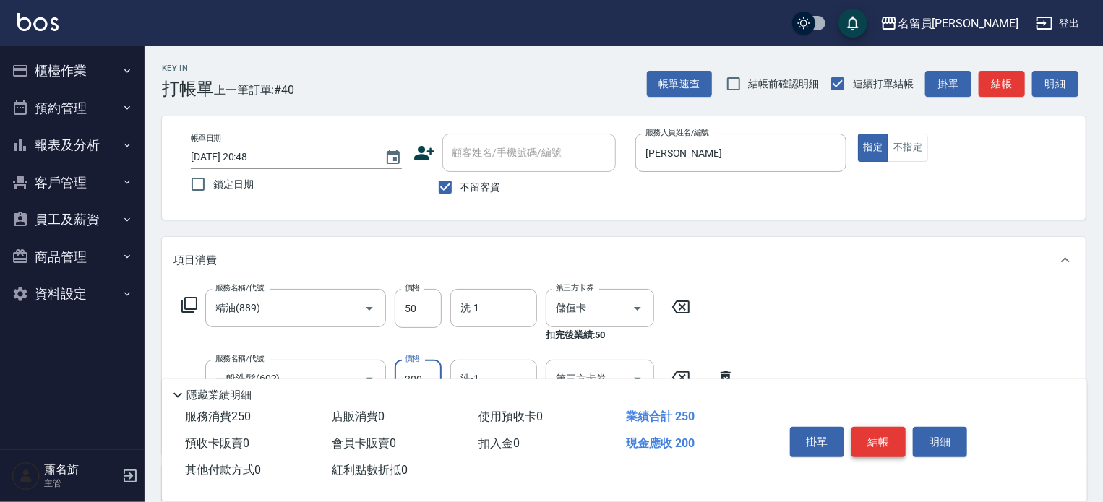
type input "200"
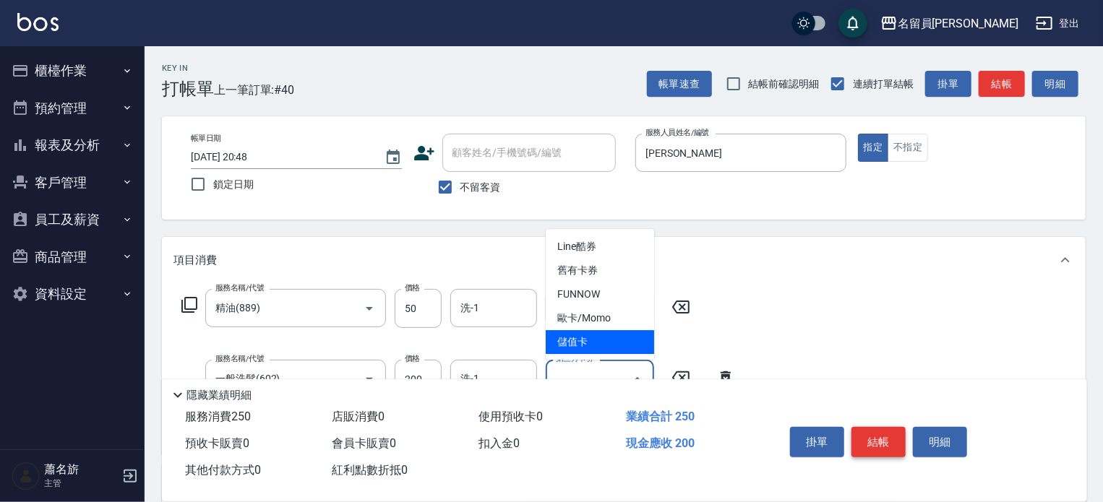
type input "儲值卡"
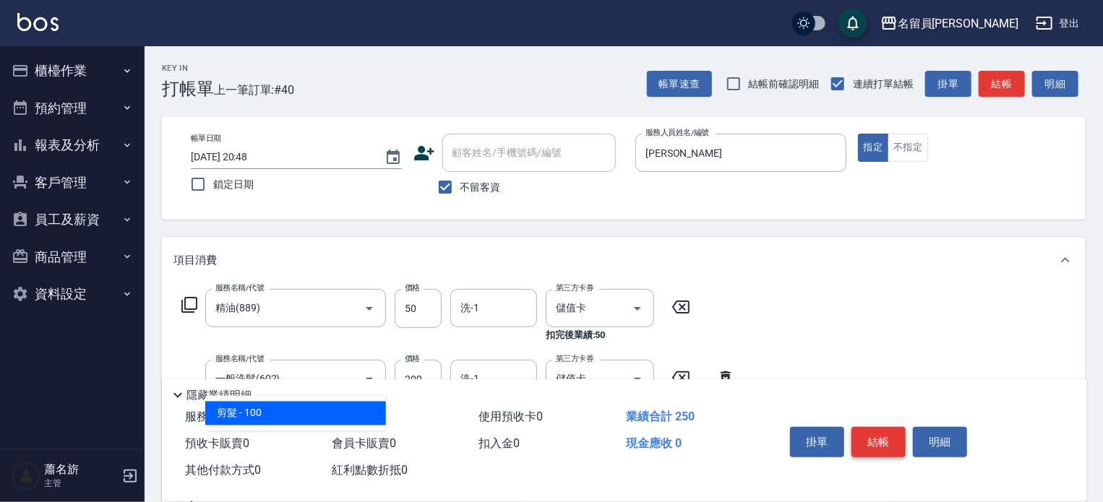
type input "剪髮(302)"
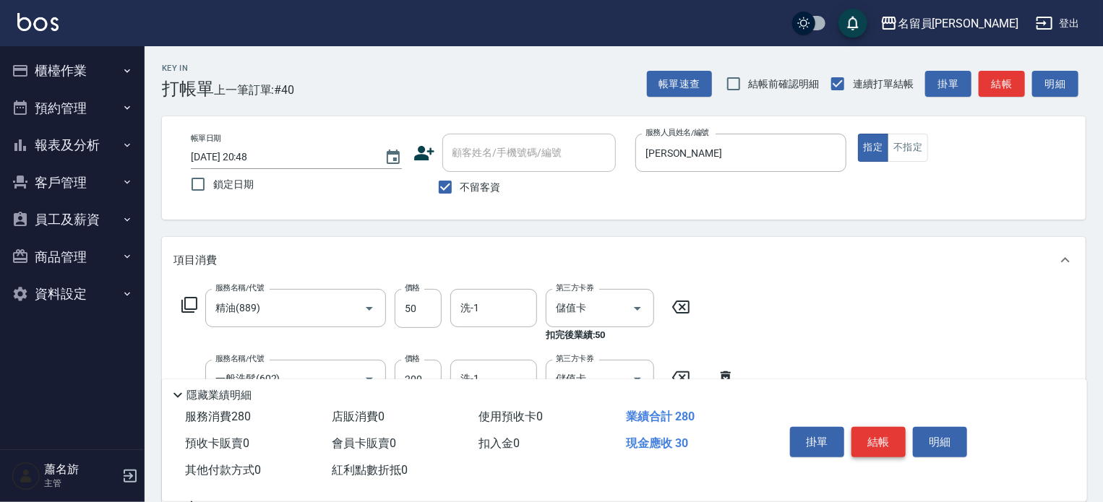
type input "300"
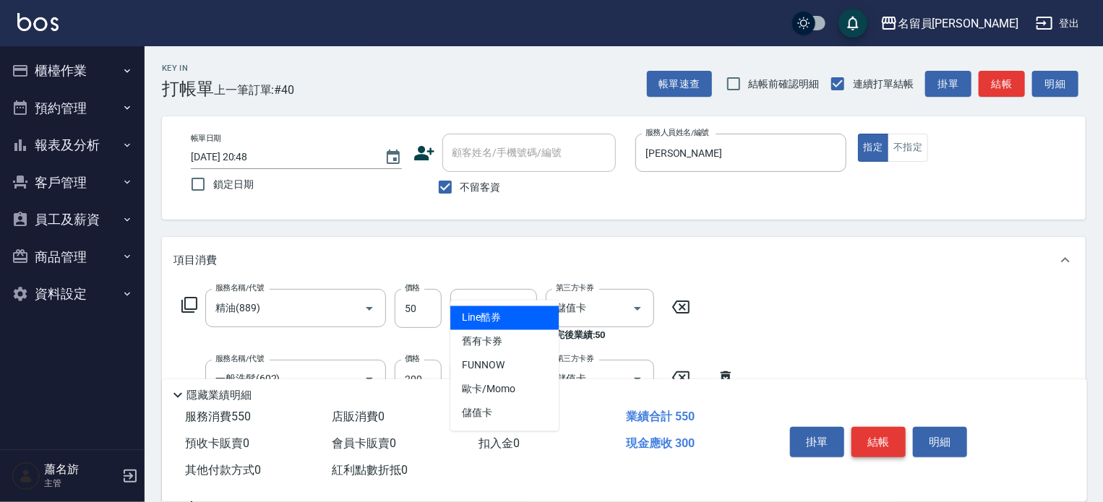
type input "儲值卡"
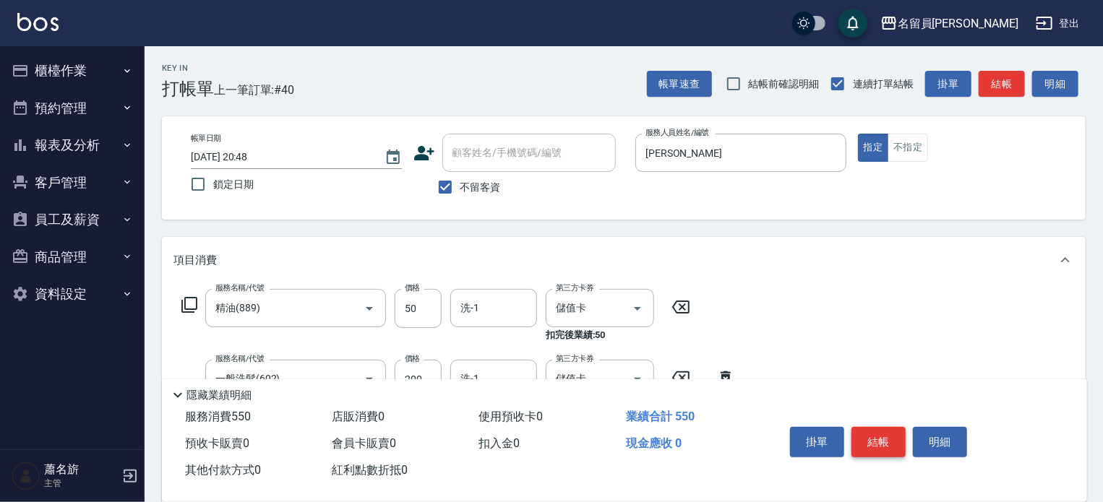
click at [873, 434] on button "結帳" at bounding box center [878, 442] width 54 height 30
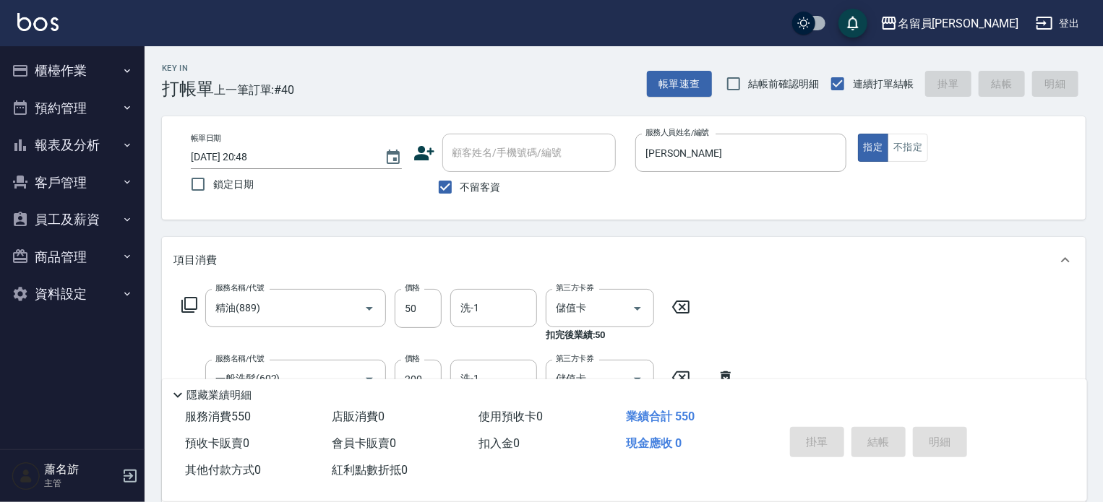
type input "[DATE] 20:49"
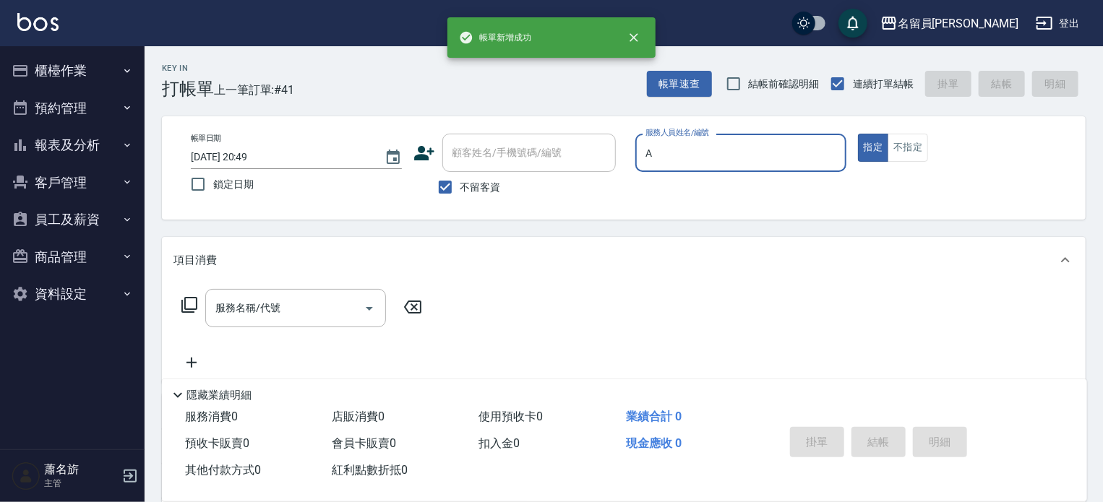
type input "[PERSON_NAME]"
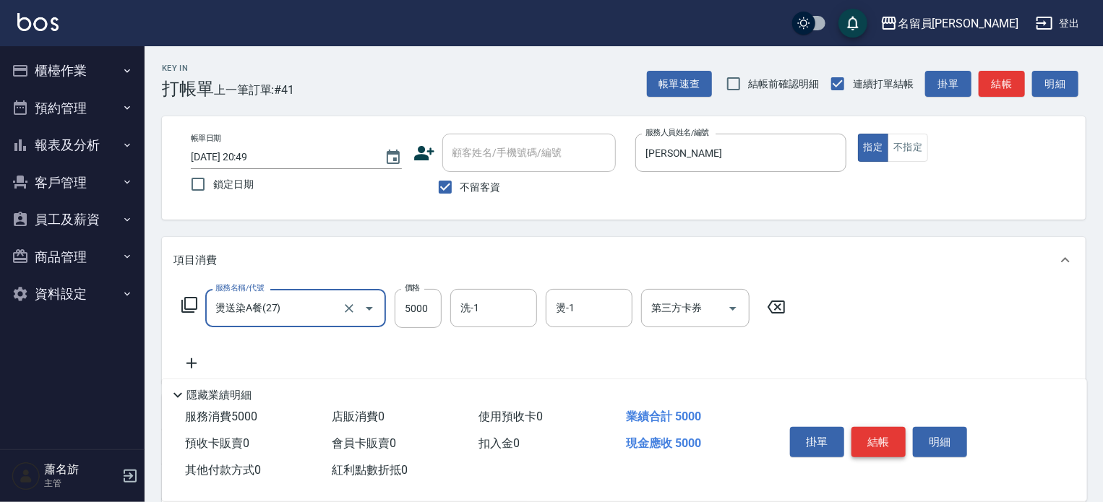
type input "燙送染A餐(27)"
type input "2900"
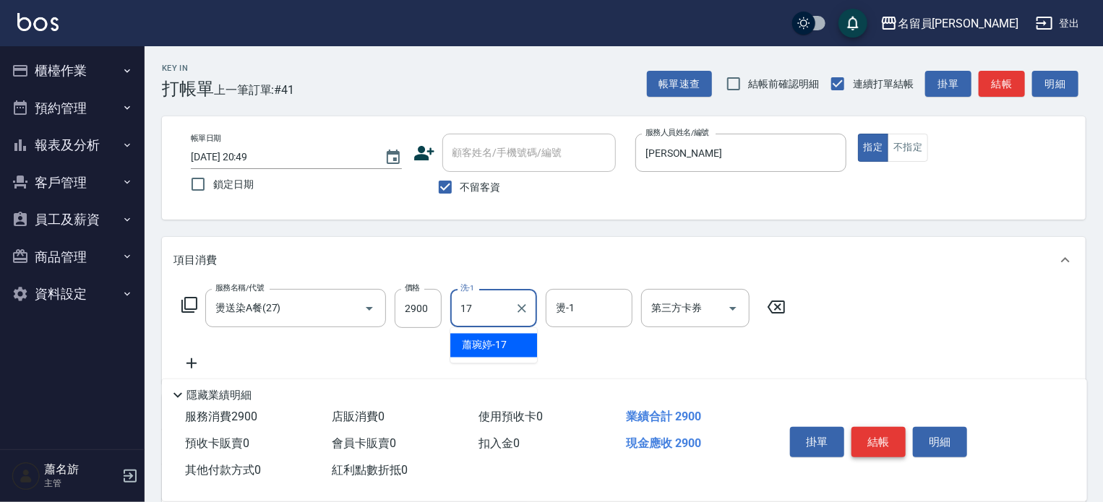
type input "[PERSON_NAME]-17"
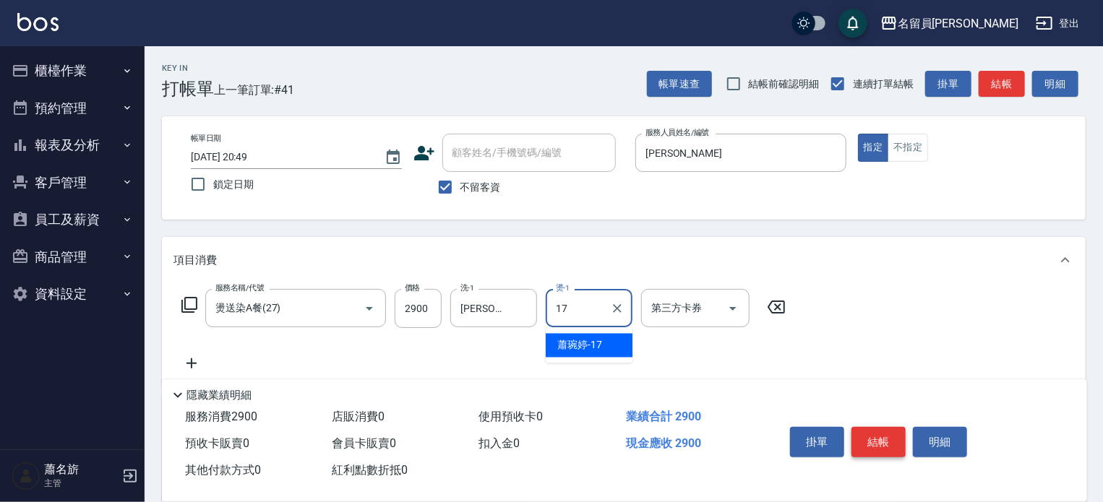
type input "[PERSON_NAME]-17"
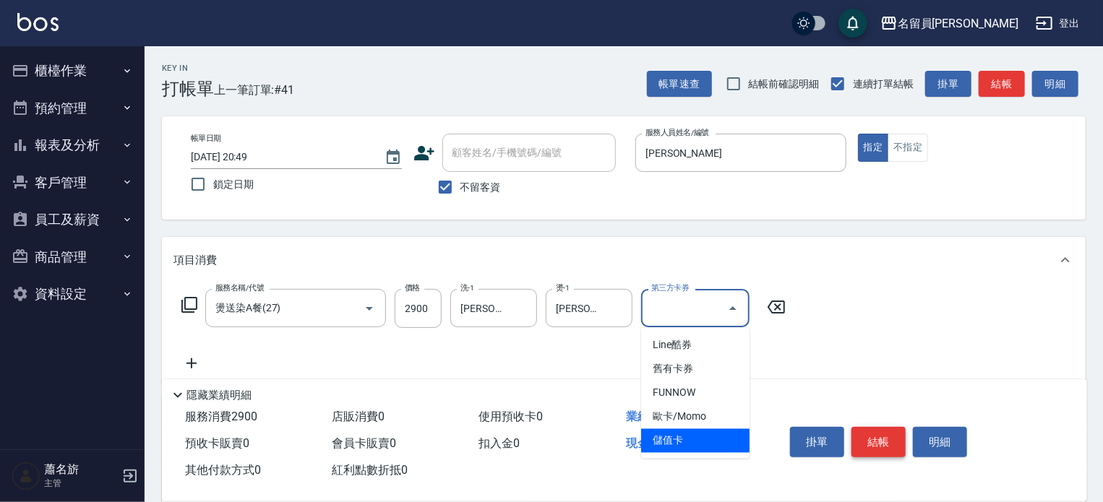
type input "儲值卡"
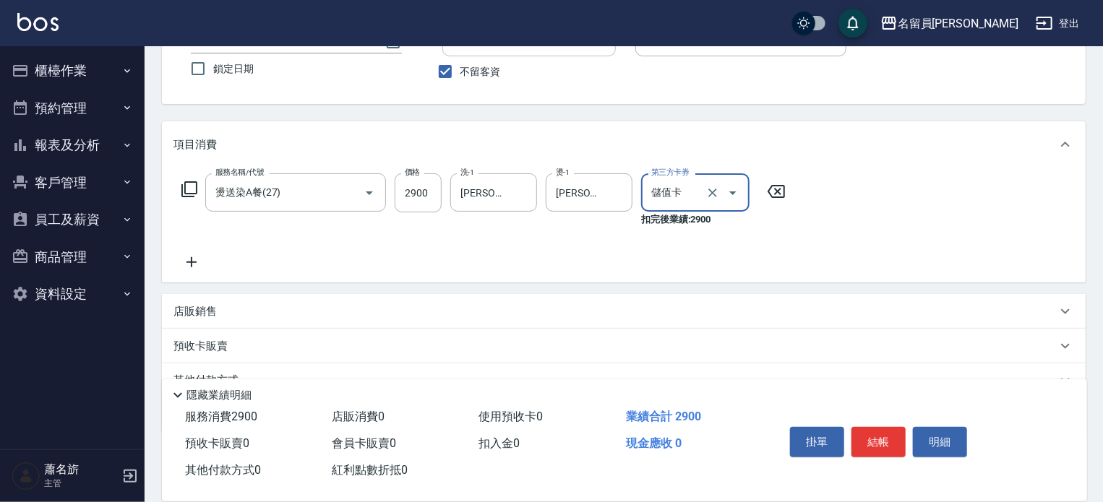
scroll to position [145, 0]
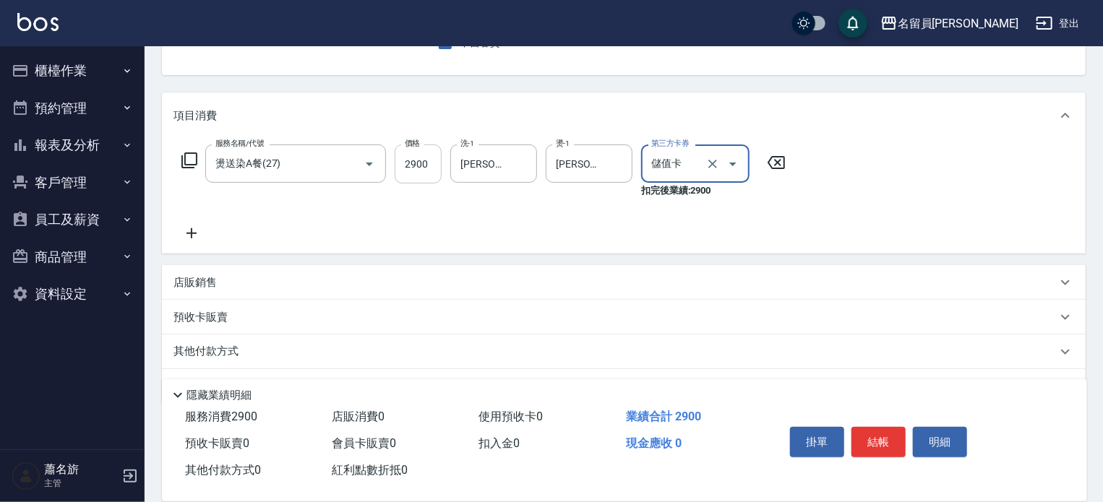
click at [440, 165] on input "2900" at bounding box center [418, 164] width 47 height 39
type input "2400"
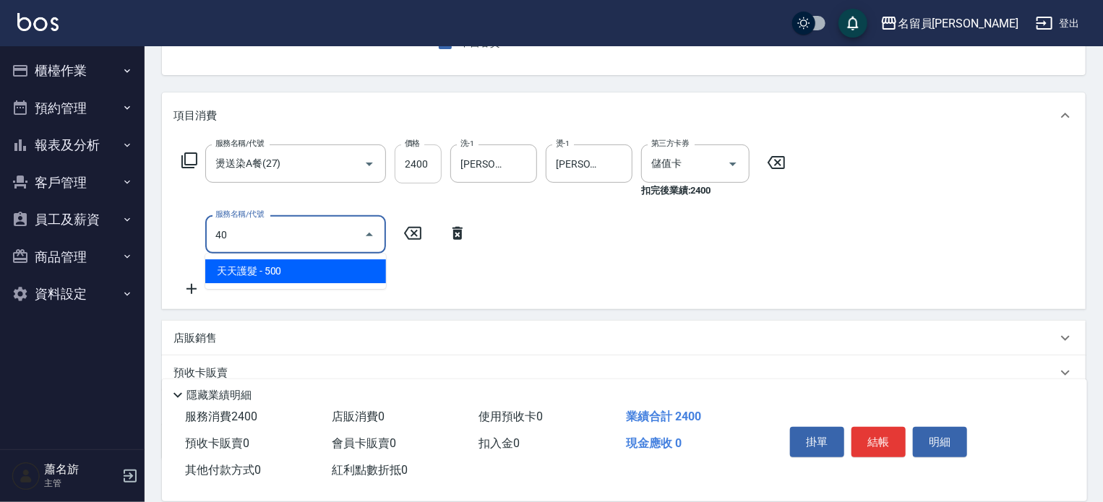
type input "4"
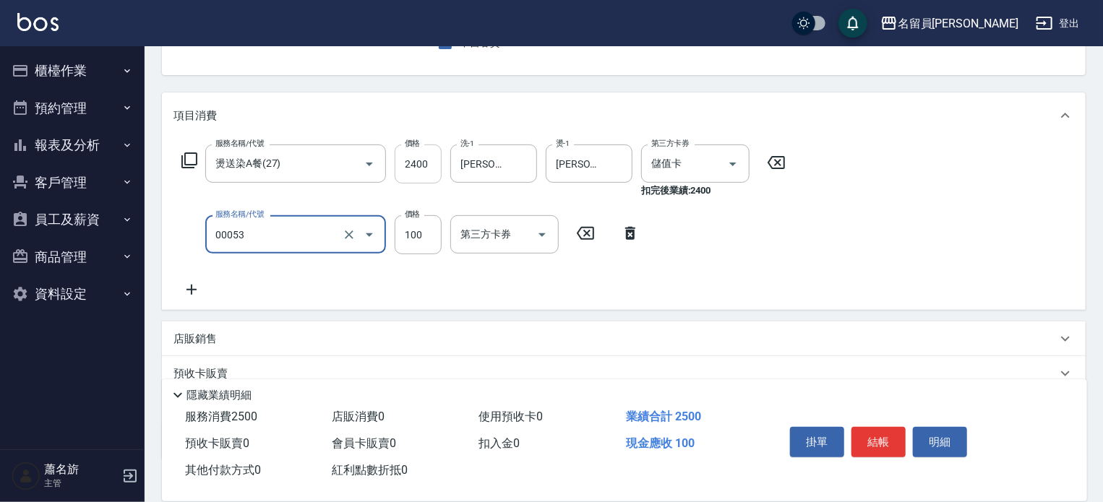
type input "儲值現金卷(00053)"
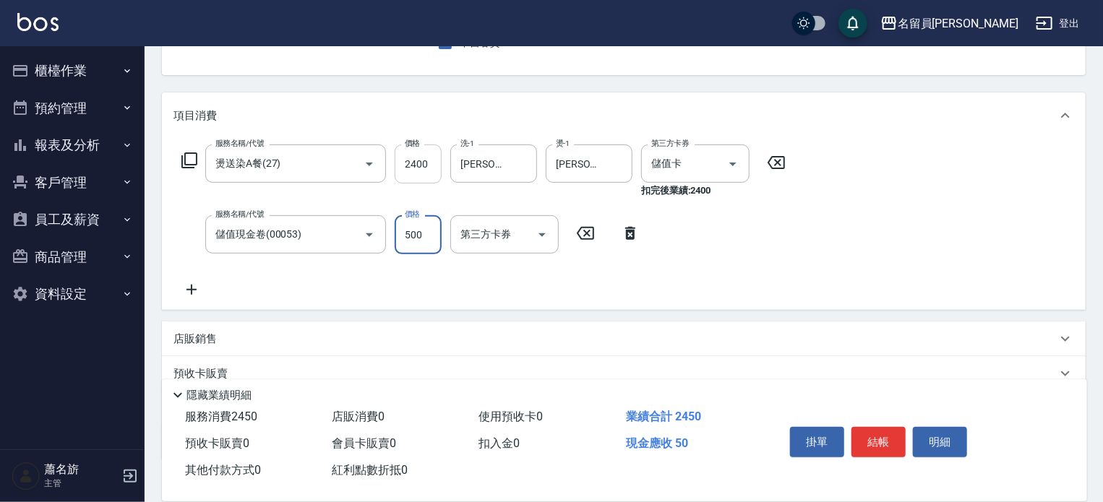
type input "500"
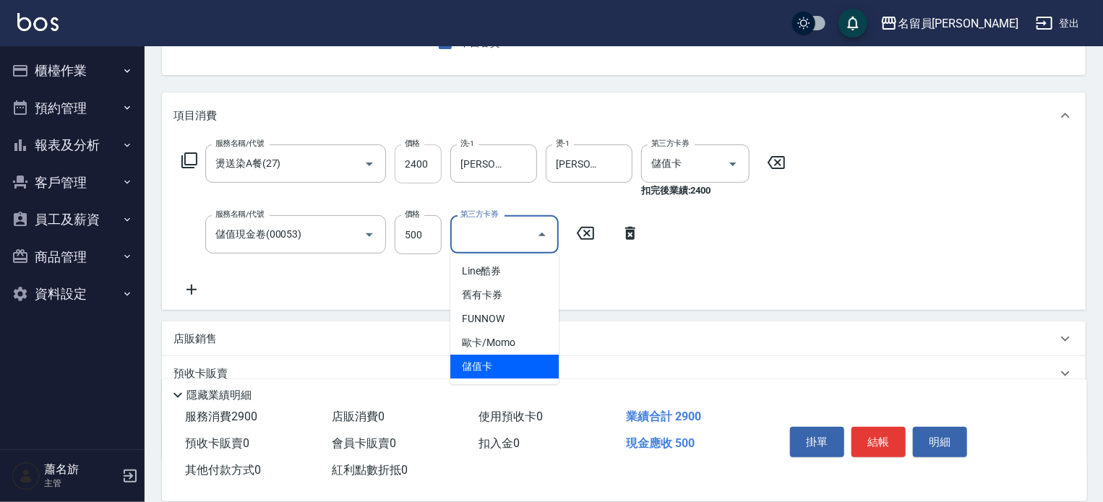
type input "儲值卡"
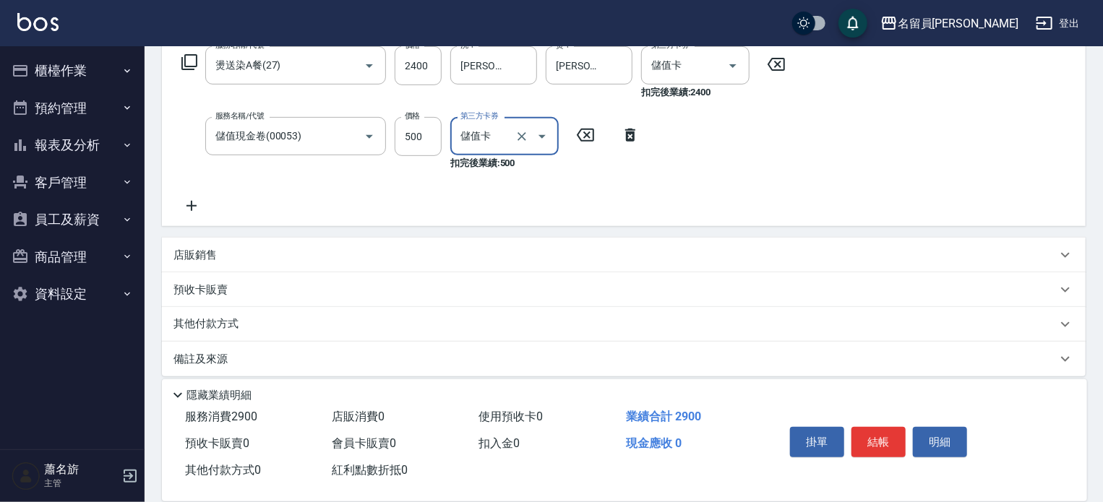
scroll to position [254, 0]
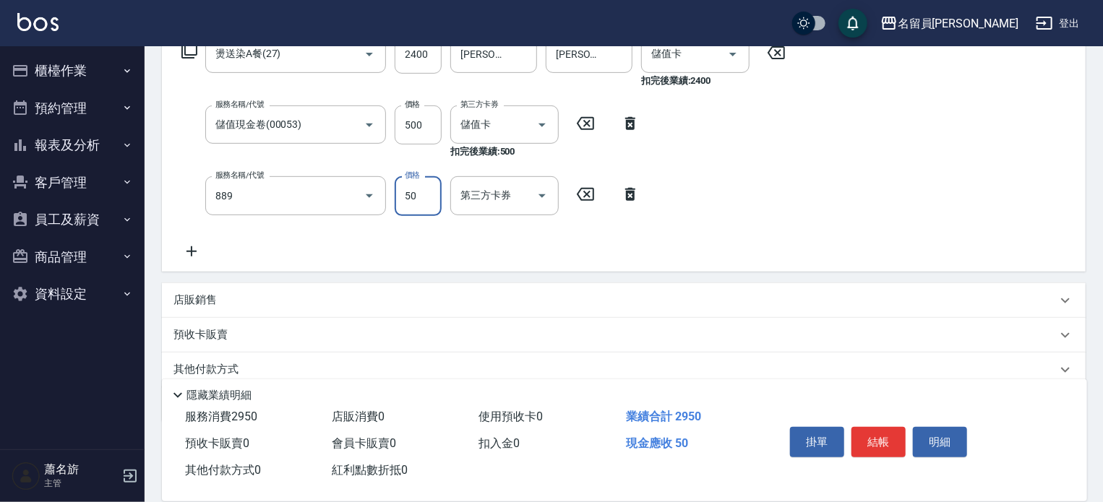
type input "精油(889)"
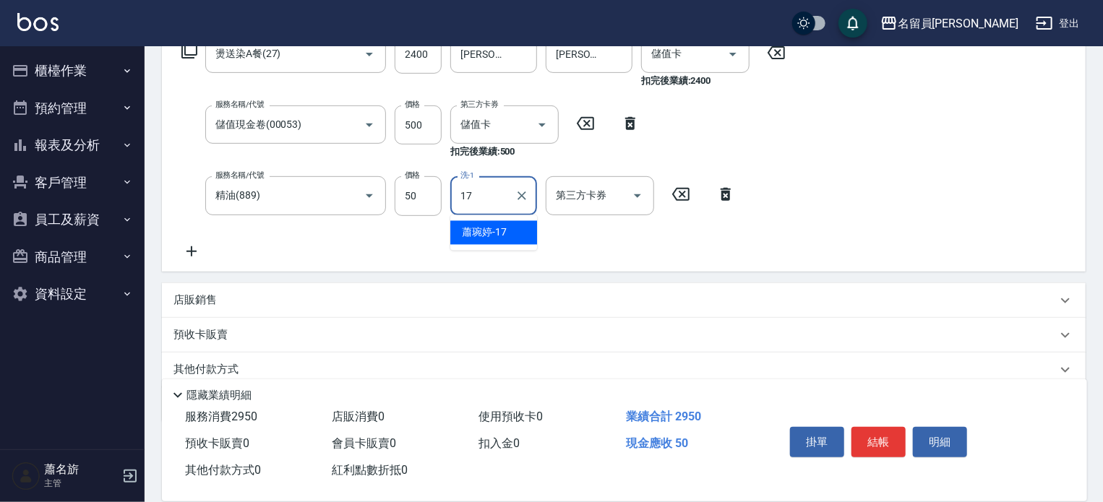
type input "[PERSON_NAME]-17"
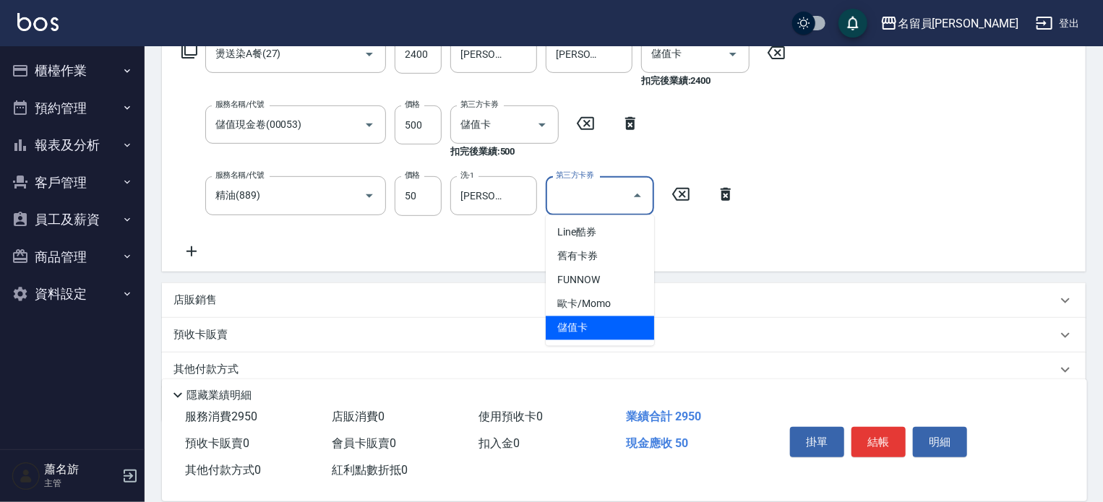
type input "儲值卡"
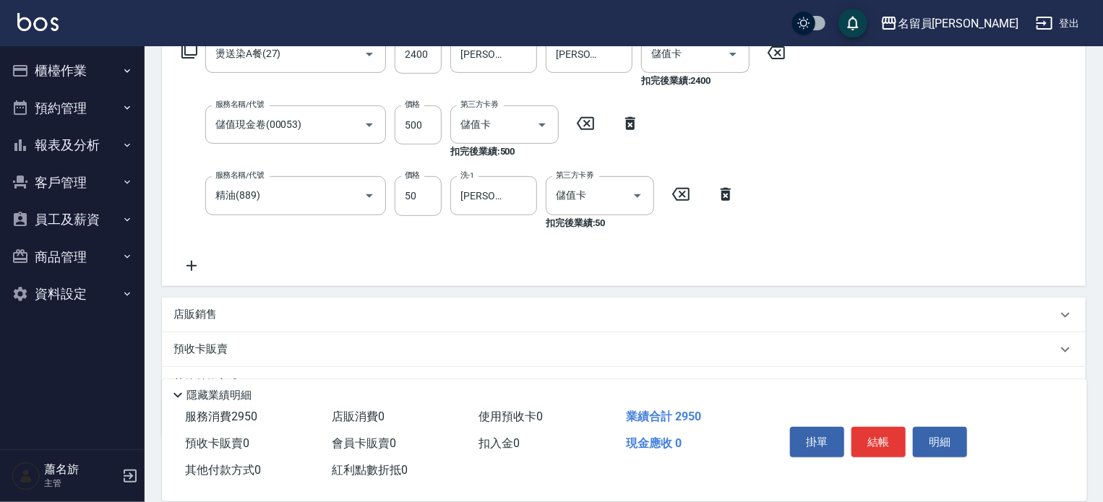
click at [575, 304] on div "店販銷售" at bounding box center [624, 315] width 924 height 35
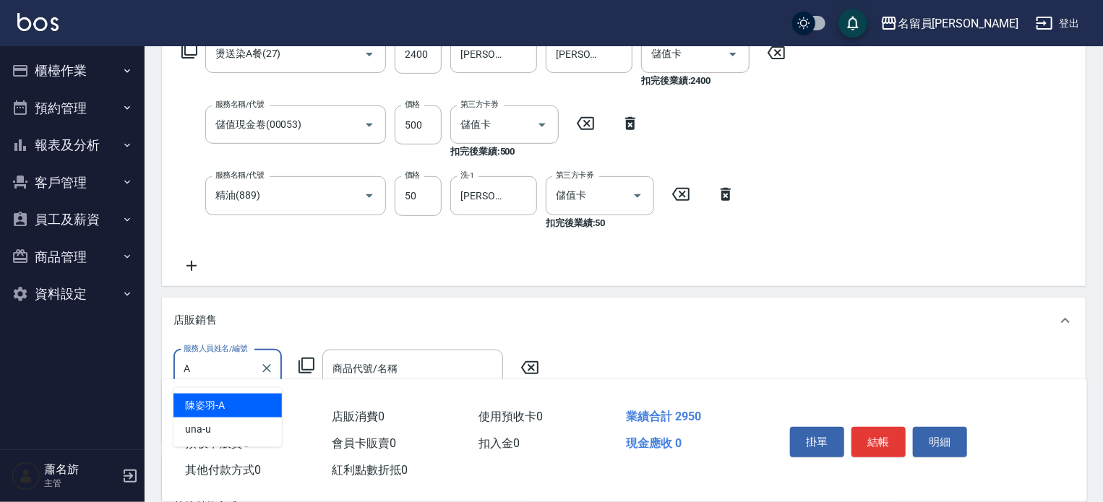
type input "[PERSON_NAME]"
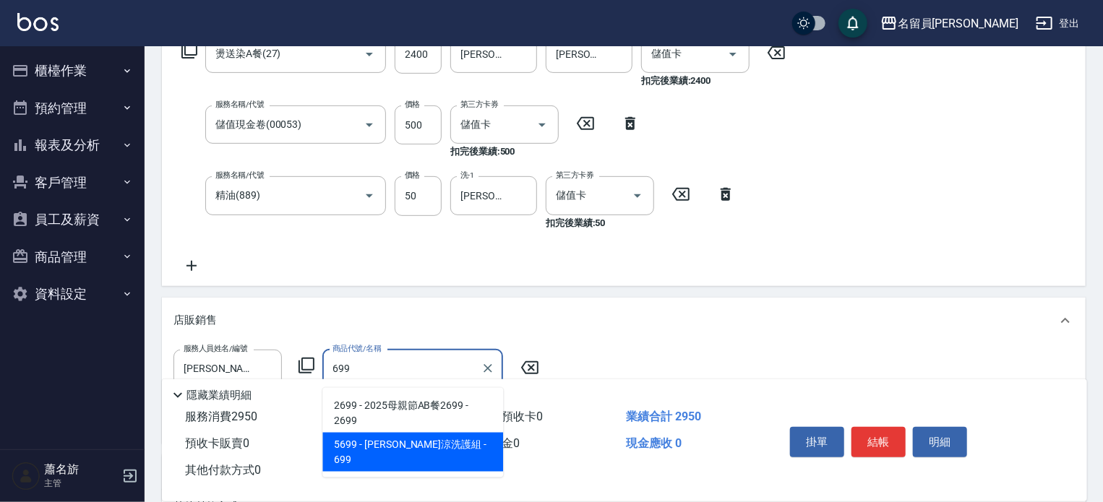
type input "水水沁涼洗護組"
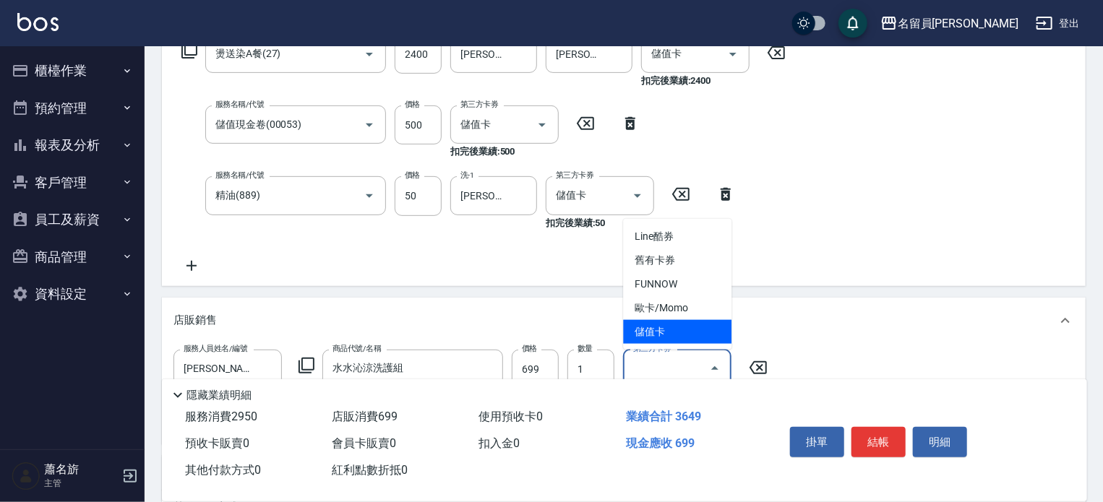
type input "儲值卡"
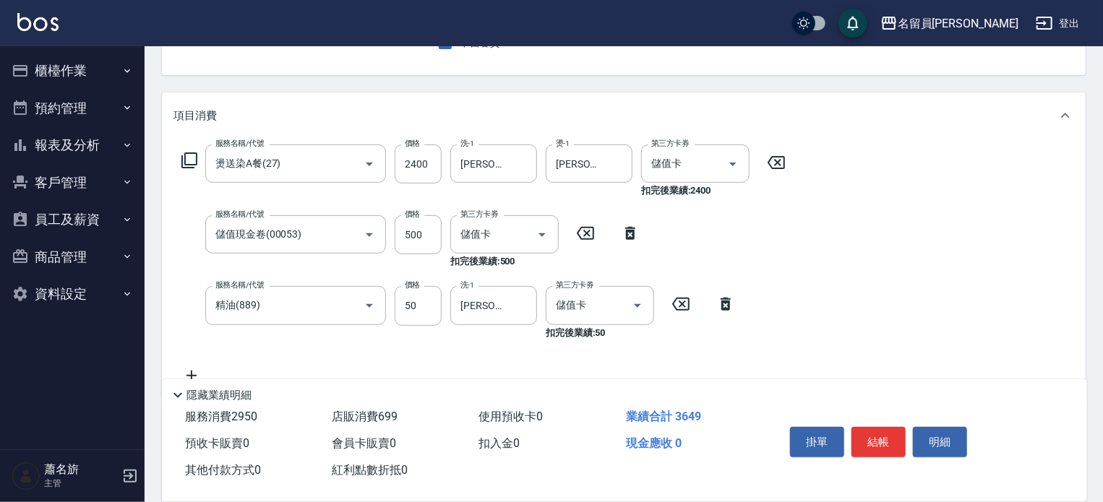
scroll to position [110, 0]
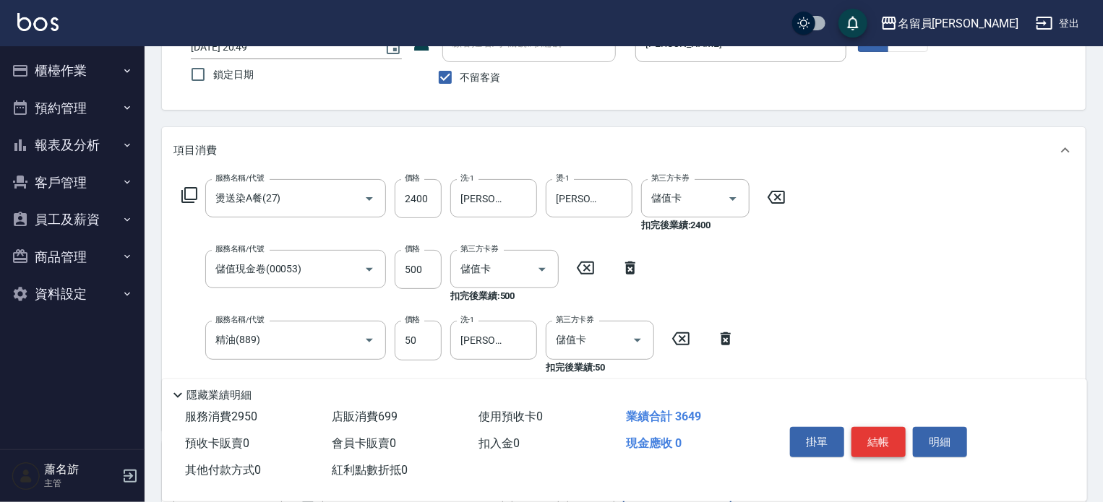
click at [861, 432] on button "結帳" at bounding box center [878, 442] width 54 height 30
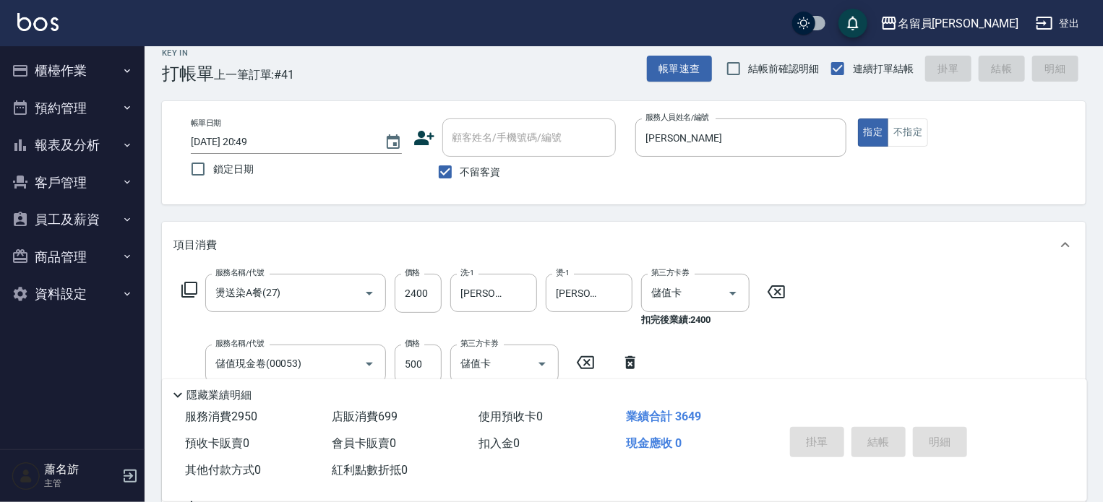
scroll to position [0, 0]
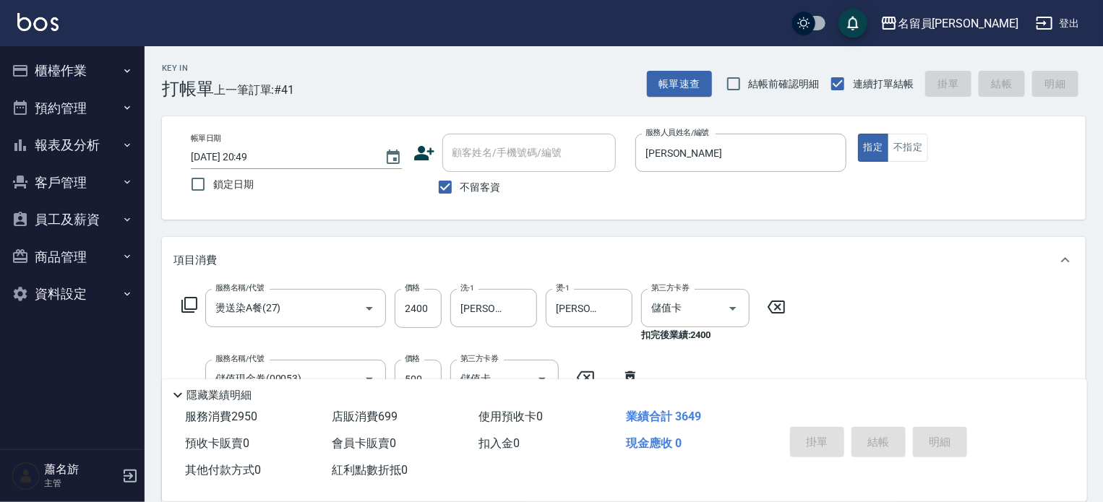
type input "[DATE] 20:53"
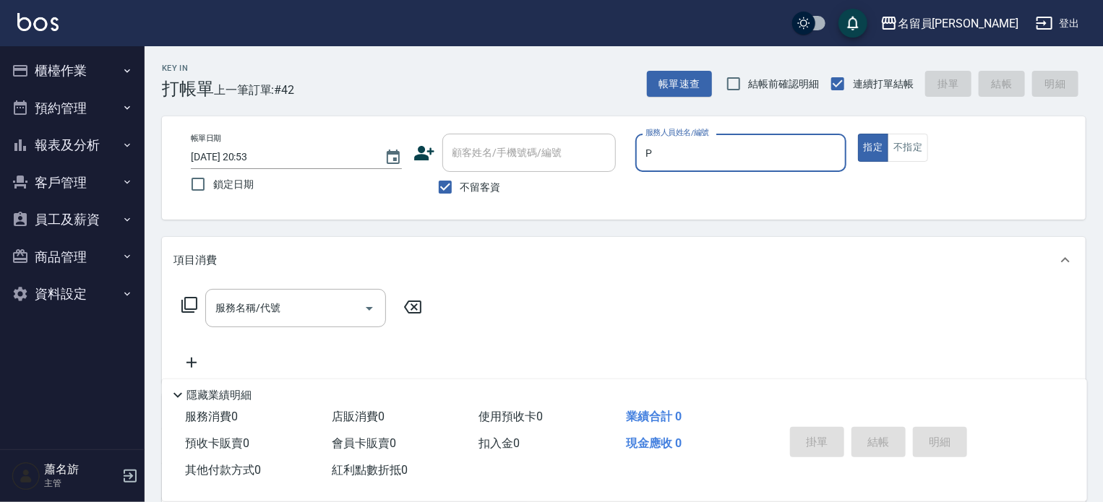
type input "[PERSON_NAME]"
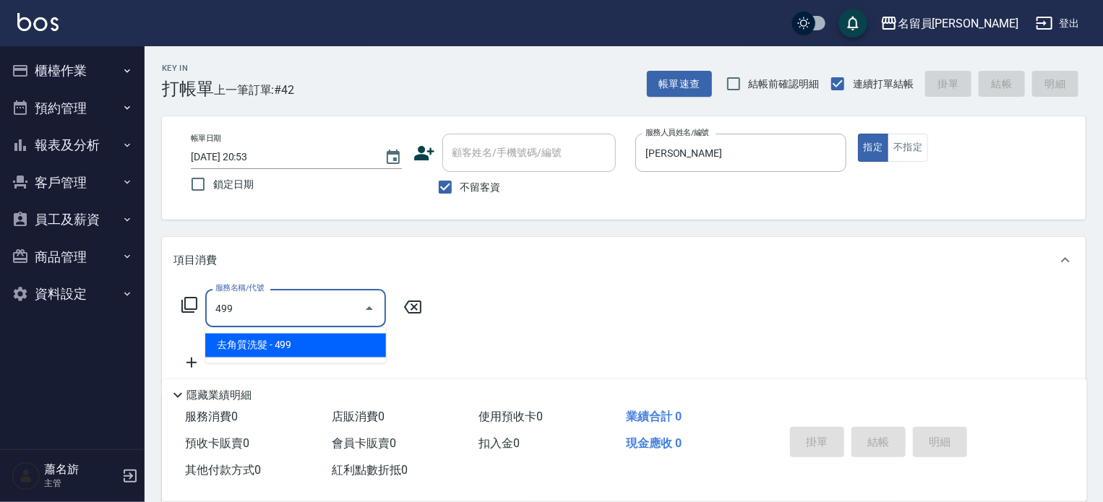
type input "去角質洗髮(499)"
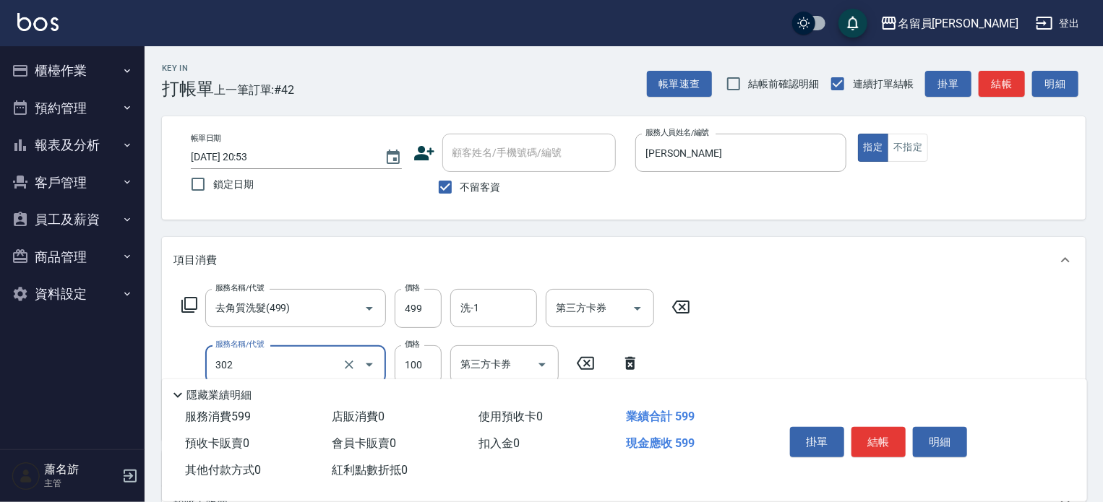
type input "剪髮(302)"
type input "200"
click at [861, 432] on button "結帳" at bounding box center [878, 442] width 54 height 30
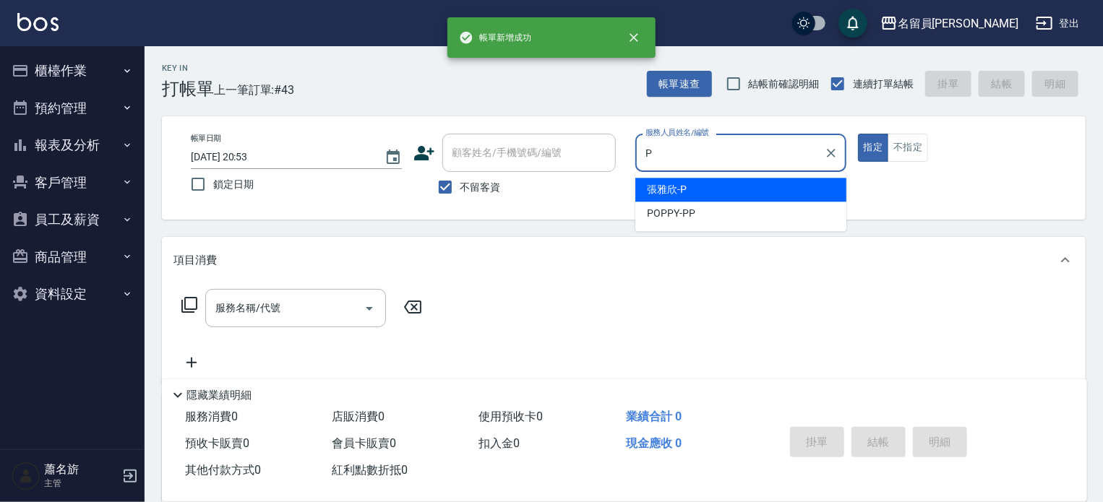
type input "[PERSON_NAME]"
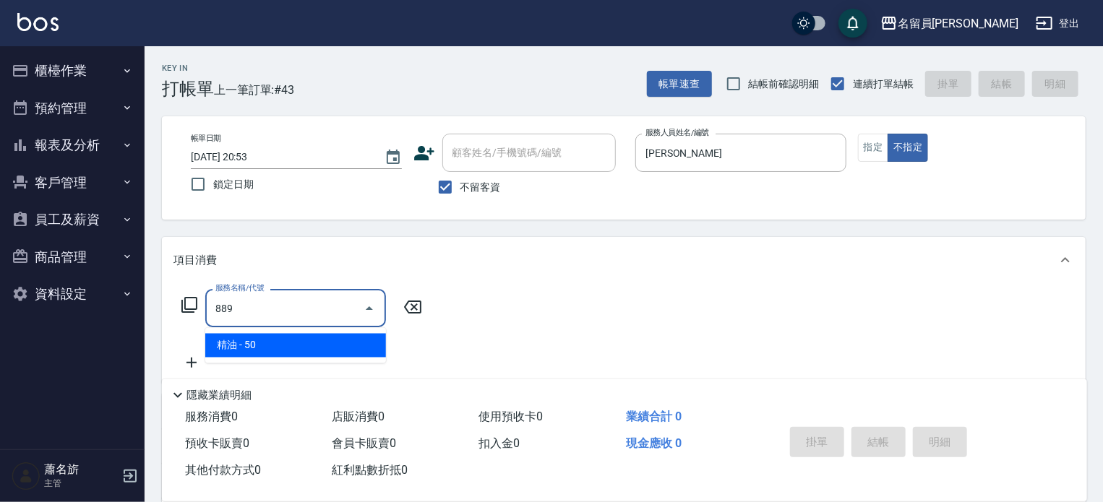
type input "精油(889)"
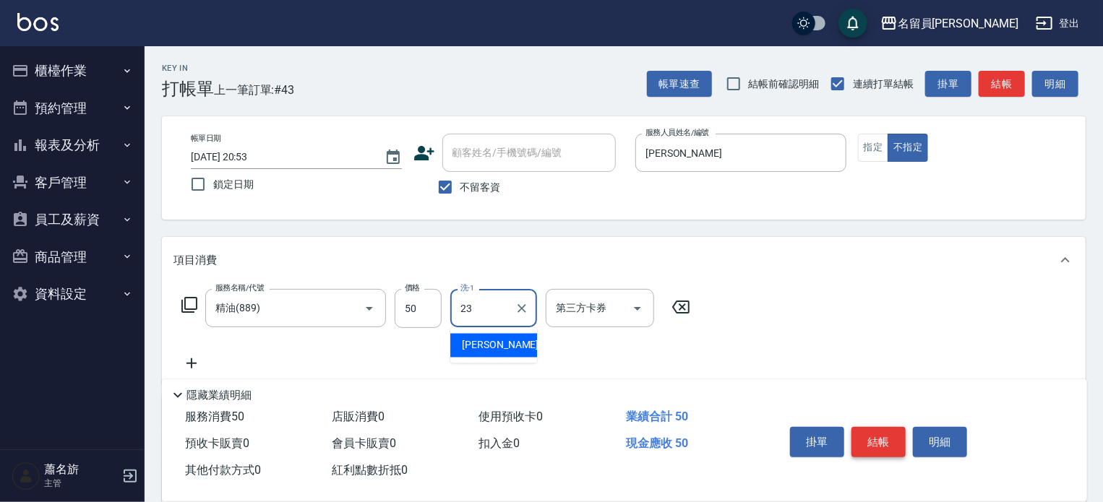
type input "[PERSON_NAME]-23"
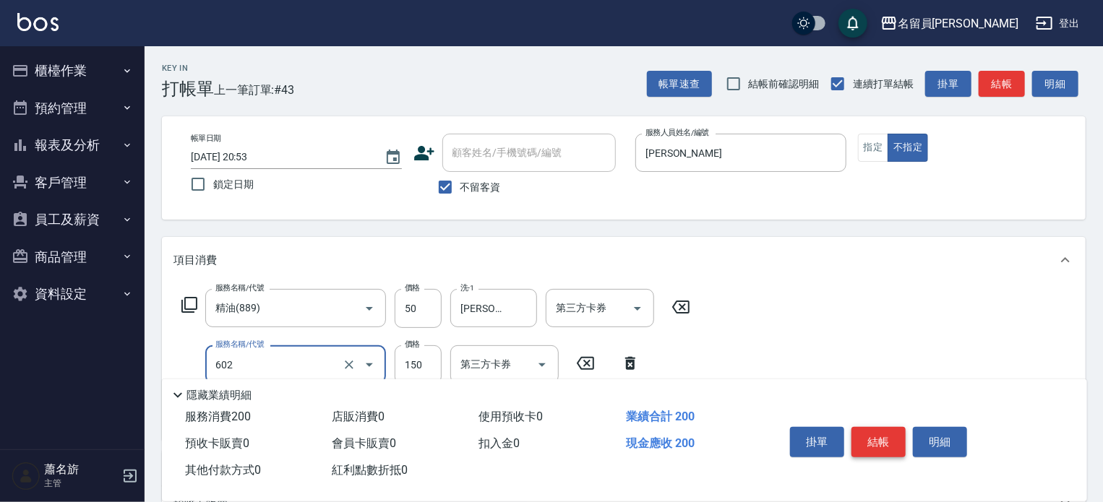
type input "一般洗髮(602)"
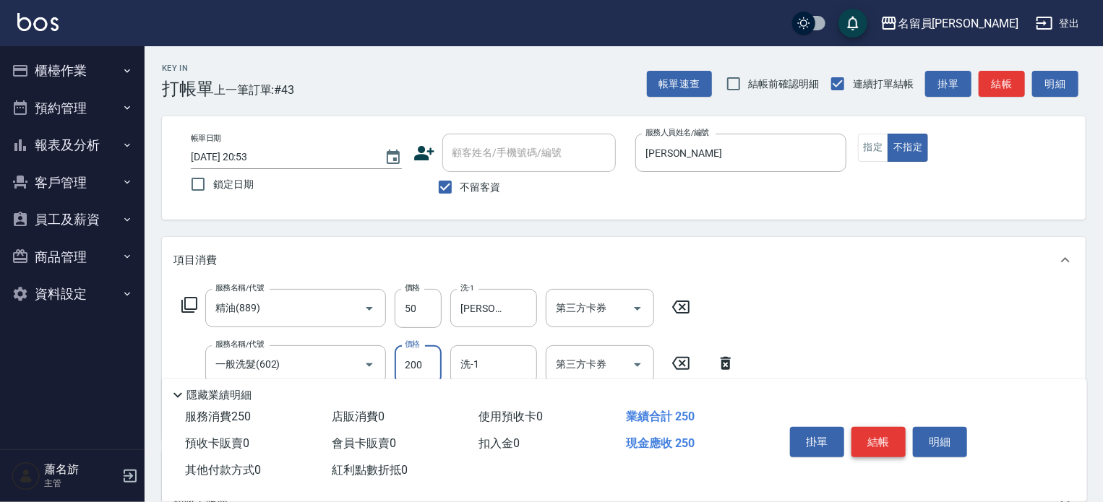
type input "200"
click at [861, 432] on button "結帳" at bounding box center [878, 442] width 54 height 30
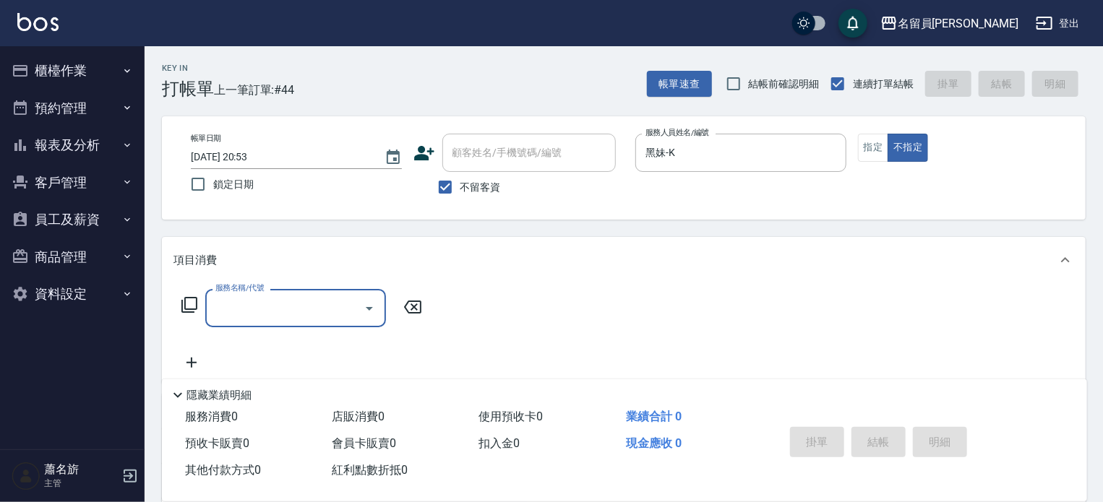
drag, startPoint x: 881, startPoint y: 149, endPoint x: 853, endPoint y: 164, distance: 31.4
click at [876, 149] on button "指定" at bounding box center [873, 148] width 31 height 28
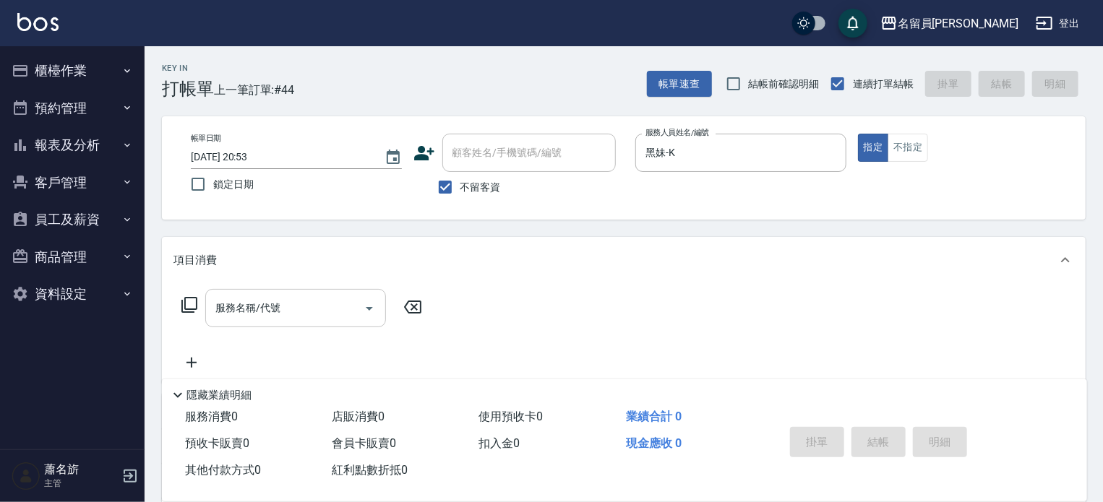
click at [278, 313] on input "服務名稱/代號" at bounding box center [285, 308] width 146 height 25
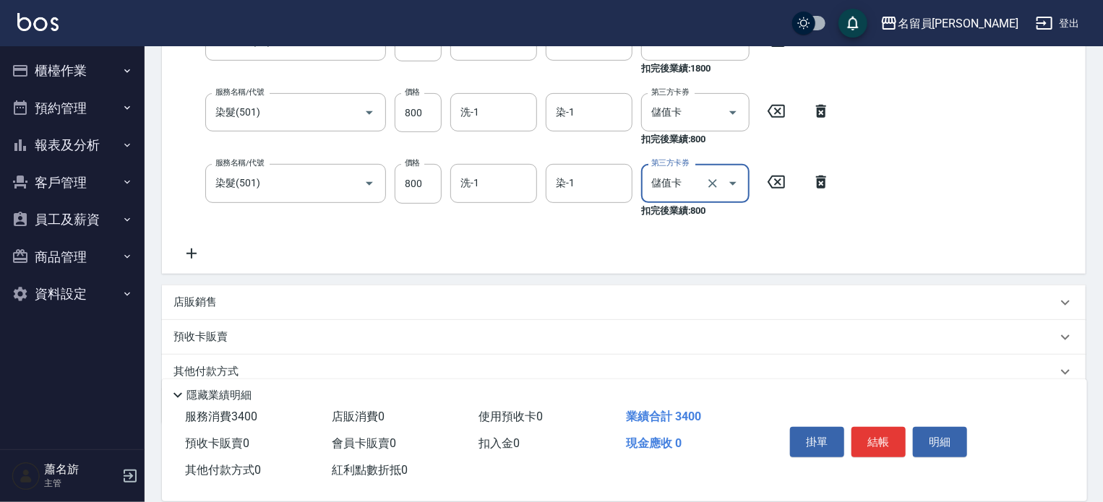
scroll to position [325, 0]
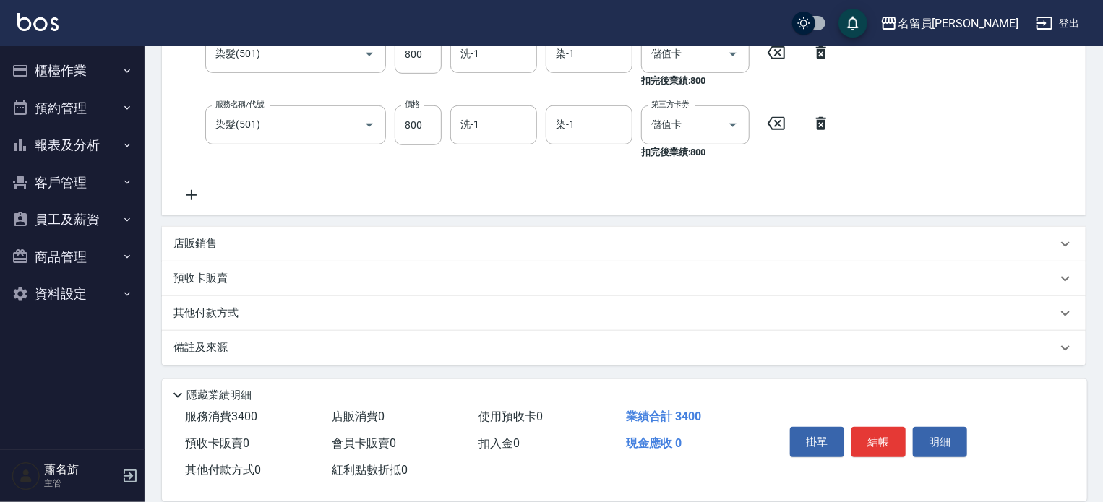
click at [450, 249] on div "店販銷售" at bounding box center [614, 243] width 883 height 15
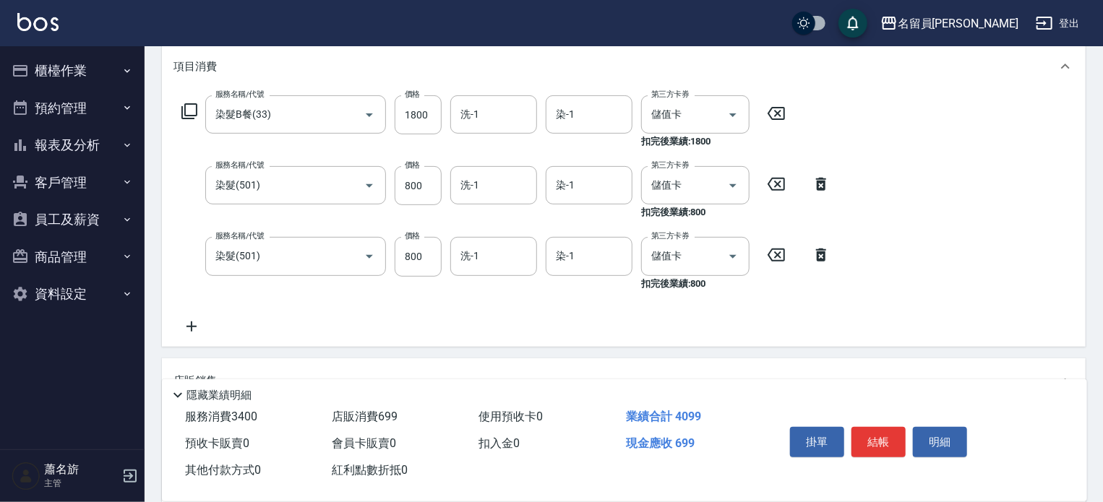
scroll to position [181, 0]
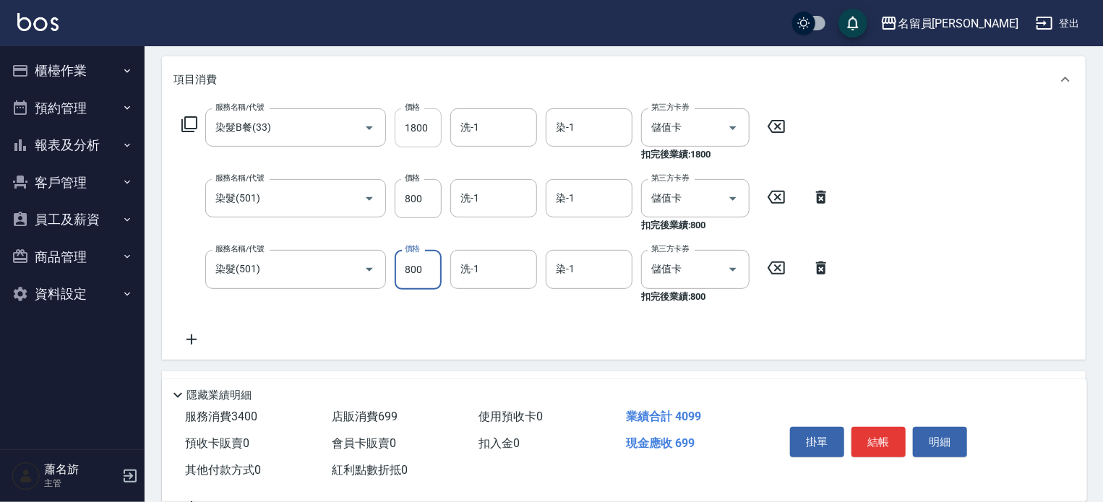
click at [421, 130] on input "1800" at bounding box center [418, 127] width 47 height 39
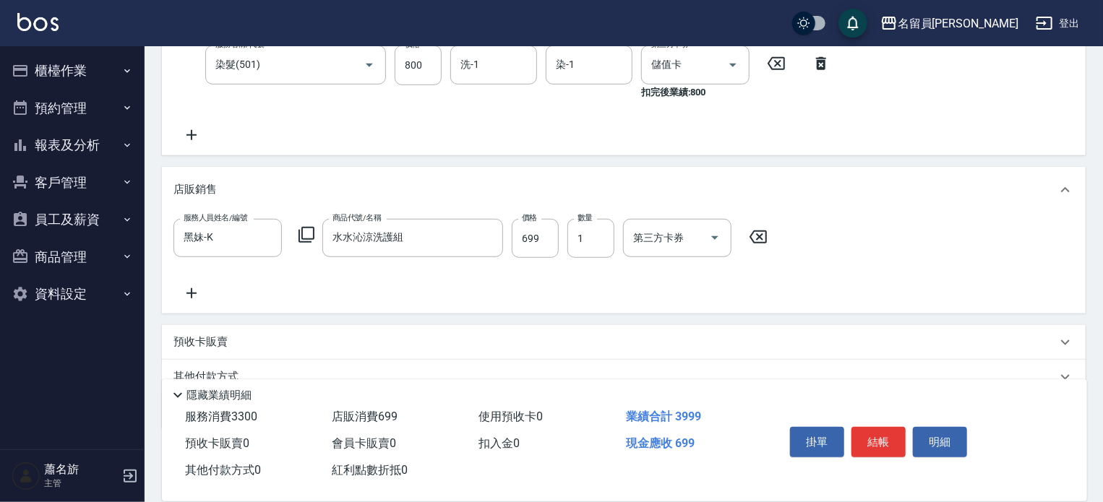
scroll to position [397, 0]
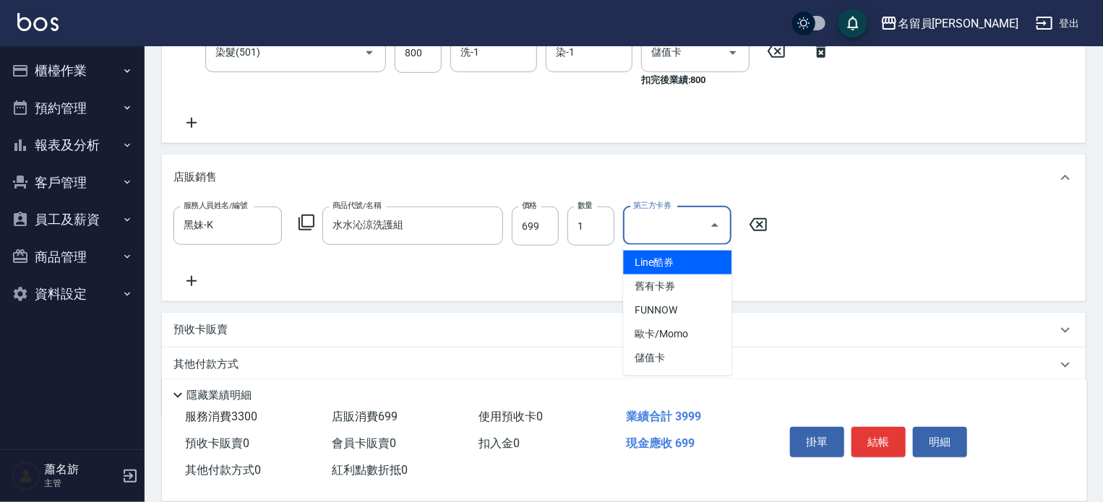
click at [671, 237] on input "第三方卡券" at bounding box center [666, 225] width 74 height 25
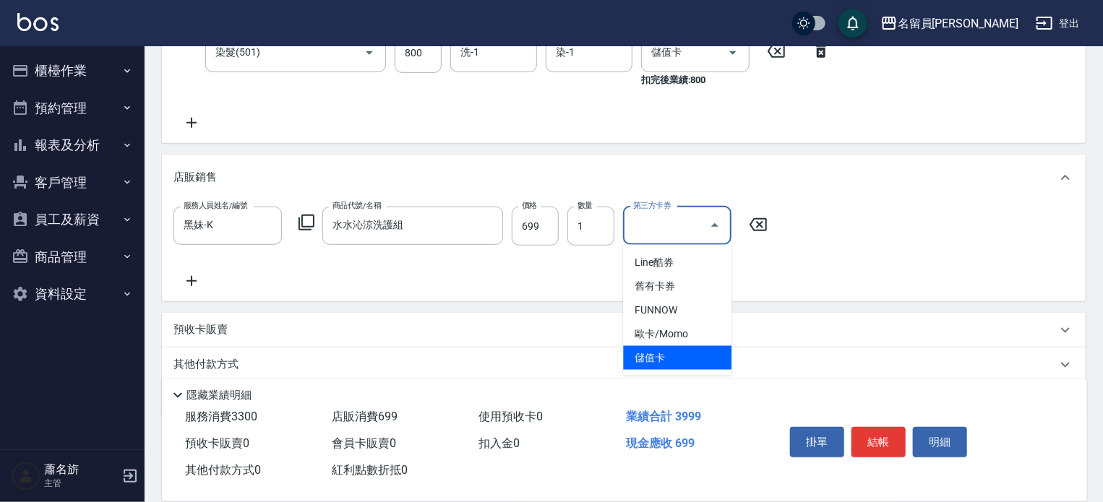
drag, startPoint x: 658, startPoint y: 349, endPoint x: 771, endPoint y: 380, distance: 116.9
click at [659, 353] on span "儲值卡" at bounding box center [677, 358] width 108 height 24
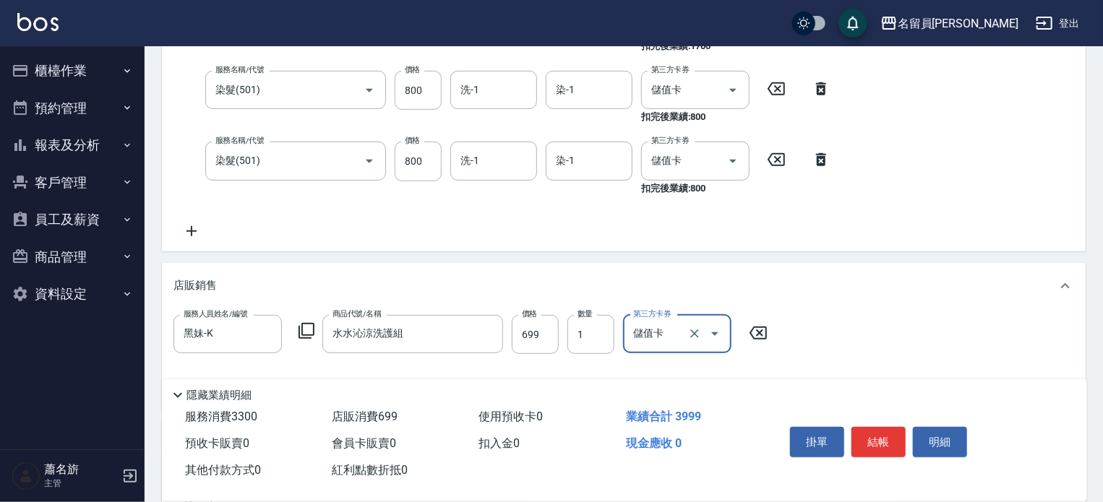
scroll to position [325, 0]
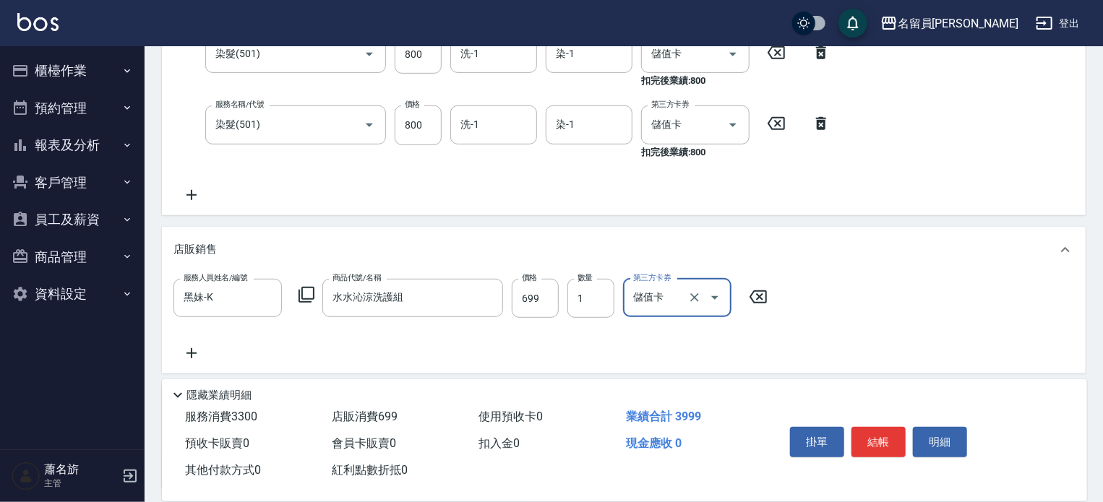
click at [694, 294] on icon "Clear" at bounding box center [694, 298] width 14 height 14
click at [713, 124] on icon "Clear" at bounding box center [712, 125] width 9 height 9
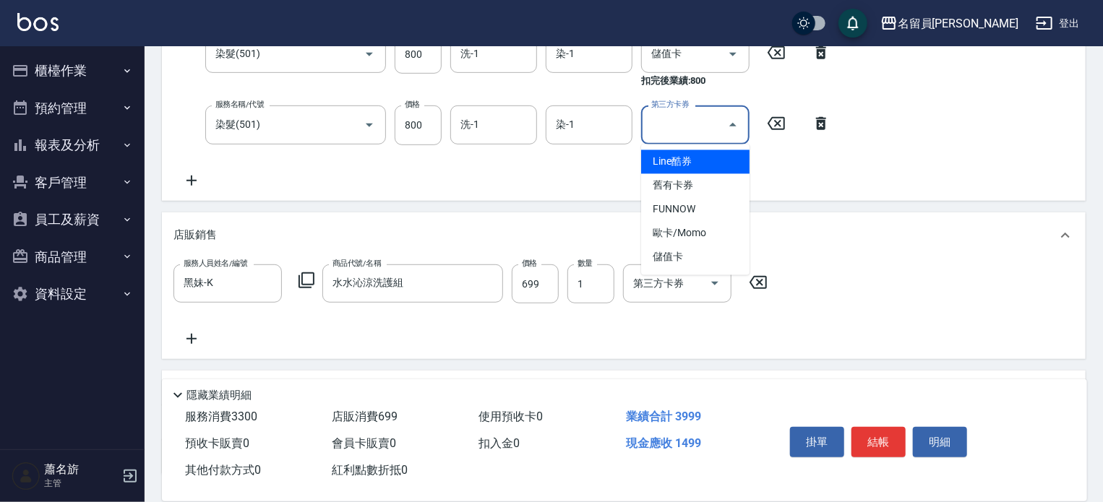
click at [710, 121] on input "第三方卡券" at bounding box center [685, 124] width 74 height 25
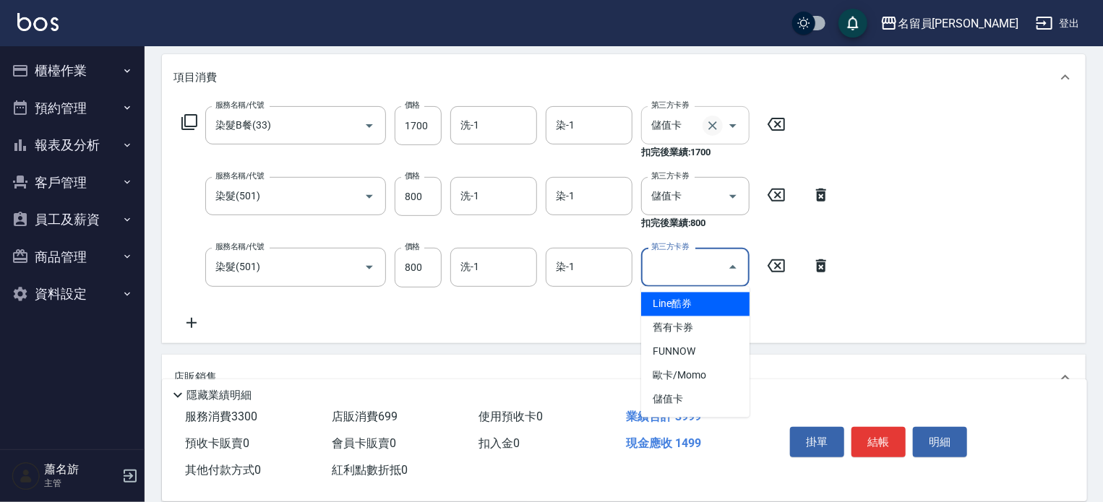
scroll to position [181, 0]
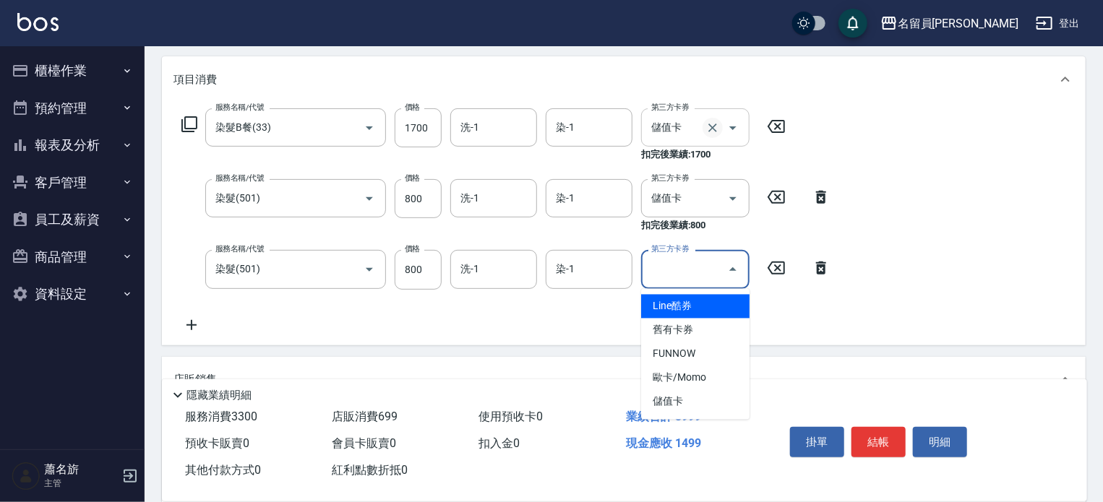
click at [712, 126] on icon "Clear" at bounding box center [712, 128] width 9 height 9
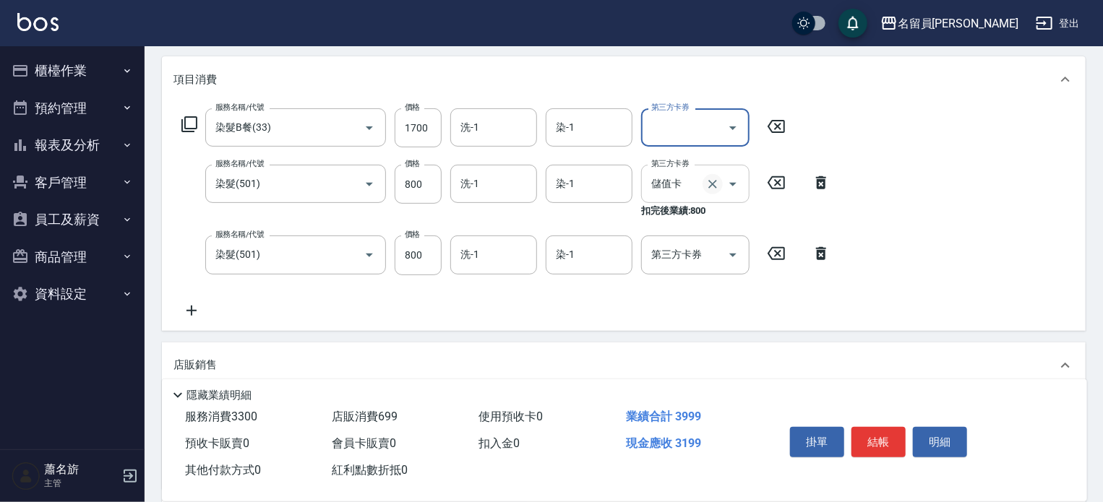
click at [708, 189] on icon "Clear" at bounding box center [712, 184] width 14 height 14
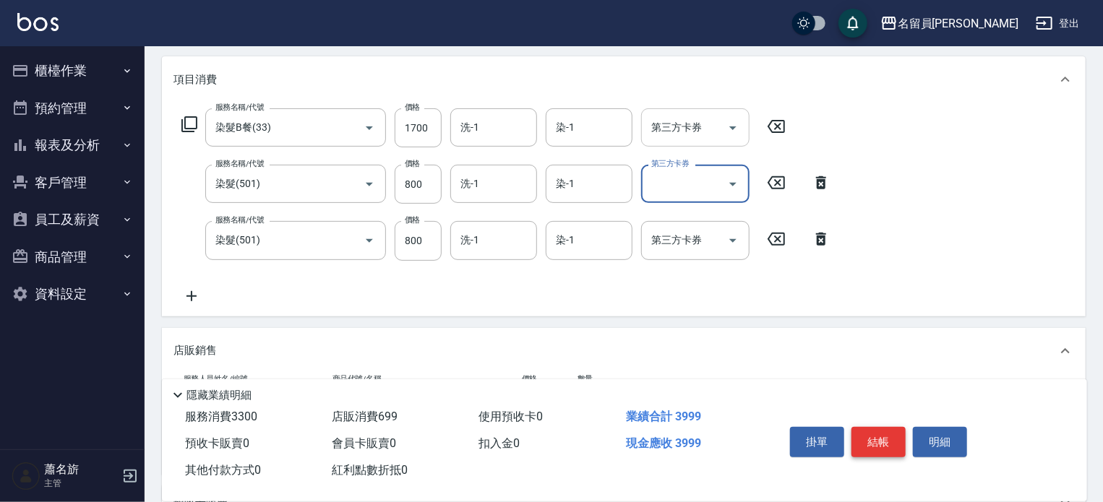
click at [867, 446] on button "結帳" at bounding box center [878, 442] width 54 height 30
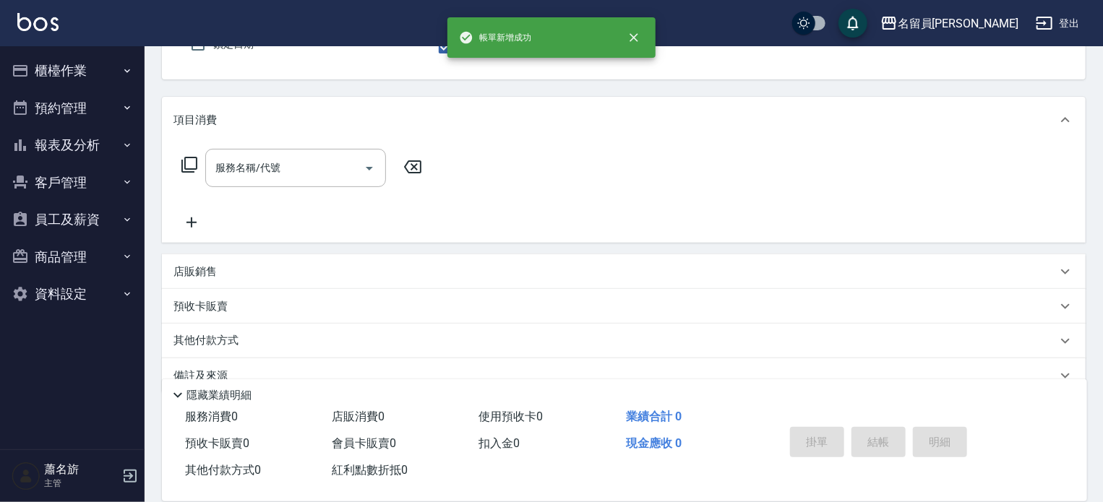
scroll to position [0, 0]
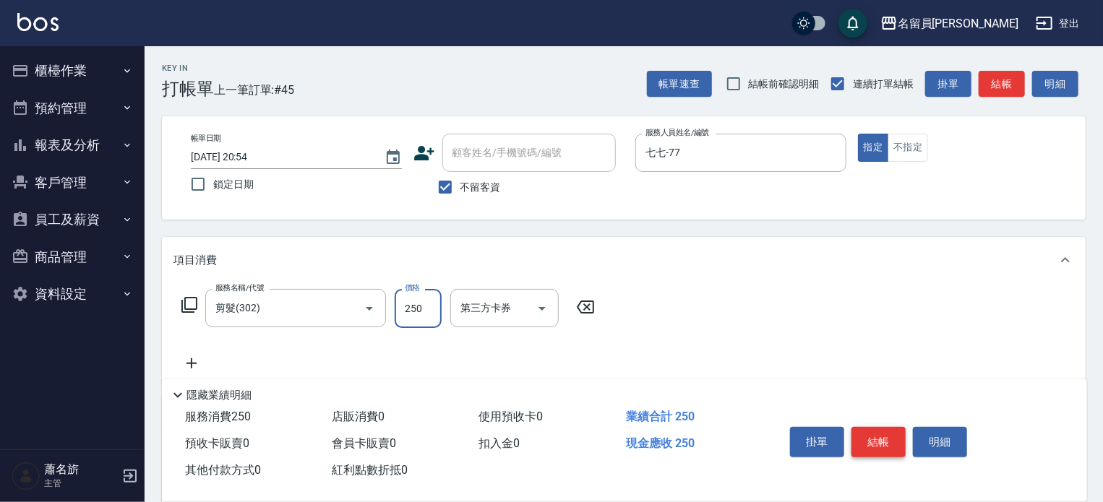
click at [867, 445] on button "結帳" at bounding box center [878, 442] width 54 height 30
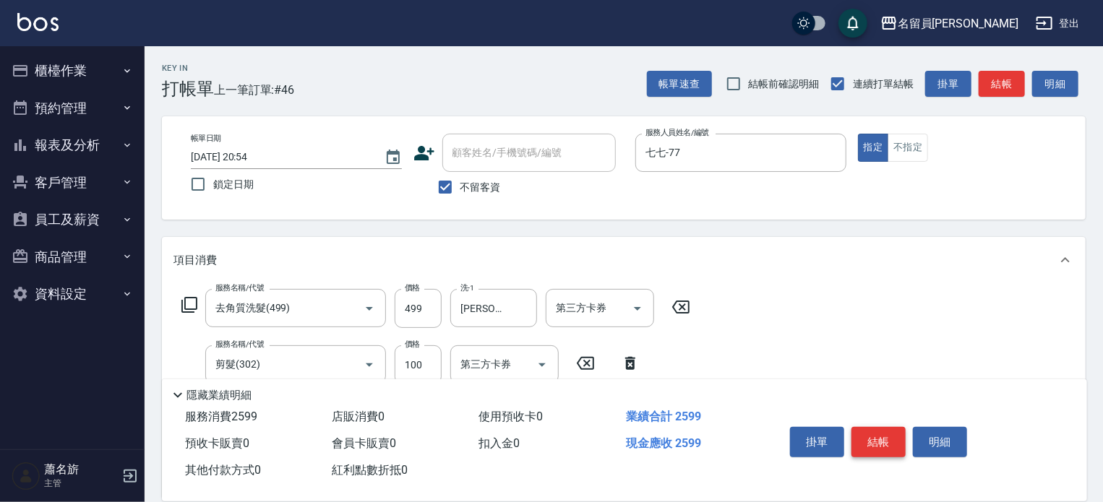
click at [893, 439] on button "結帳" at bounding box center [878, 442] width 54 height 30
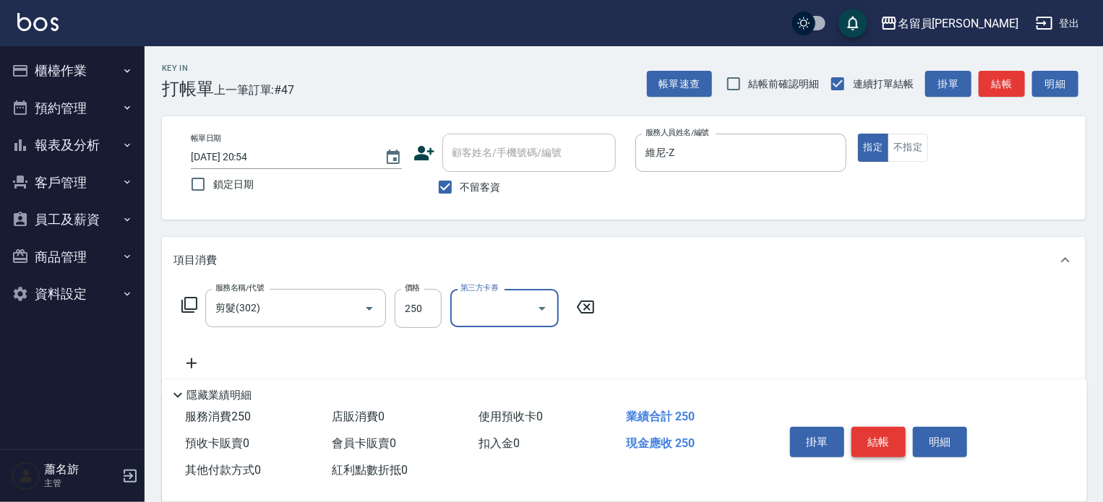
click at [893, 439] on button "結帳" at bounding box center [878, 442] width 54 height 30
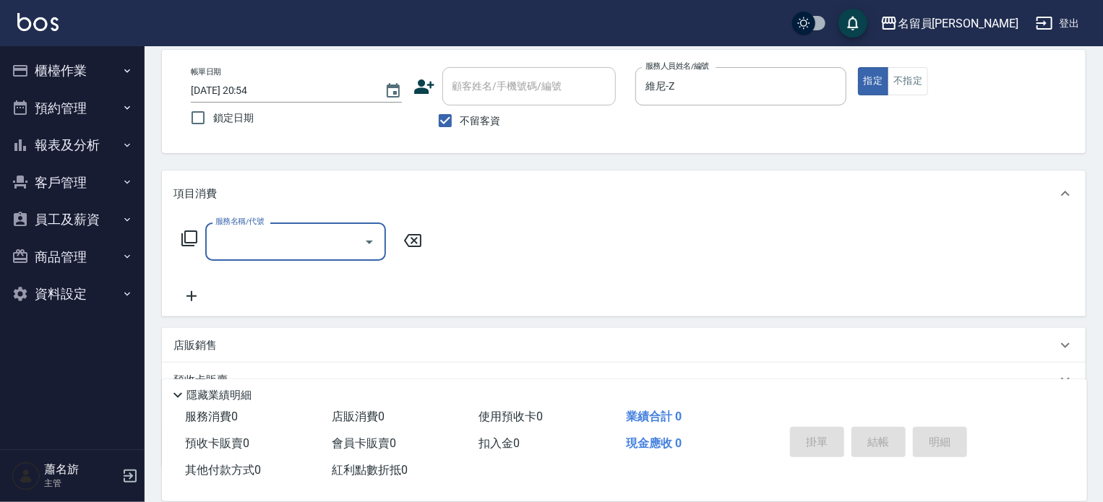
scroll to position [145, 0]
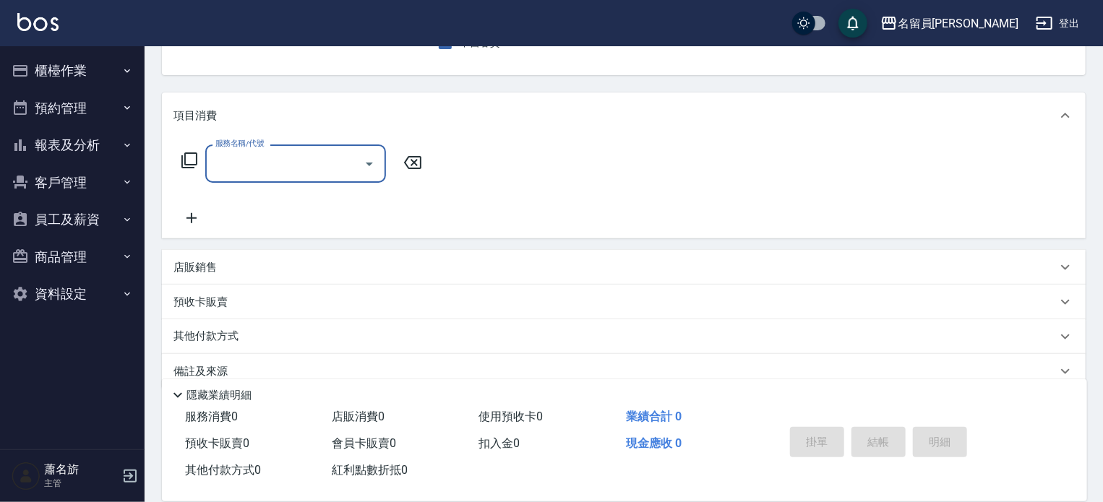
click at [769, 277] on div "店販銷售" at bounding box center [624, 267] width 924 height 35
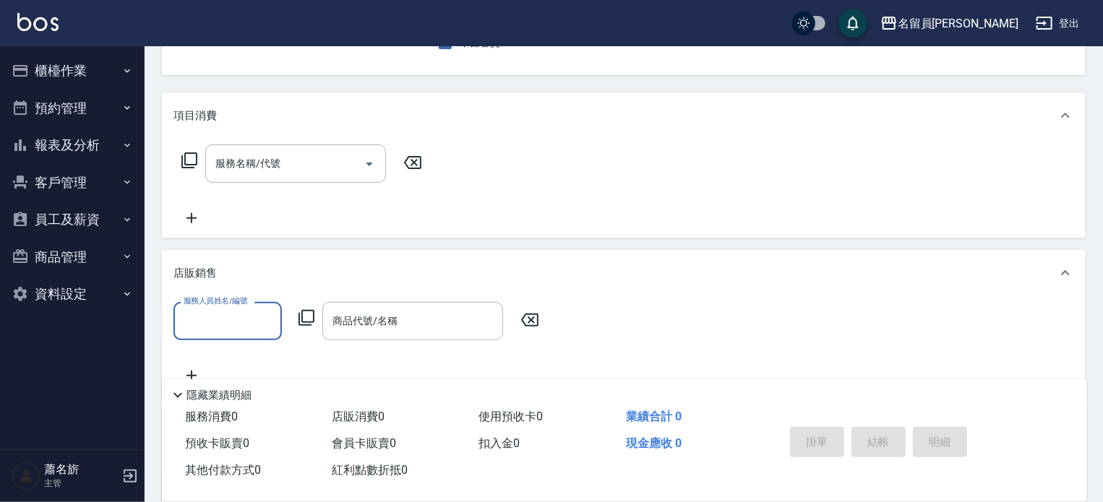
scroll to position [0, 0]
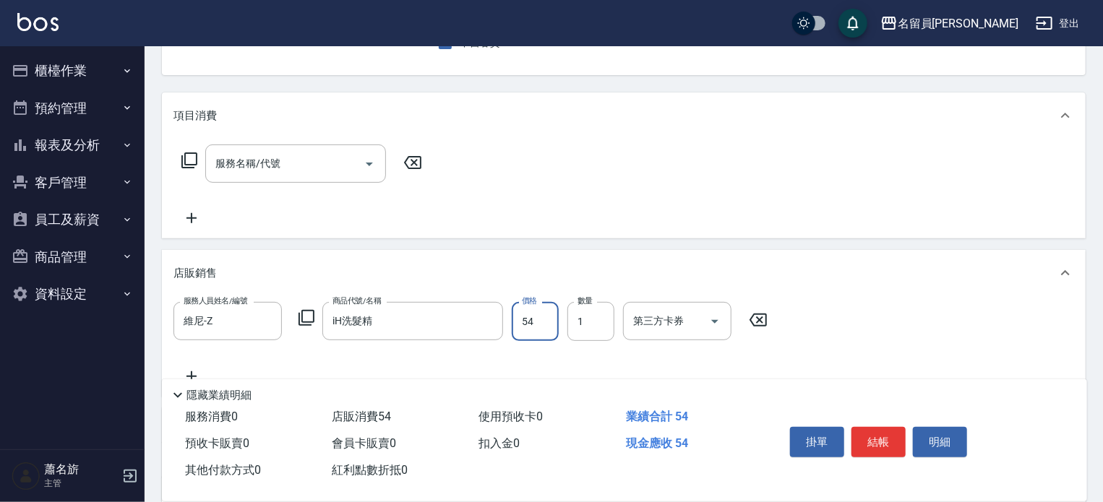
click at [517, 305] on input "54" at bounding box center [535, 321] width 47 height 39
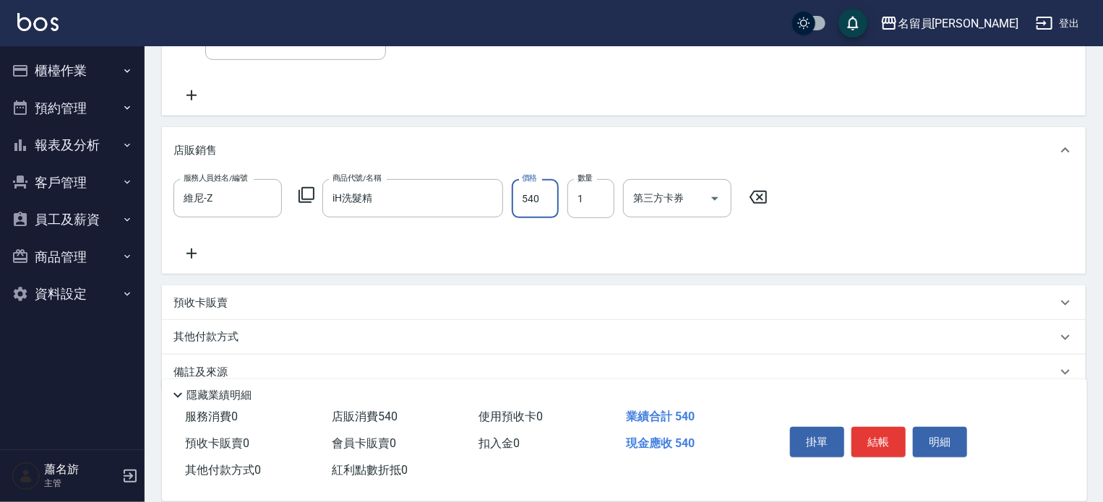
scroll to position [292, 0]
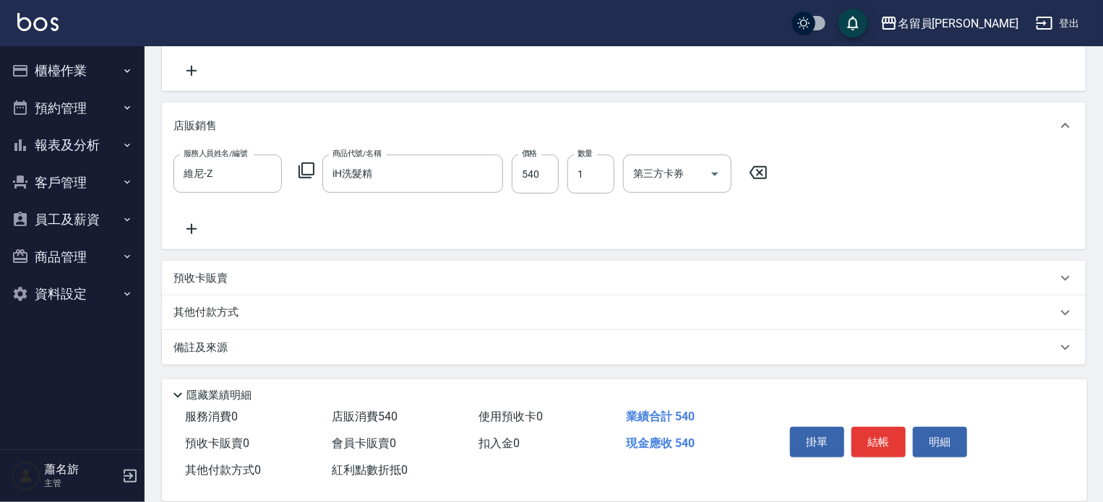
click at [449, 311] on div "其他付款方式" at bounding box center [614, 313] width 883 height 16
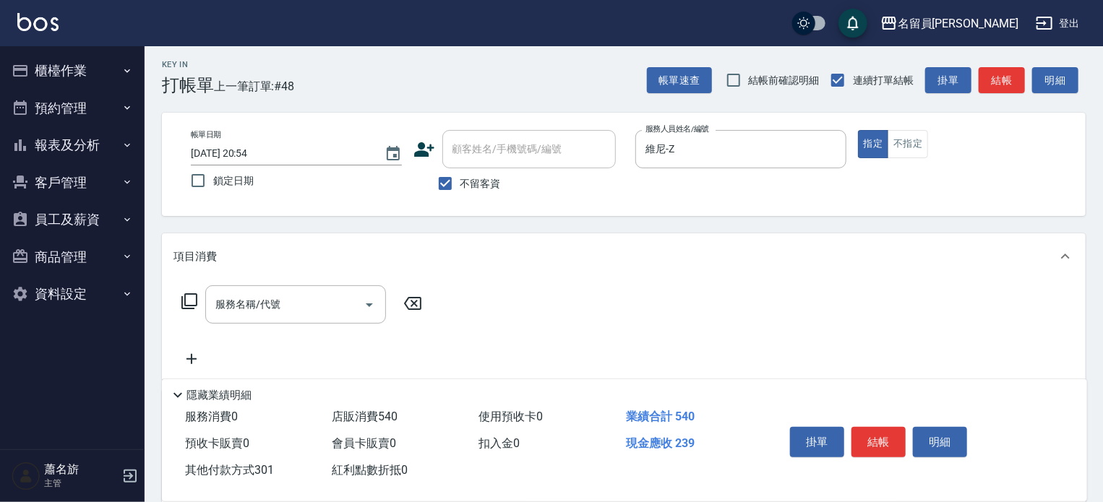
scroll to position [0, 0]
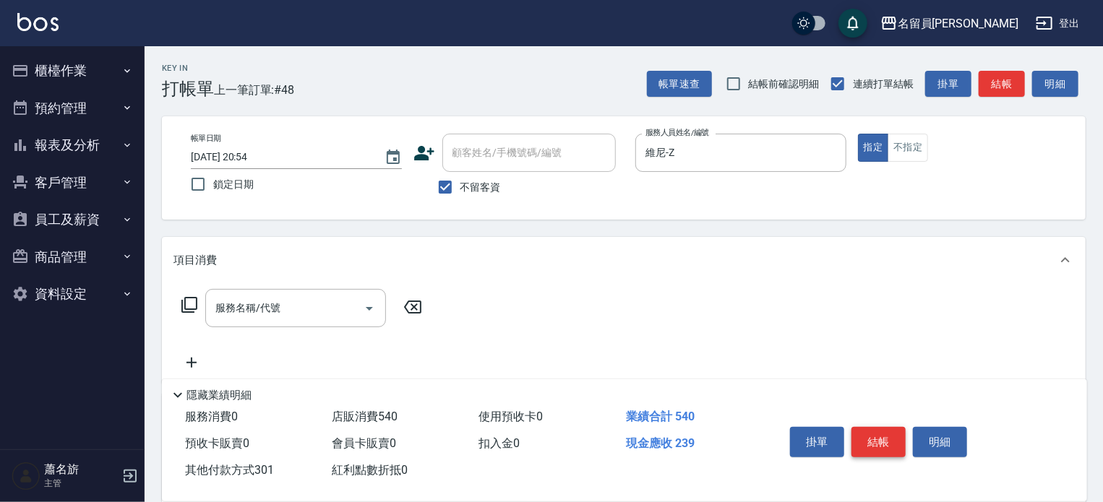
click at [890, 437] on button "結帳" at bounding box center [878, 442] width 54 height 30
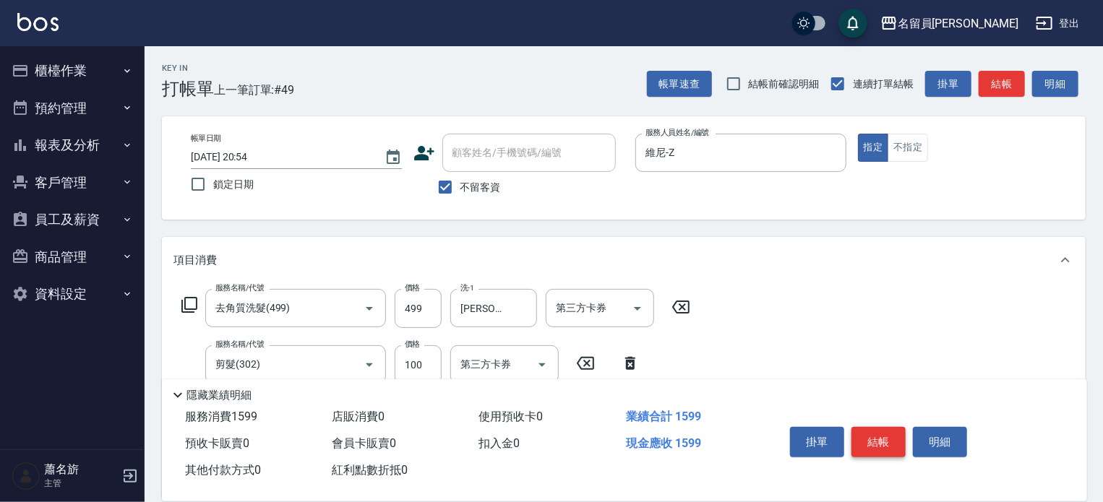
click at [880, 434] on button "結帳" at bounding box center [878, 442] width 54 height 30
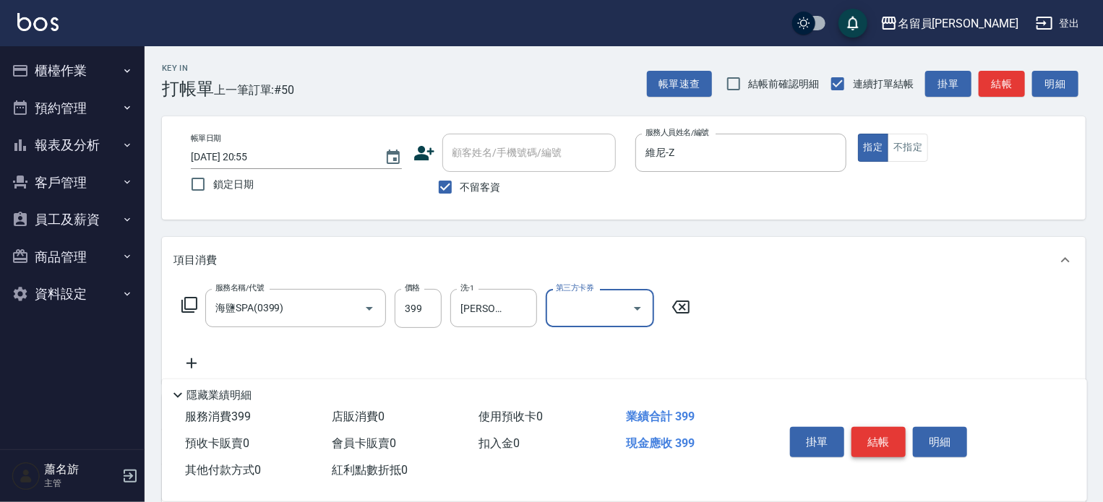
click at [880, 434] on button "結帳" at bounding box center [878, 442] width 54 height 30
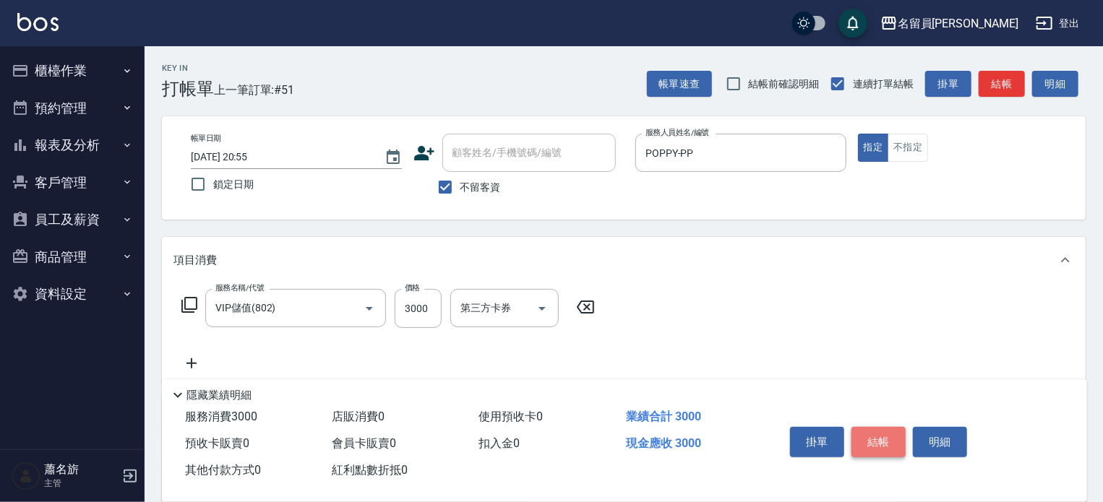
click at [880, 434] on button "結帳" at bounding box center [878, 442] width 54 height 30
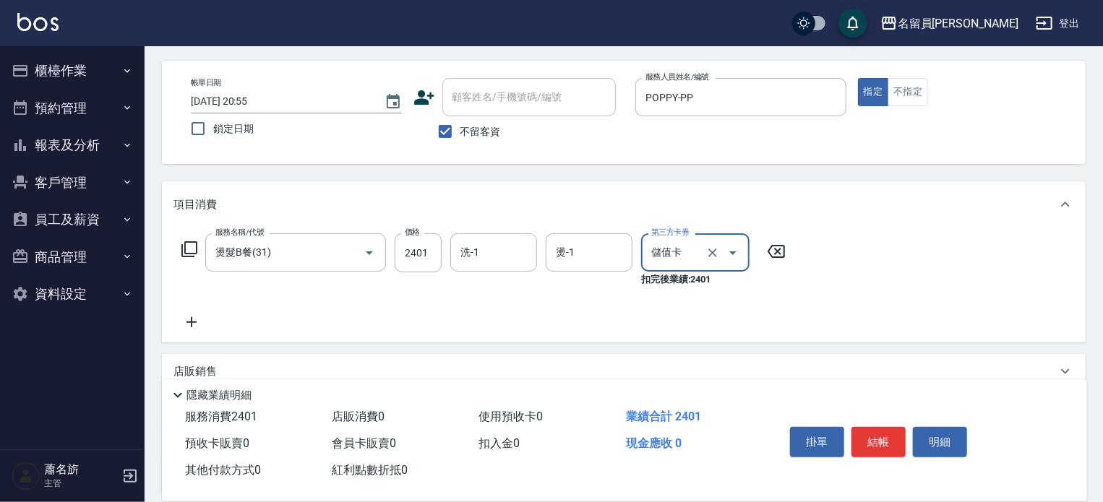
scroll to position [145, 0]
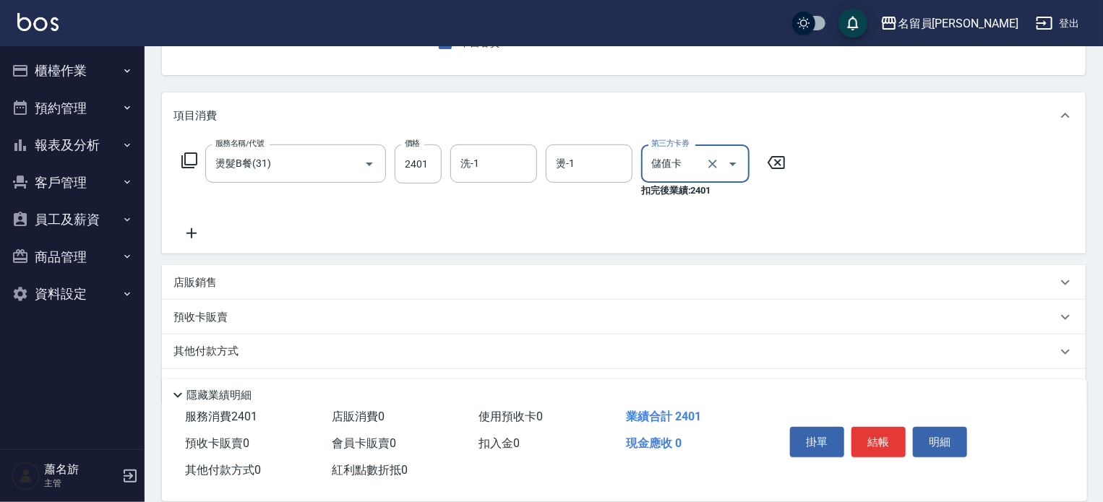
click at [532, 274] on div "店販銷售" at bounding box center [624, 282] width 924 height 35
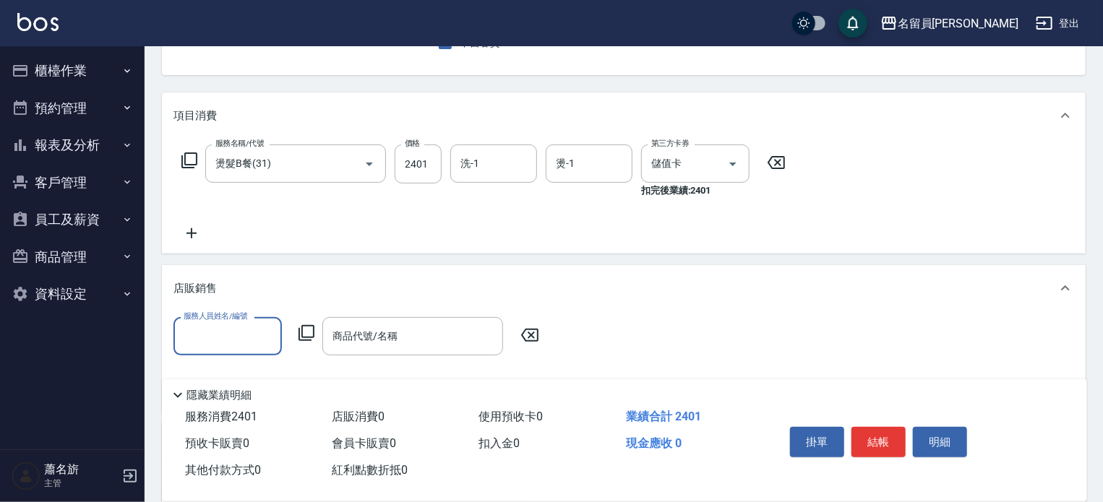
scroll to position [0, 0]
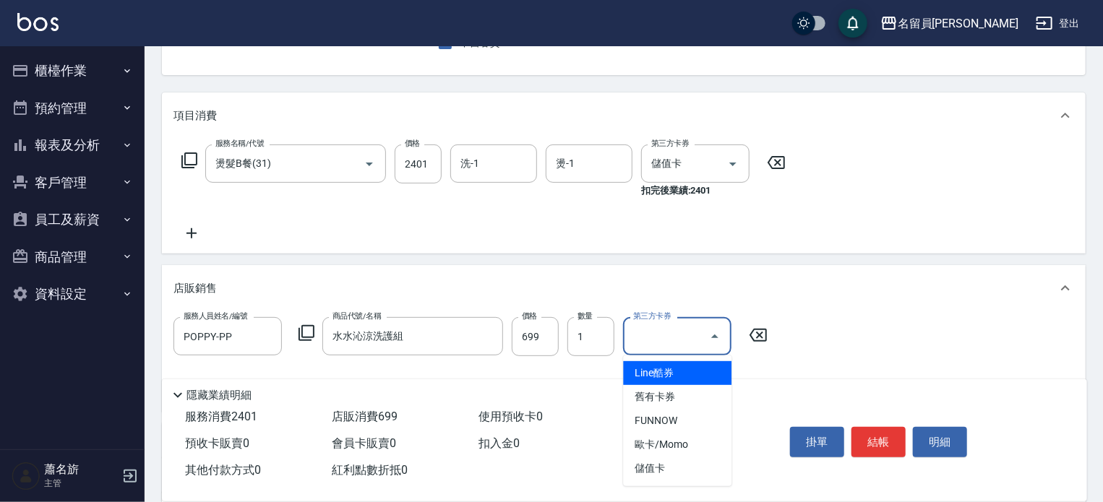
click at [668, 327] on div "第三方卡券 第三方卡券" at bounding box center [677, 336] width 108 height 38
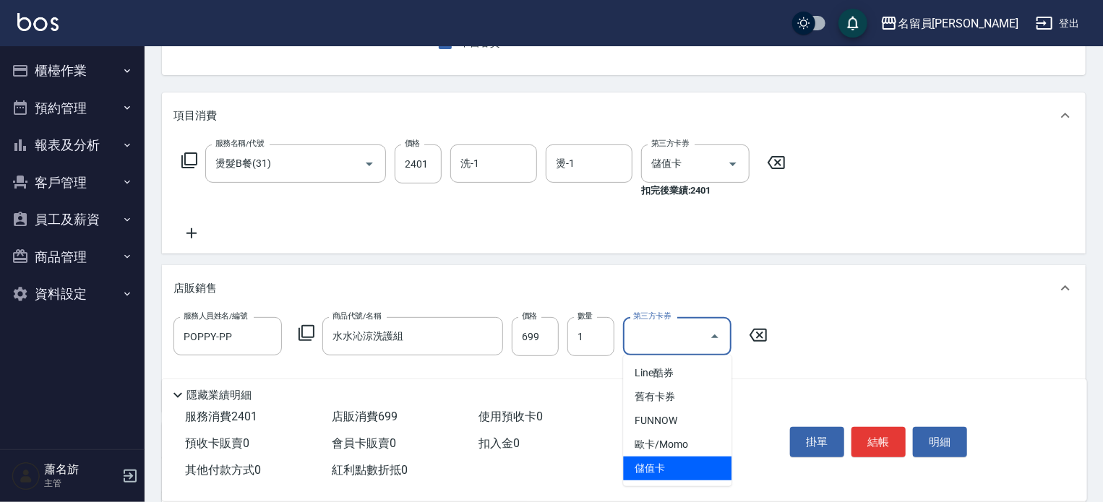
click at [646, 465] on span "儲值卡" at bounding box center [677, 469] width 108 height 24
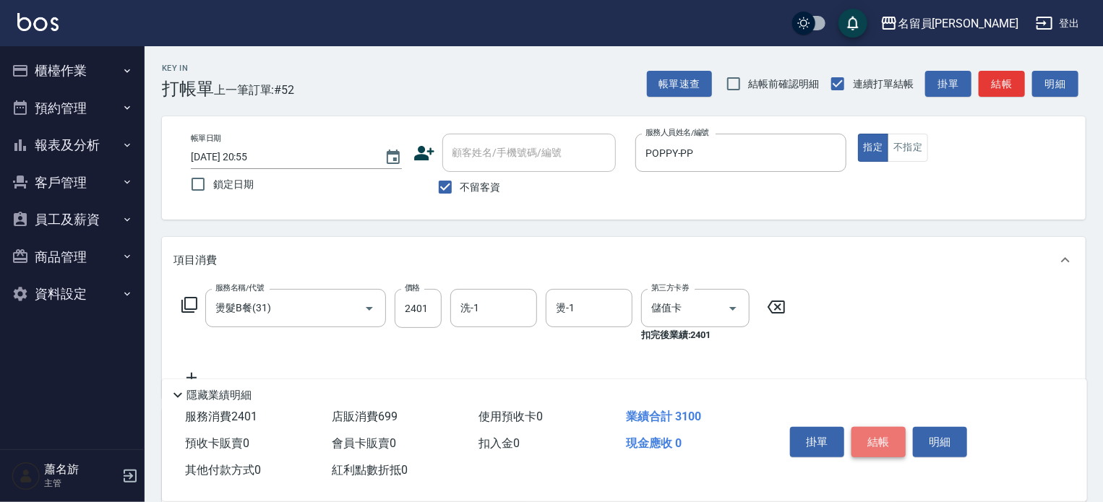
click at [874, 436] on button "結帳" at bounding box center [878, 442] width 54 height 30
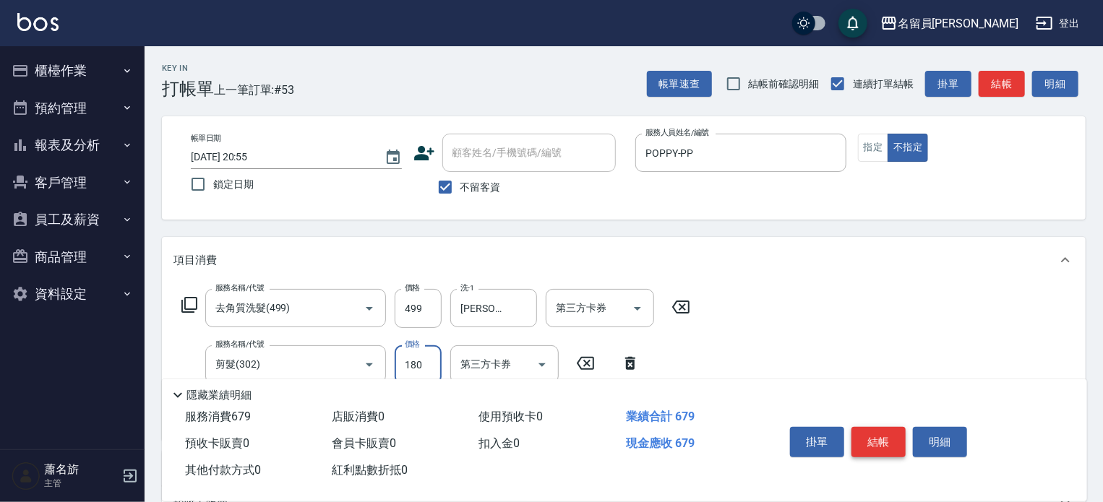
click at [874, 436] on button "結帳" at bounding box center [878, 442] width 54 height 30
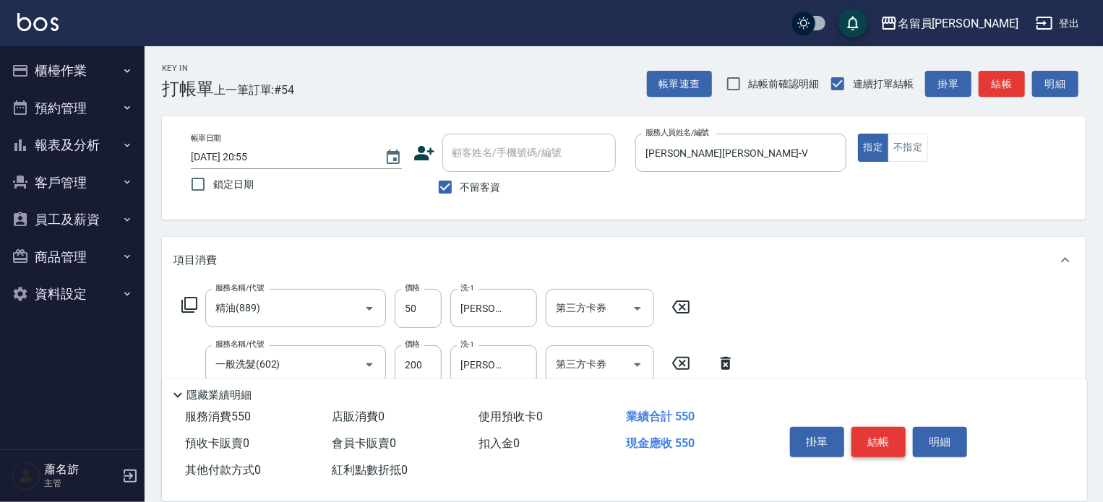
click at [874, 436] on button "結帳" at bounding box center [878, 442] width 54 height 30
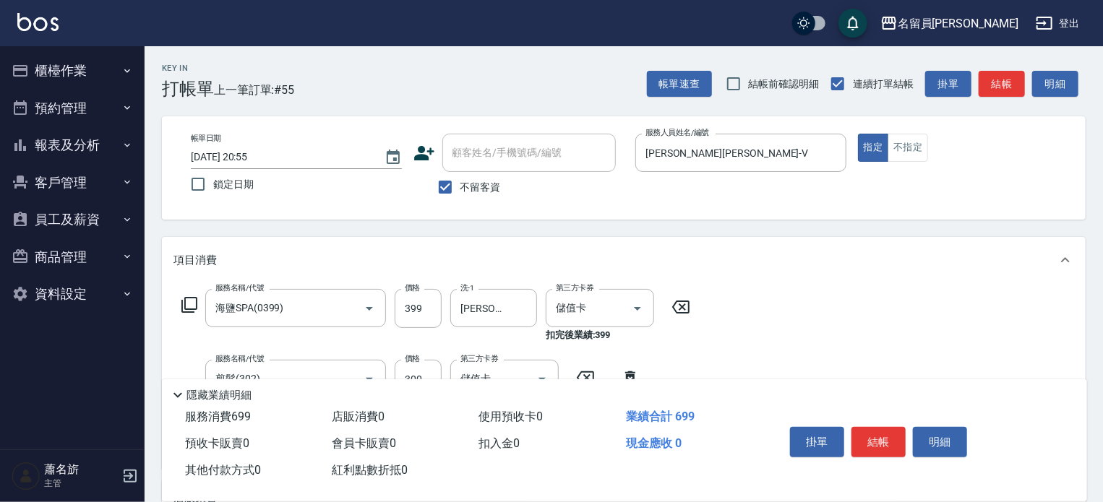
click at [878, 460] on div "掛單 結帳 明細" at bounding box center [878, 444] width 189 height 46
click at [873, 439] on button "結帳" at bounding box center [878, 442] width 54 height 30
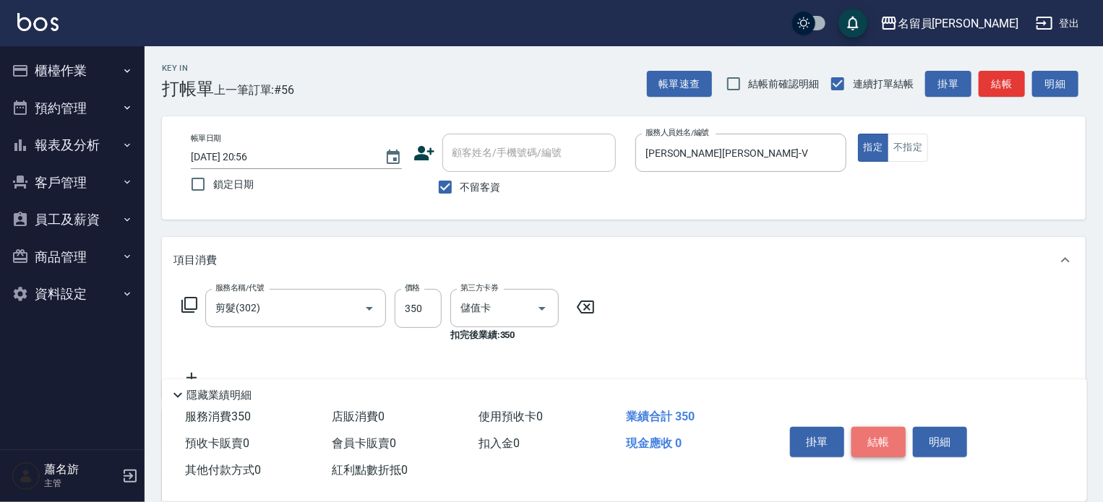
click at [873, 439] on button "結帳" at bounding box center [878, 442] width 54 height 30
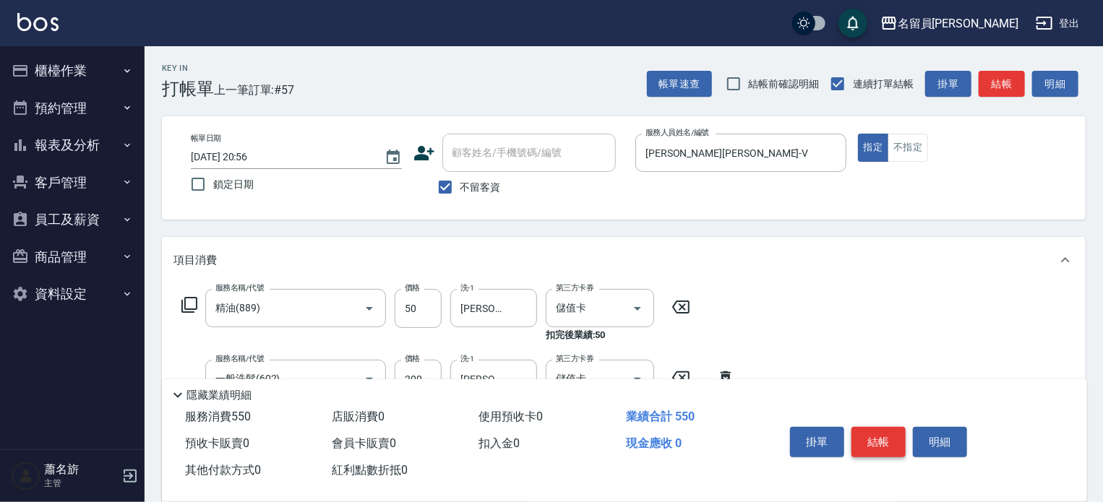
click at [873, 439] on button "結帳" at bounding box center [878, 442] width 54 height 30
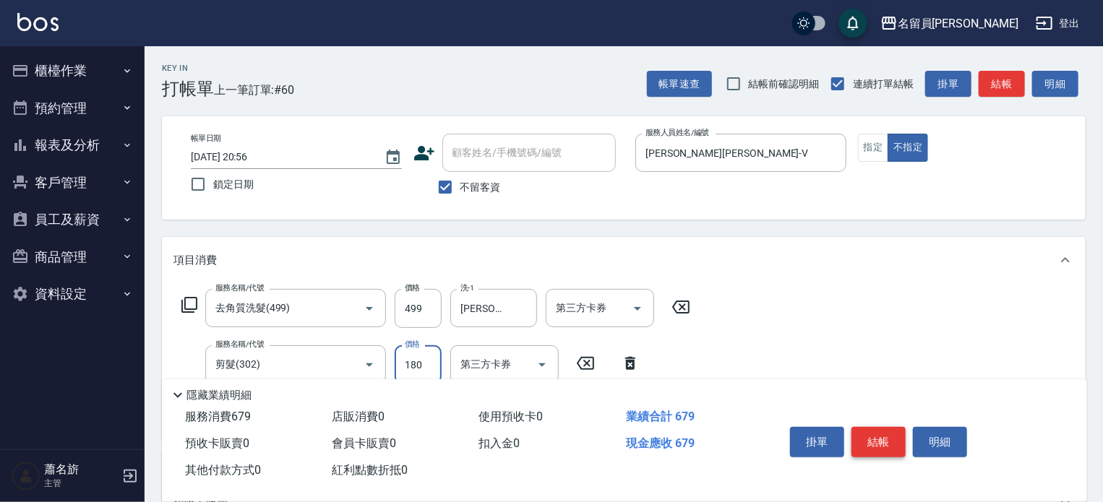
click at [873, 439] on button "結帳" at bounding box center [878, 442] width 54 height 30
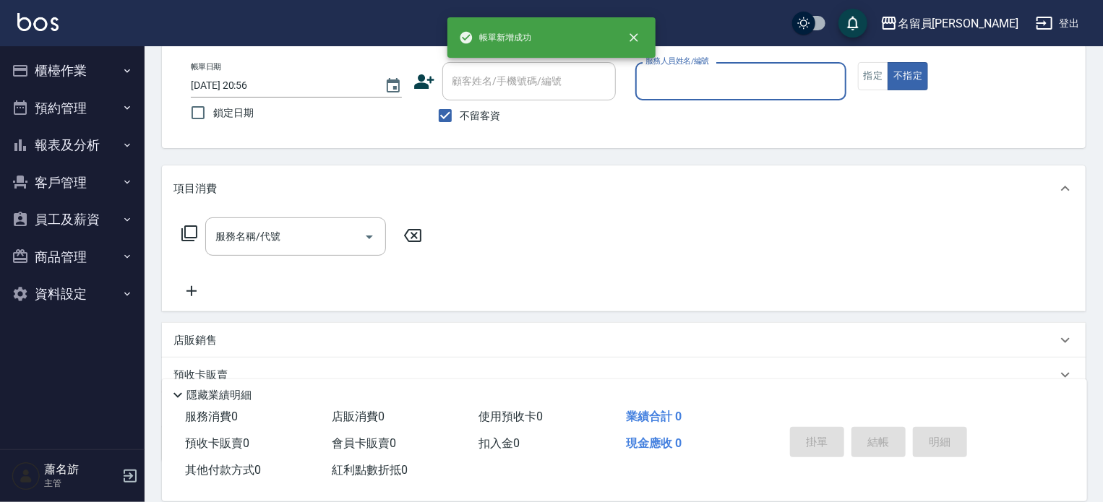
scroll to position [72, 0]
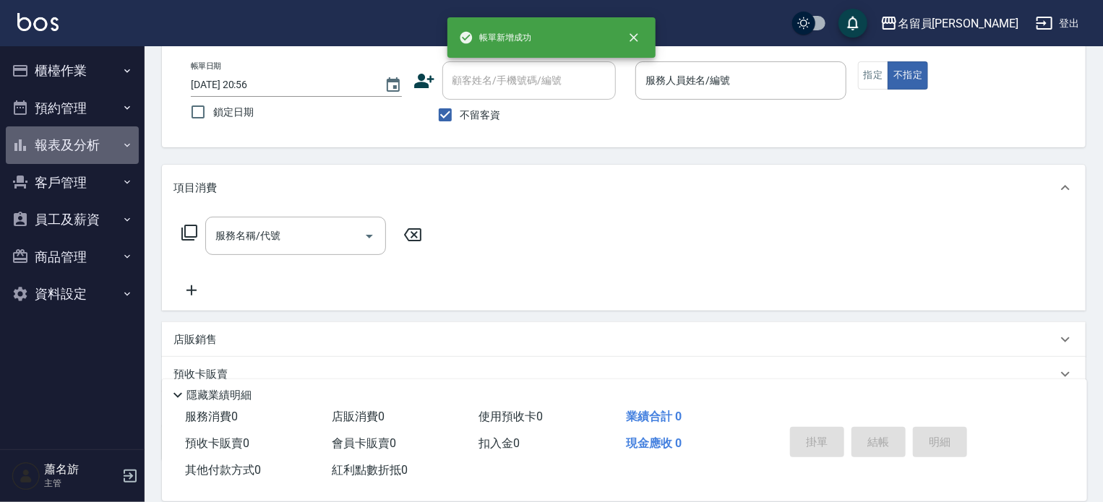
click at [119, 138] on button "報表及分析" at bounding box center [72, 145] width 133 height 38
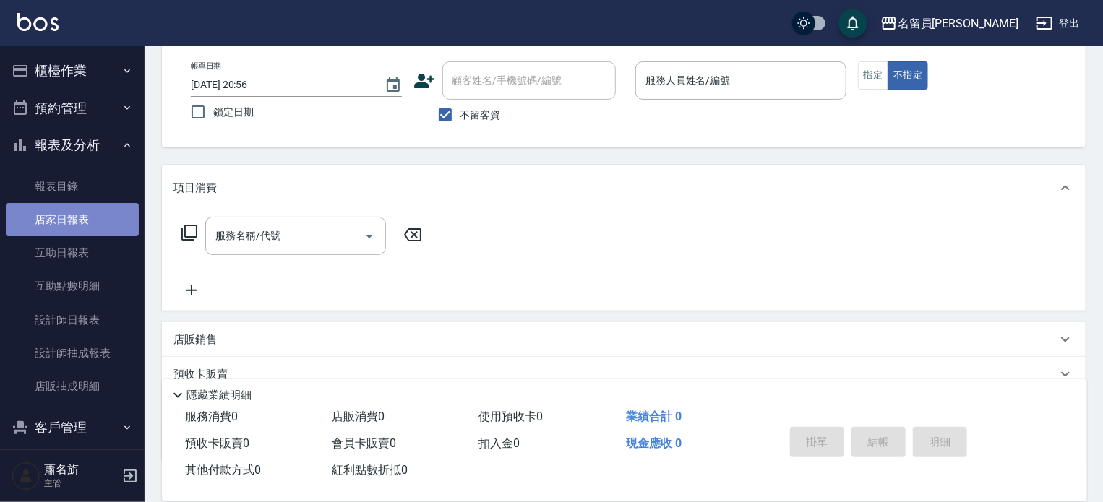
click at [112, 208] on link "店家日報表" at bounding box center [72, 219] width 133 height 33
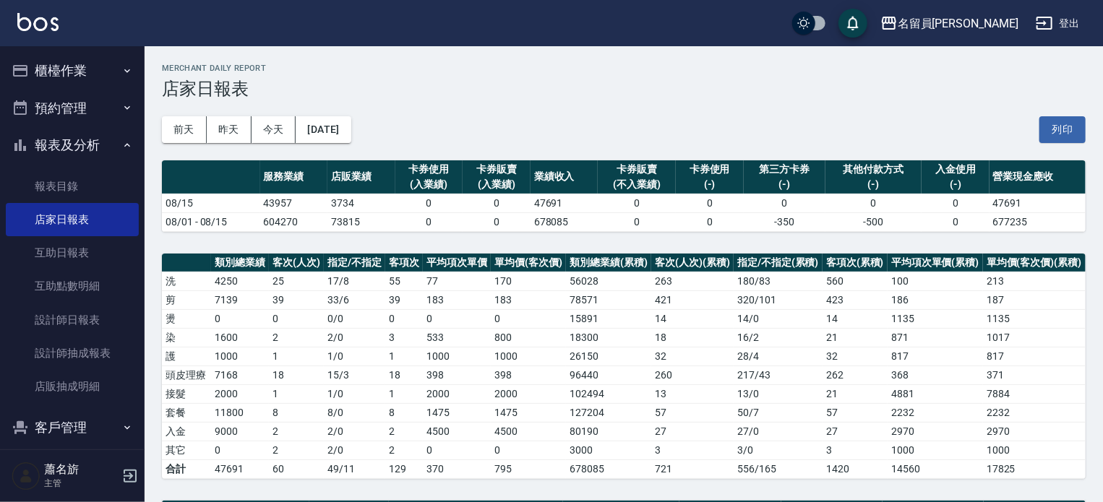
drag, startPoint x: 59, startPoint y: 53, endPoint x: 61, endPoint y: 85, distance: 31.2
click at [59, 57] on button "櫃檯作業" at bounding box center [72, 71] width 133 height 38
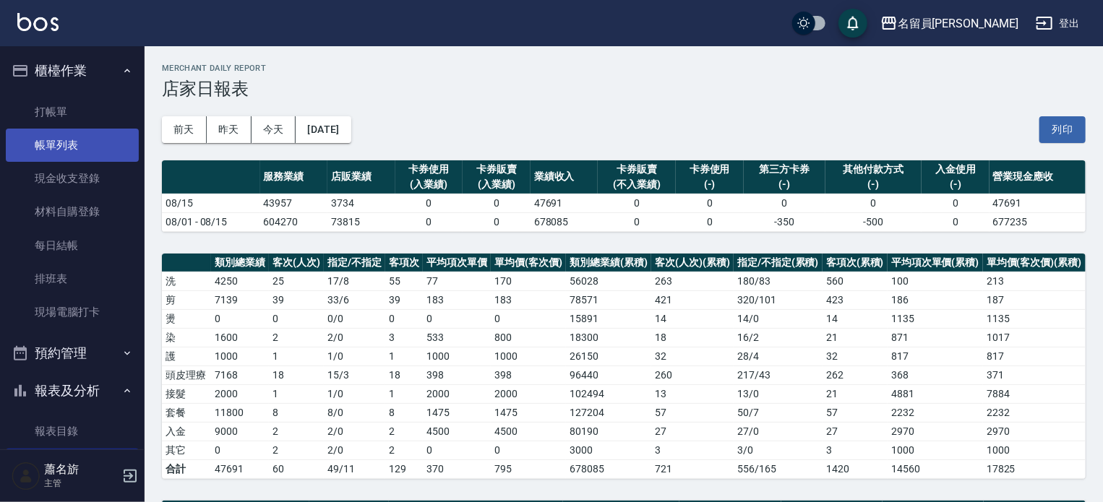
click at [66, 153] on link "帳單列表" at bounding box center [72, 145] width 133 height 33
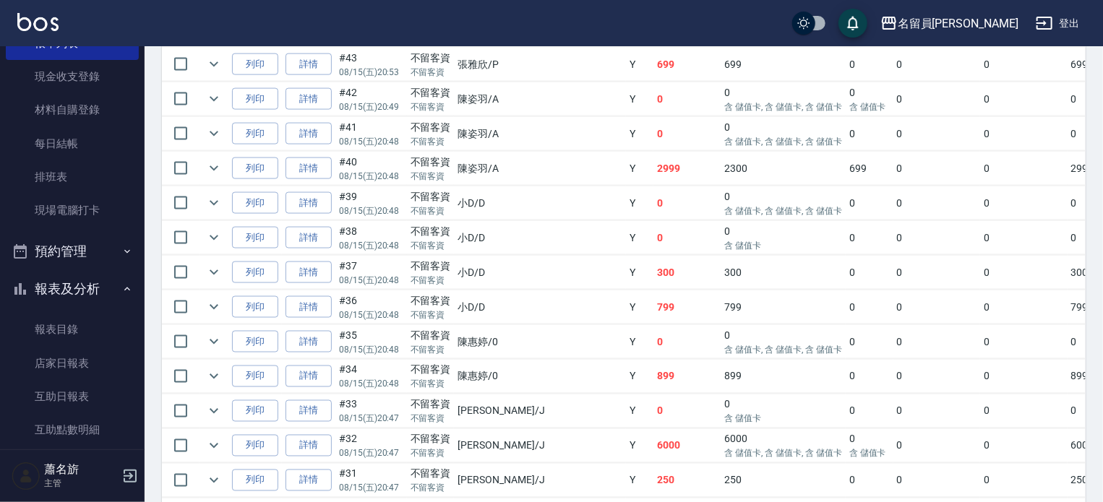
scroll to position [217, 0]
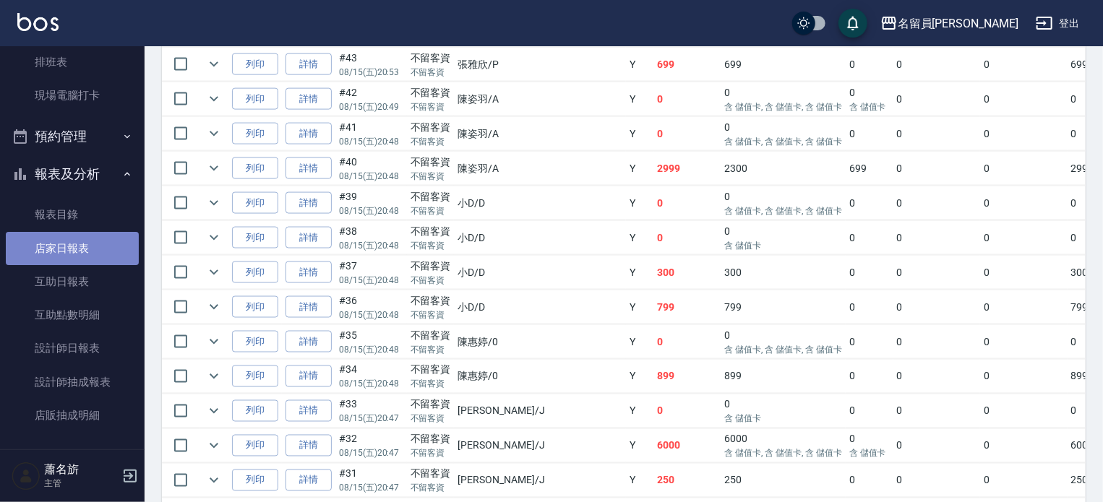
drag, startPoint x: 99, startPoint y: 245, endPoint x: 130, endPoint y: 241, distance: 31.3
click at [100, 245] on link "店家日報表" at bounding box center [72, 248] width 133 height 33
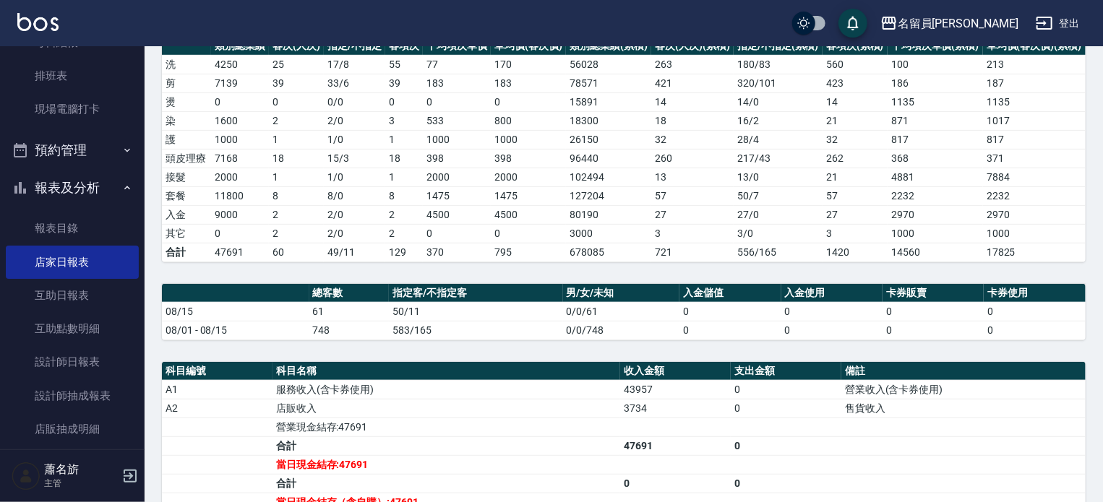
scroll to position [72, 0]
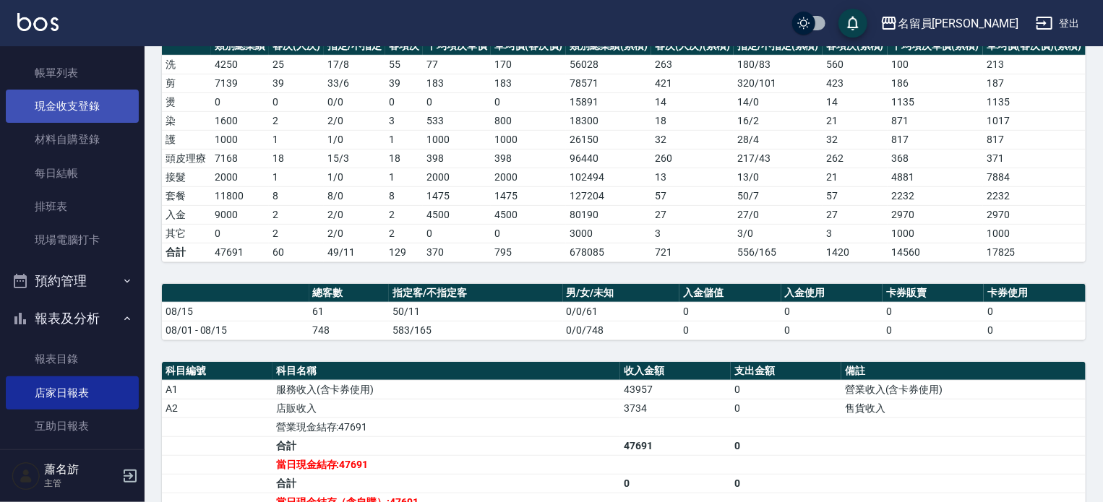
click at [79, 118] on link "現金收支登錄" at bounding box center [72, 106] width 133 height 33
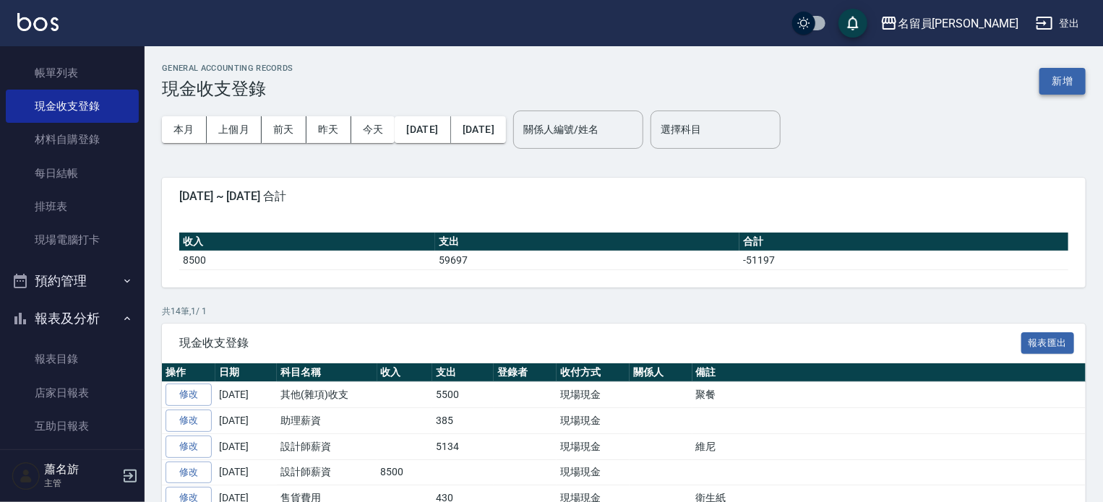
click at [1075, 87] on button "新增" at bounding box center [1062, 81] width 46 height 27
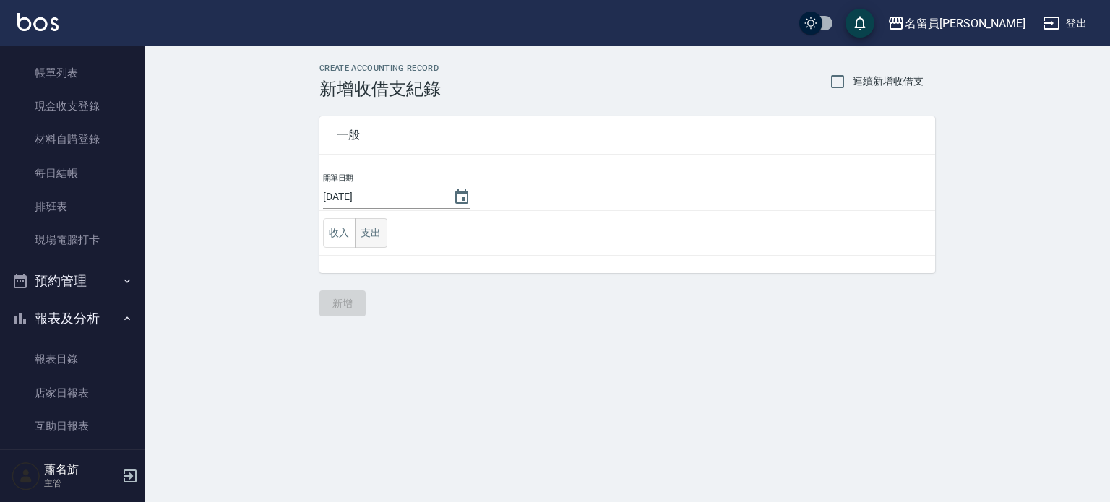
click at [369, 228] on button "支出" at bounding box center [371, 233] width 33 height 30
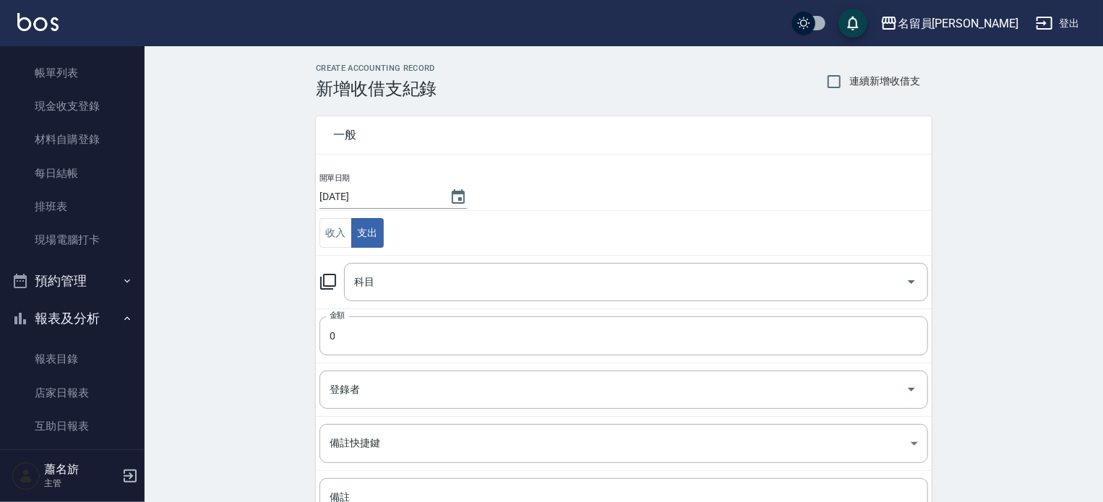
click at [403, 255] on td "科目 科目" at bounding box center [624, 281] width 616 height 53
drag, startPoint x: 432, startPoint y: 312, endPoint x: 432, endPoint y: 298, distance: 14.5
click at [433, 310] on td "金額 0 金額" at bounding box center [624, 336] width 616 height 54
click at [432, 298] on div "科目" at bounding box center [636, 282] width 584 height 38
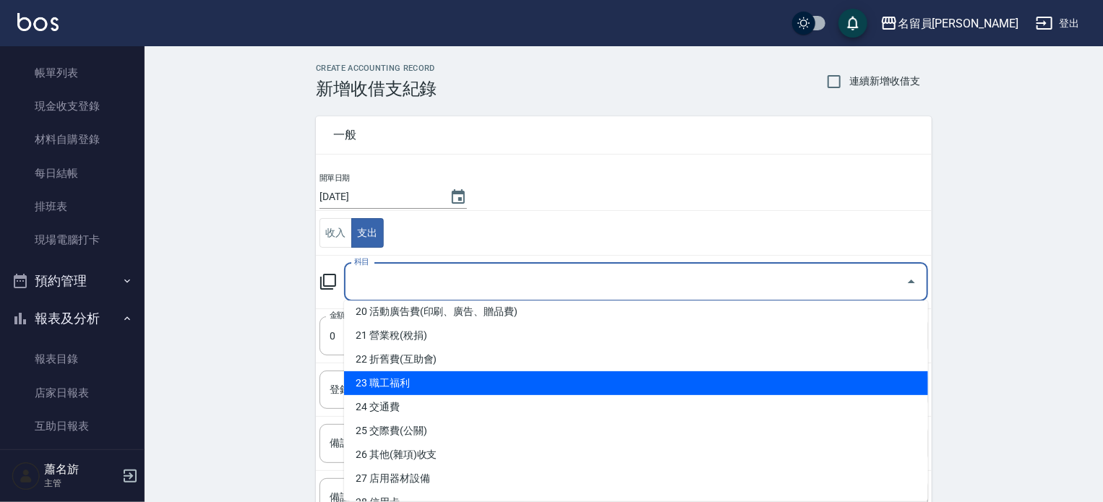
scroll to position [506, 0]
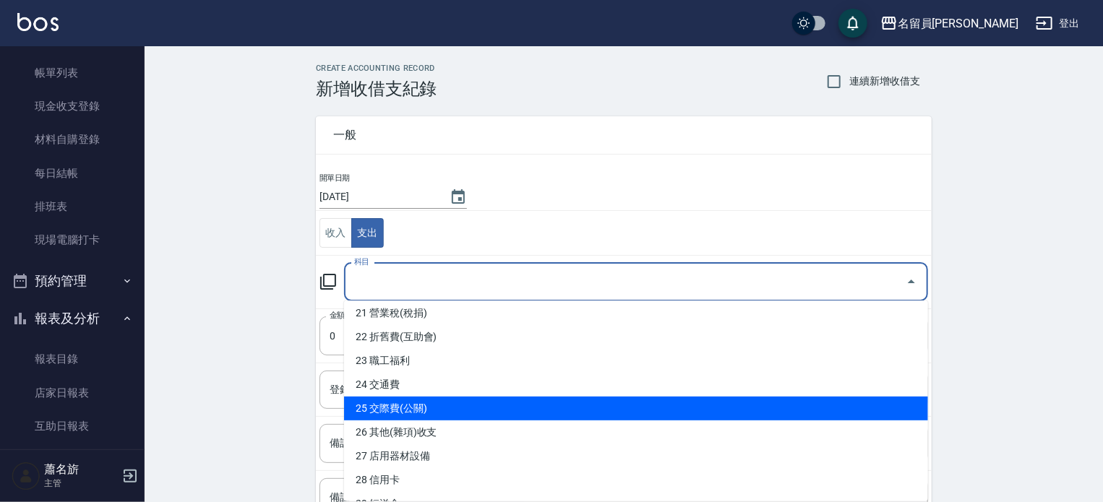
click at [444, 418] on li "25 交際費(公關)" at bounding box center [636, 409] width 584 height 24
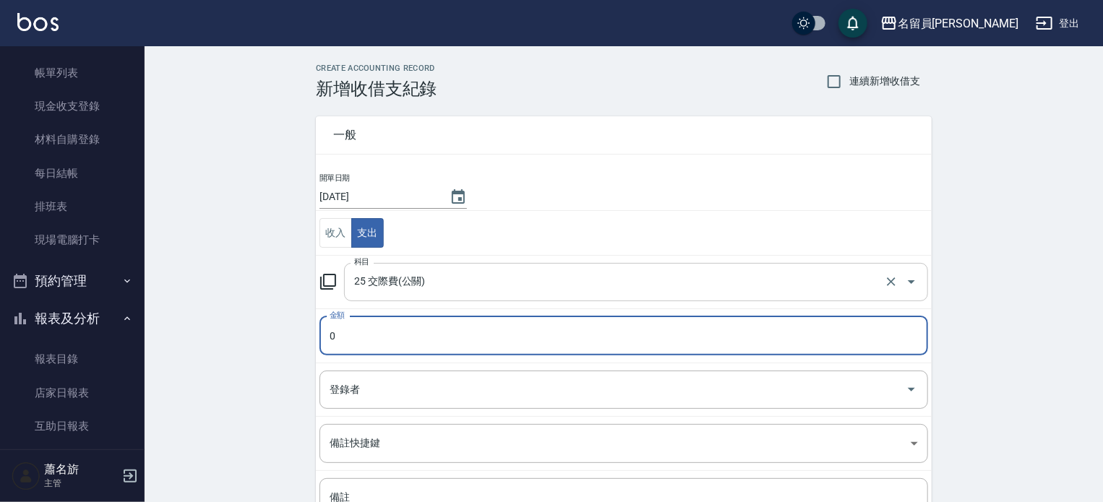
click at [433, 295] on div "25 交際費(公關) 科目" at bounding box center [636, 282] width 584 height 38
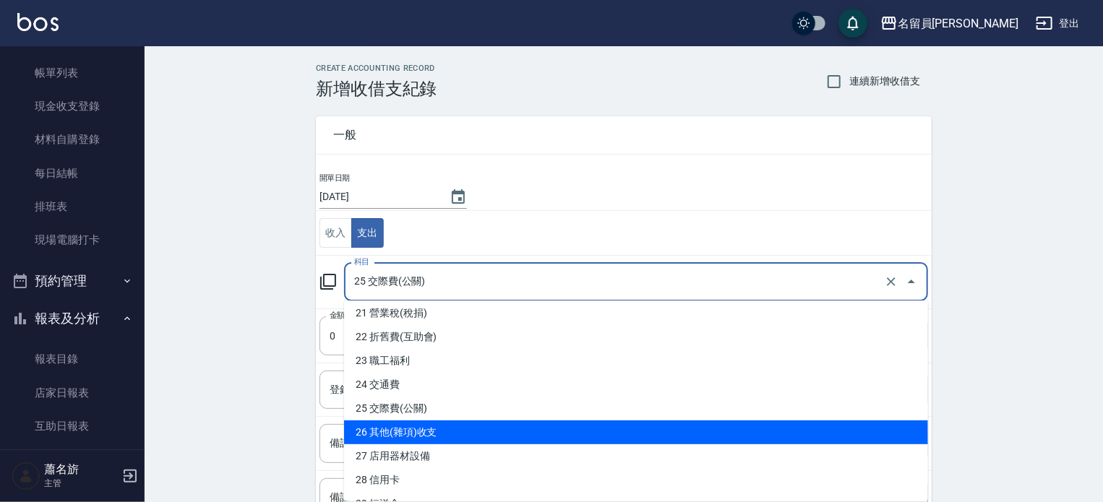
click at [439, 431] on li "26 其他(雜項)收支" at bounding box center [636, 433] width 584 height 24
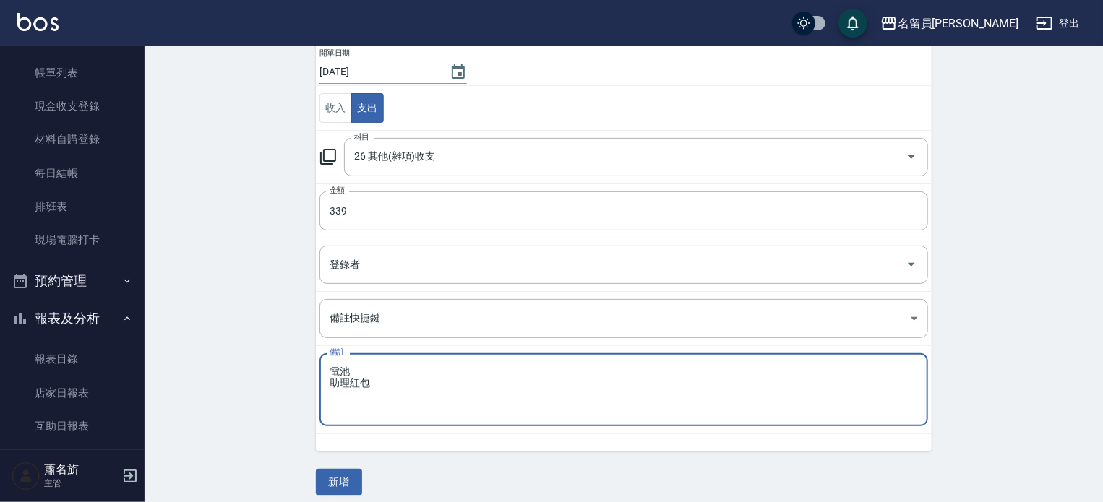
scroll to position [134, 0]
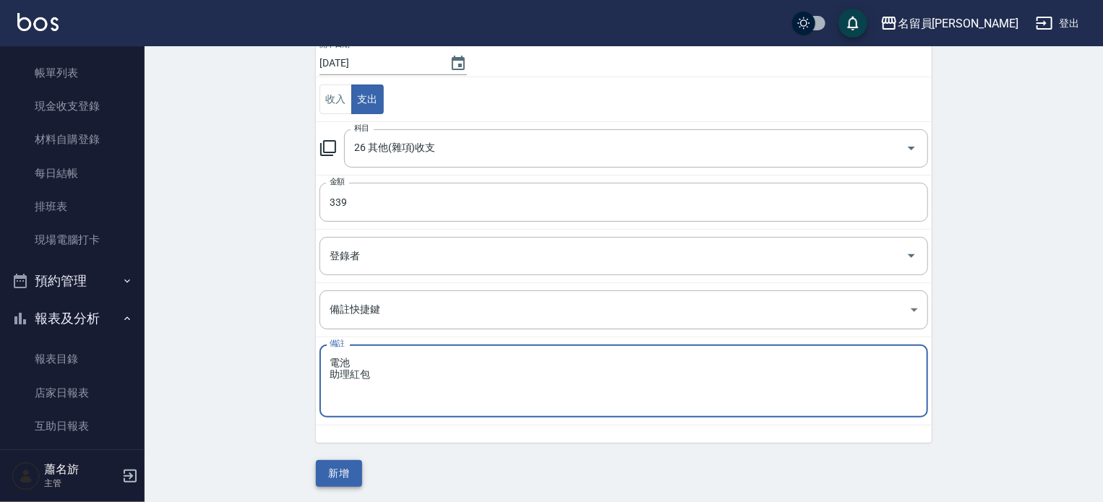
click at [350, 474] on button "新增" at bounding box center [339, 473] width 46 height 27
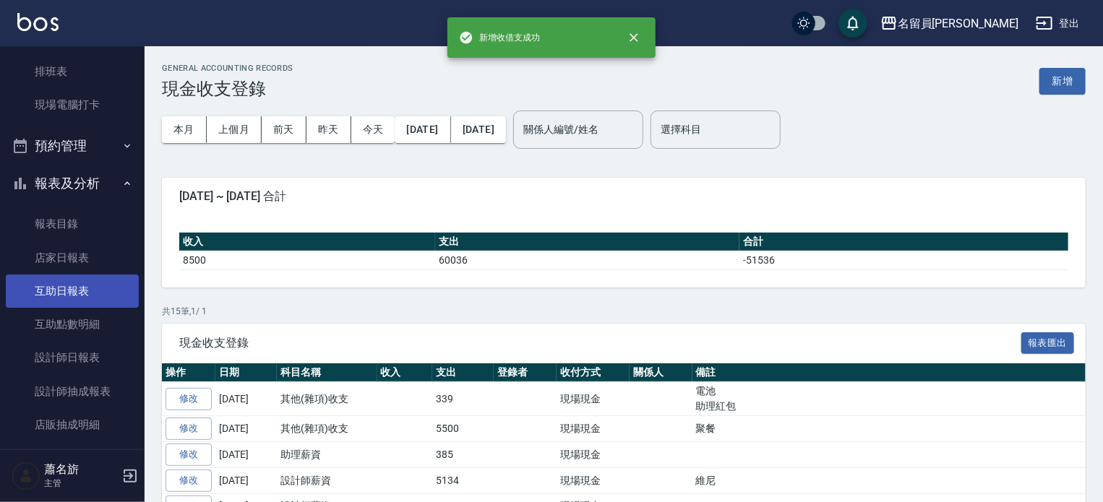
scroll to position [217, 0]
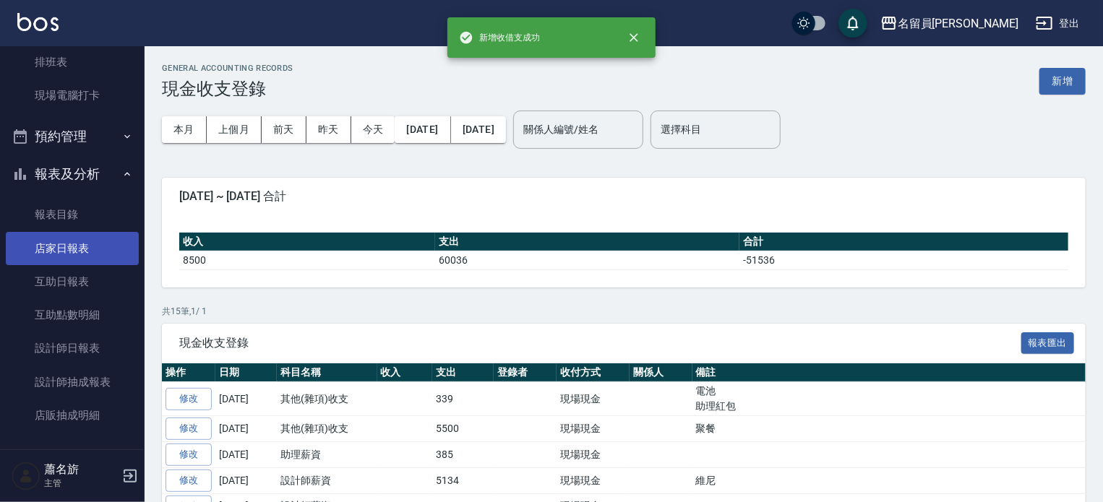
click at [92, 251] on link "店家日報表" at bounding box center [72, 248] width 133 height 33
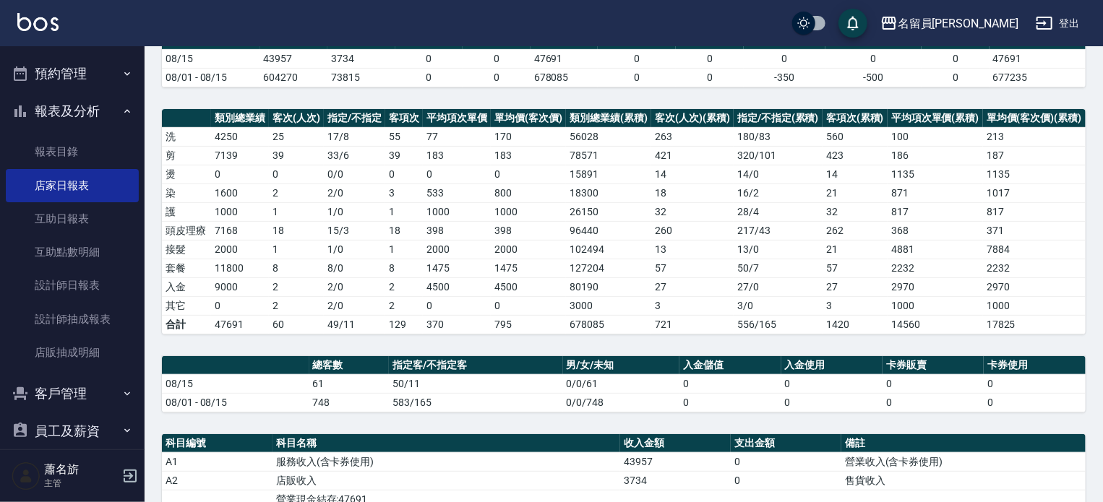
scroll to position [9, 0]
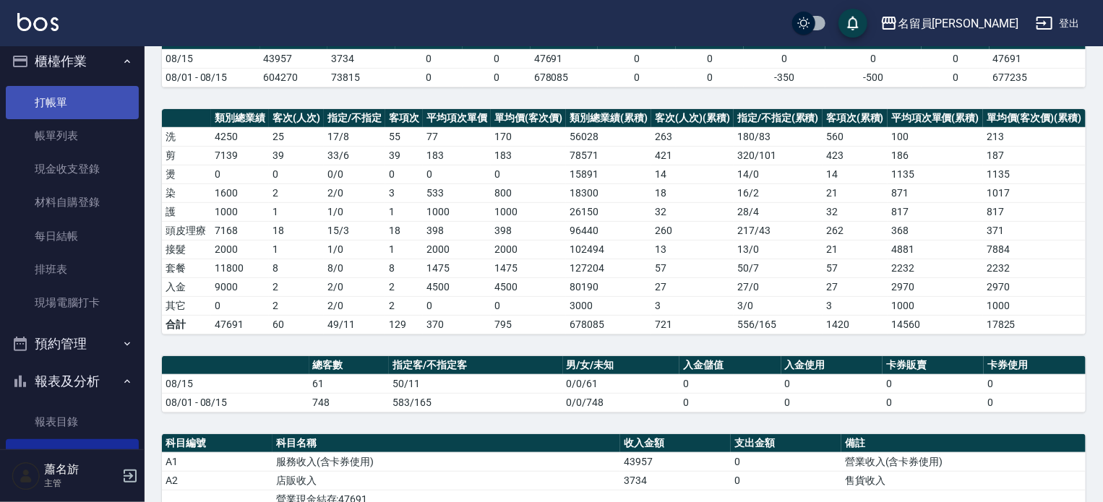
click at [74, 98] on link "打帳單" at bounding box center [72, 102] width 133 height 33
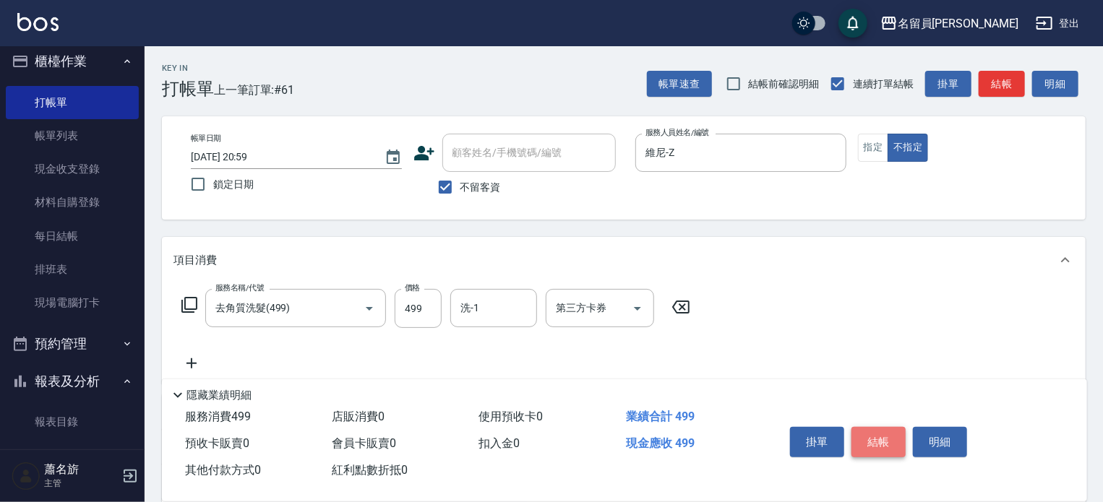
click at [870, 433] on button "結帳" at bounding box center [878, 442] width 54 height 30
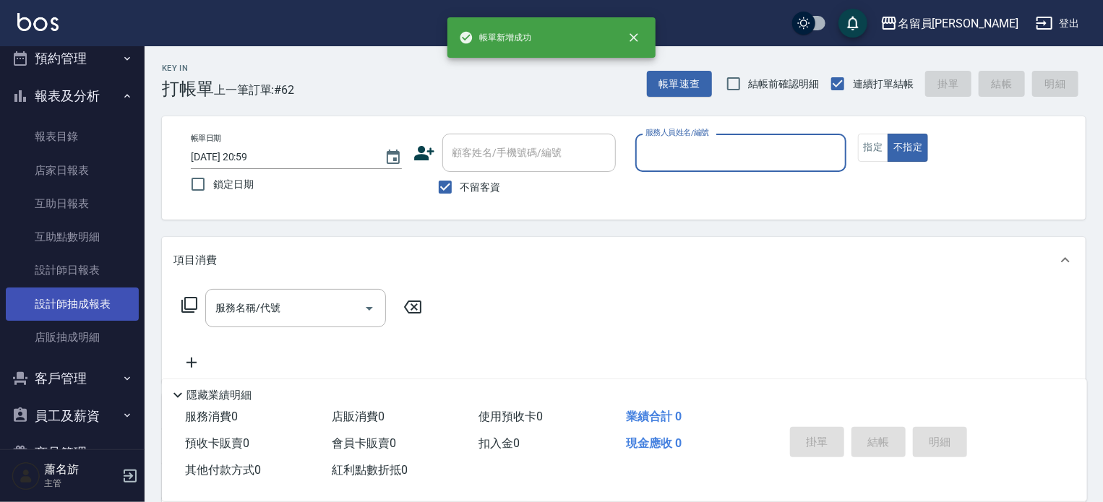
scroll to position [298, 0]
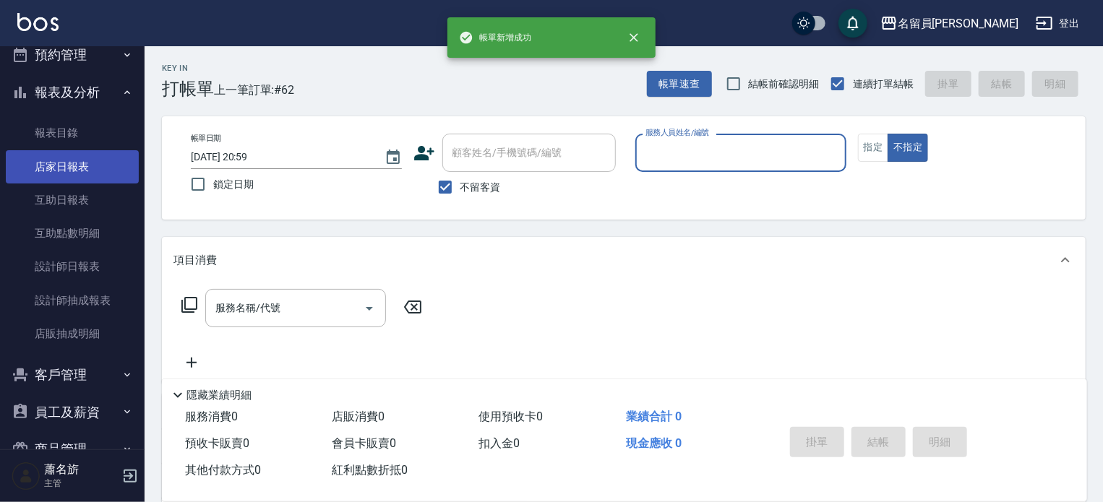
click at [83, 173] on link "店家日報表" at bounding box center [72, 166] width 133 height 33
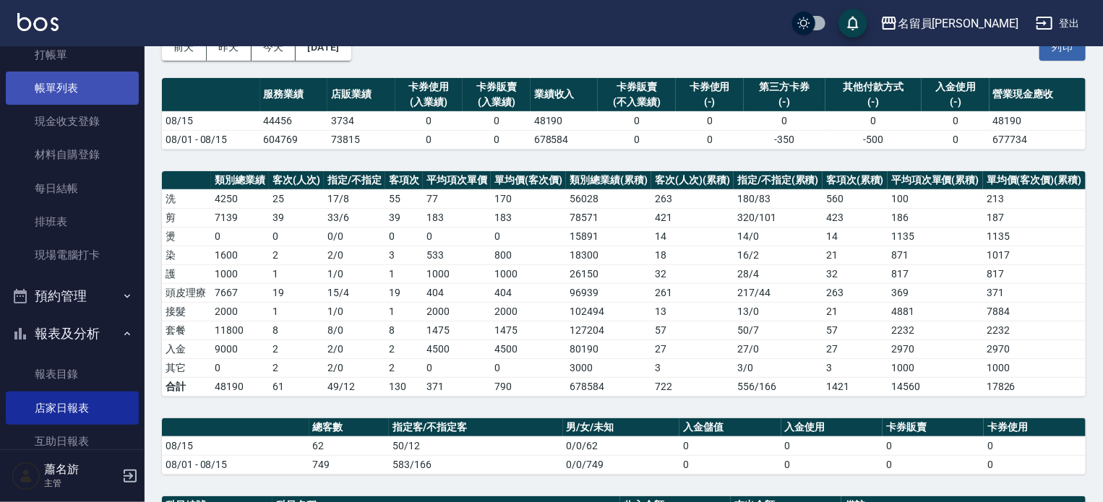
scroll to position [9, 0]
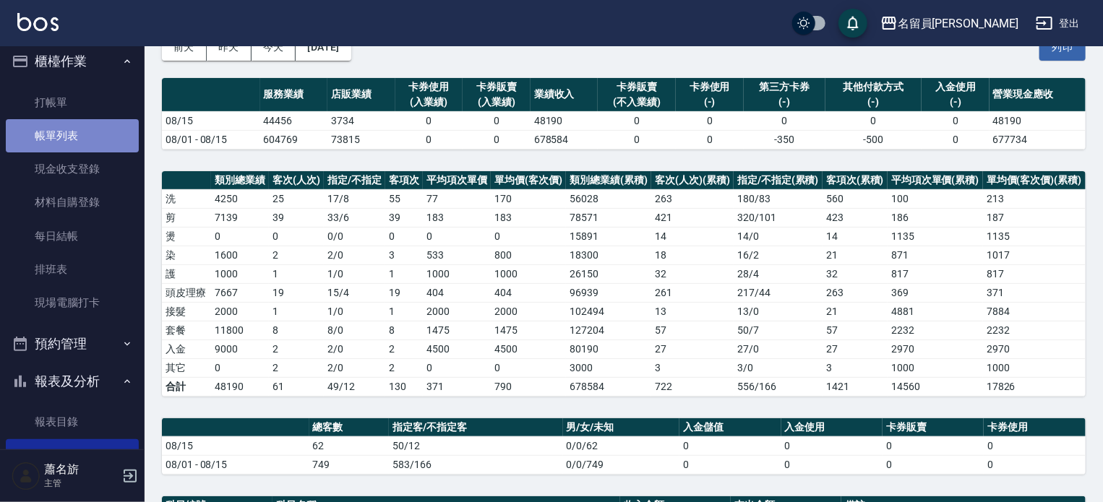
click at [78, 124] on link "帳單列表" at bounding box center [72, 135] width 133 height 33
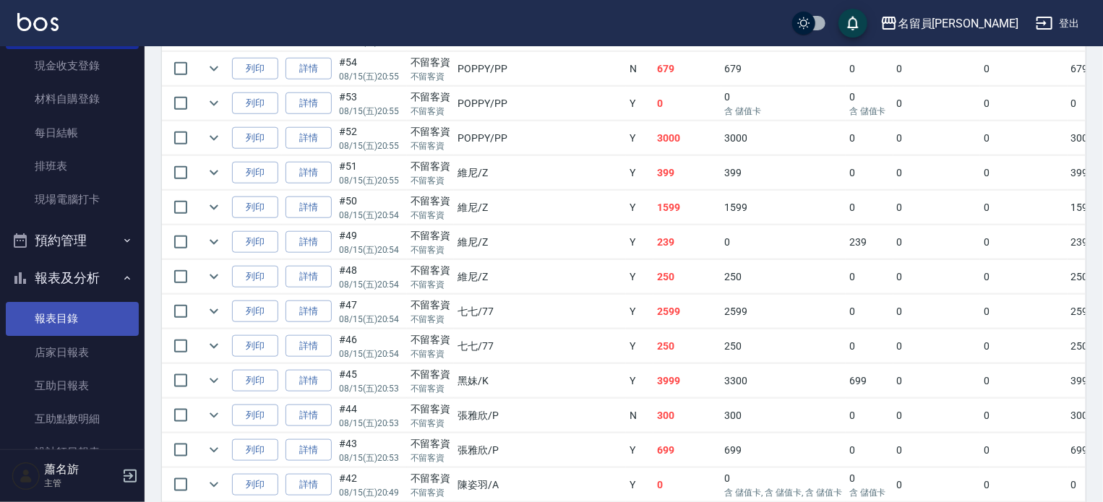
scroll to position [154, 0]
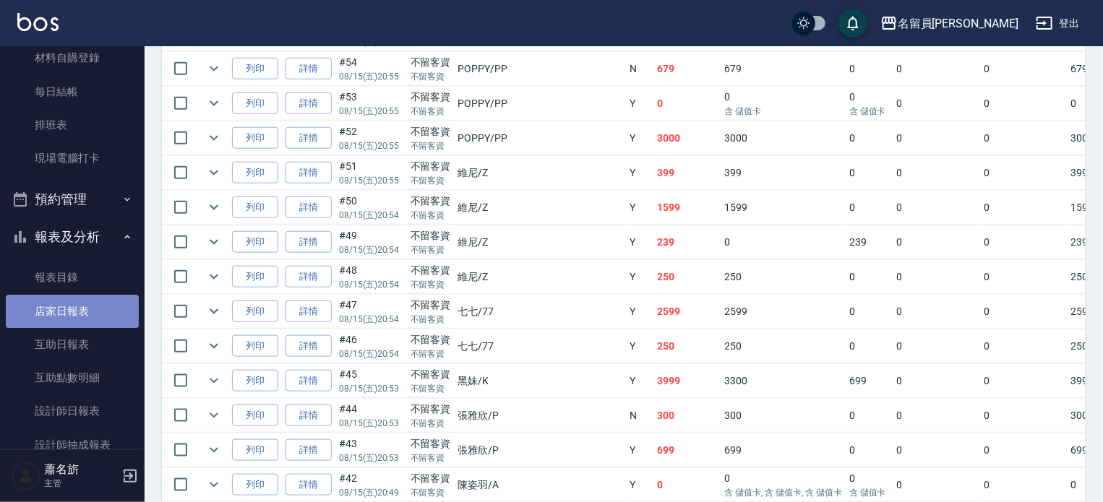
click at [76, 308] on link "店家日報表" at bounding box center [72, 311] width 133 height 33
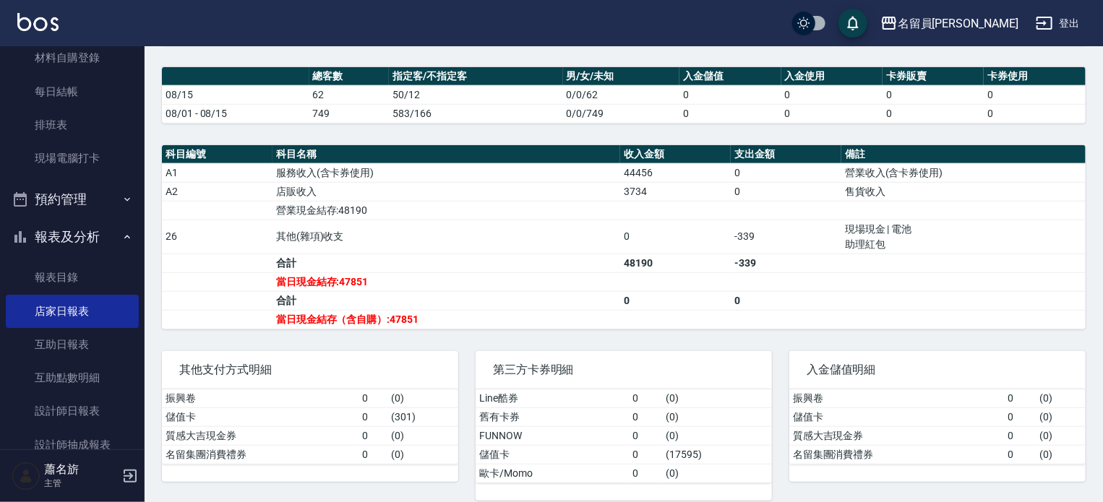
scroll to position [444, 0]
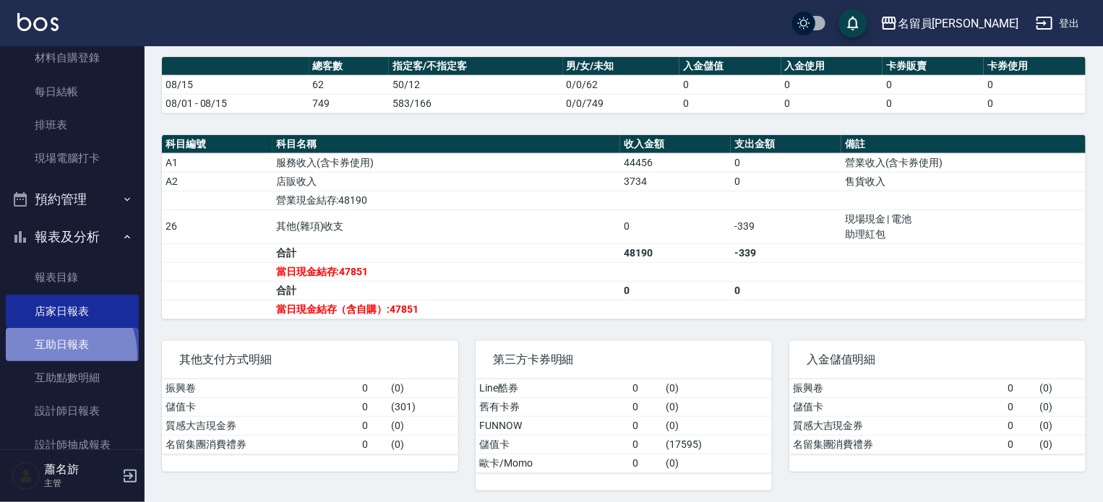
click at [53, 355] on link "互助日報表" at bounding box center [72, 344] width 133 height 33
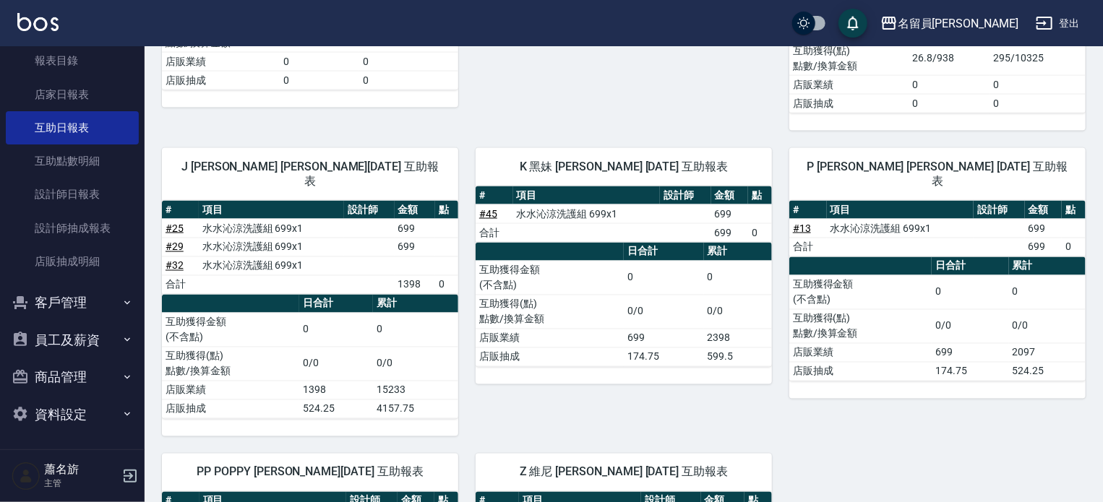
scroll to position [1229, 0]
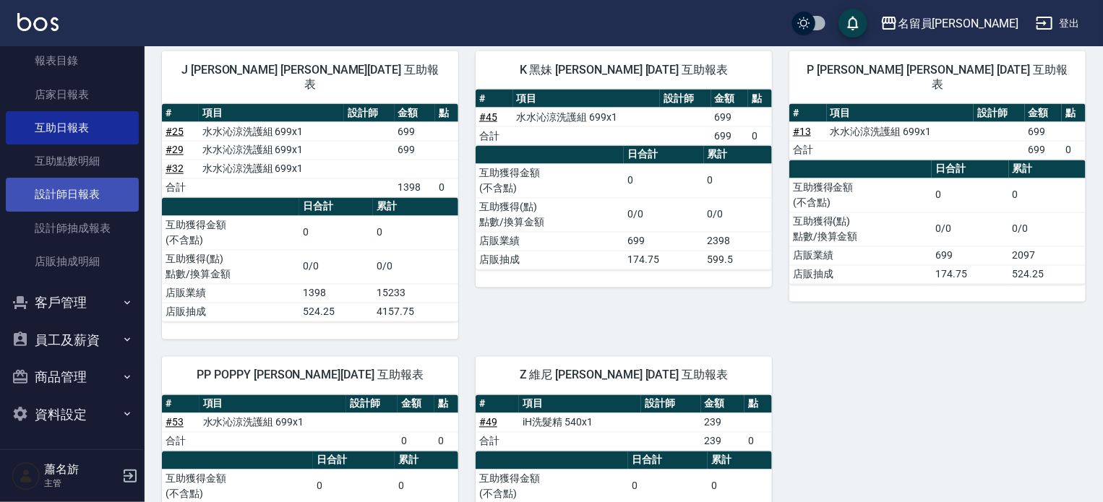
click at [98, 199] on link "設計師日報表" at bounding box center [72, 194] width 133 height 33
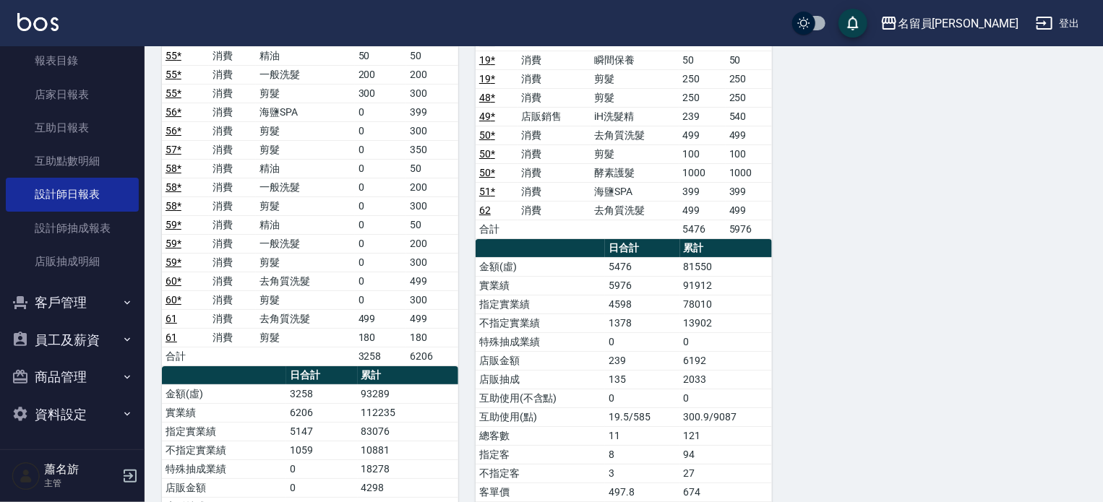
scroll to position [2602, 0]
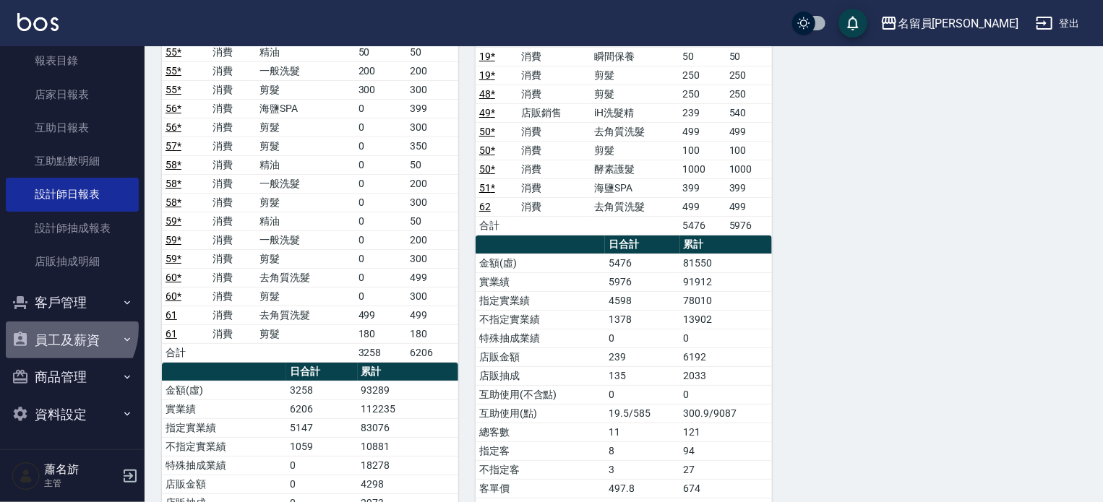
click at [59, 327] on button "員工及薪資" at bounding box center [72, 341] width 133 height 38
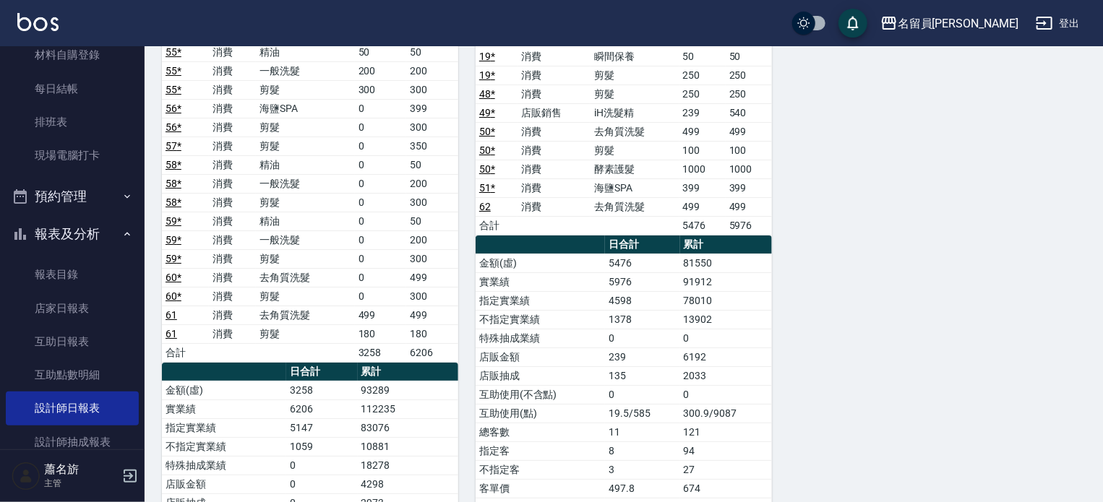
scroll to position [155, 0]
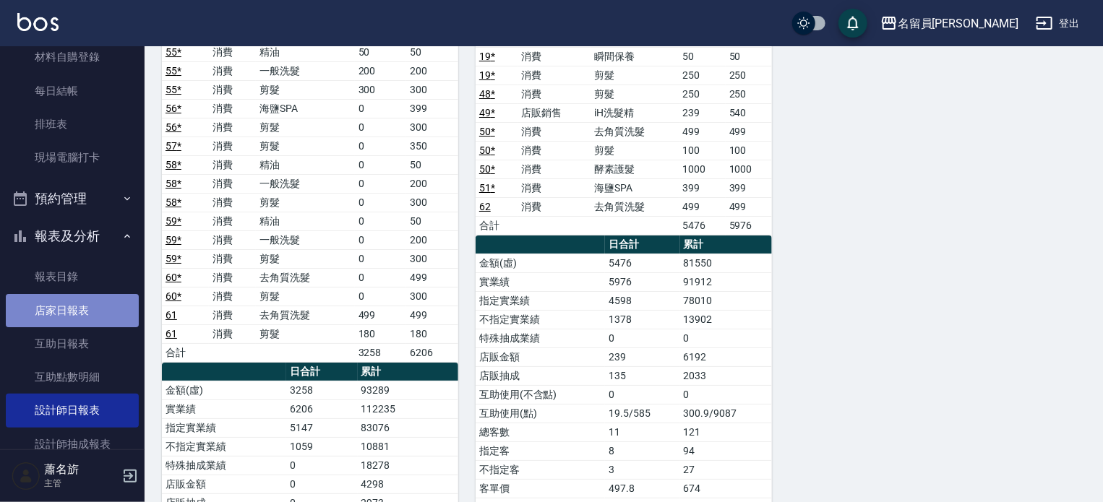
click at [79, 298] on link "店家日報表" at bounding box center [72, 310] width 133 height 33
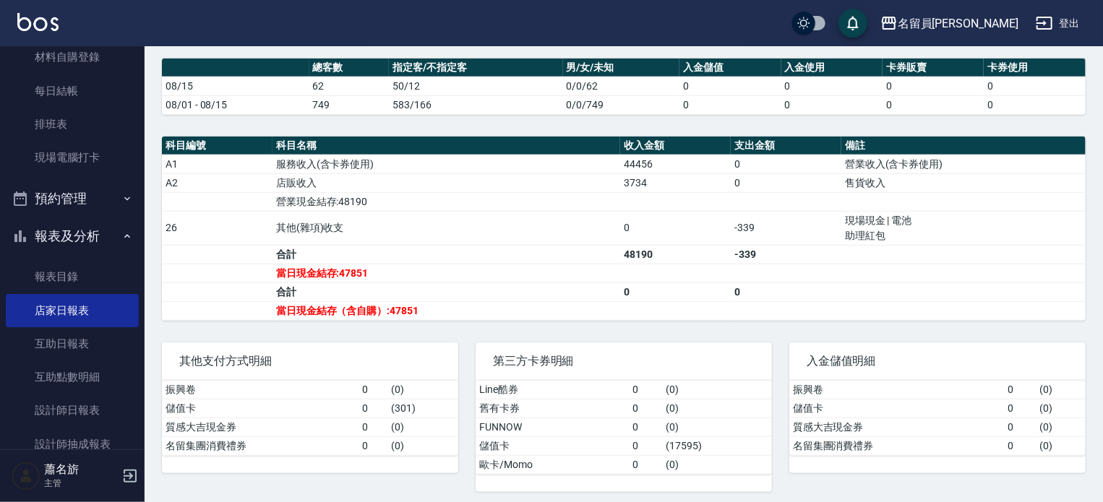
scroll to position [444, 0]
